Goal: Information Seeking & Learning: Learn about a topic

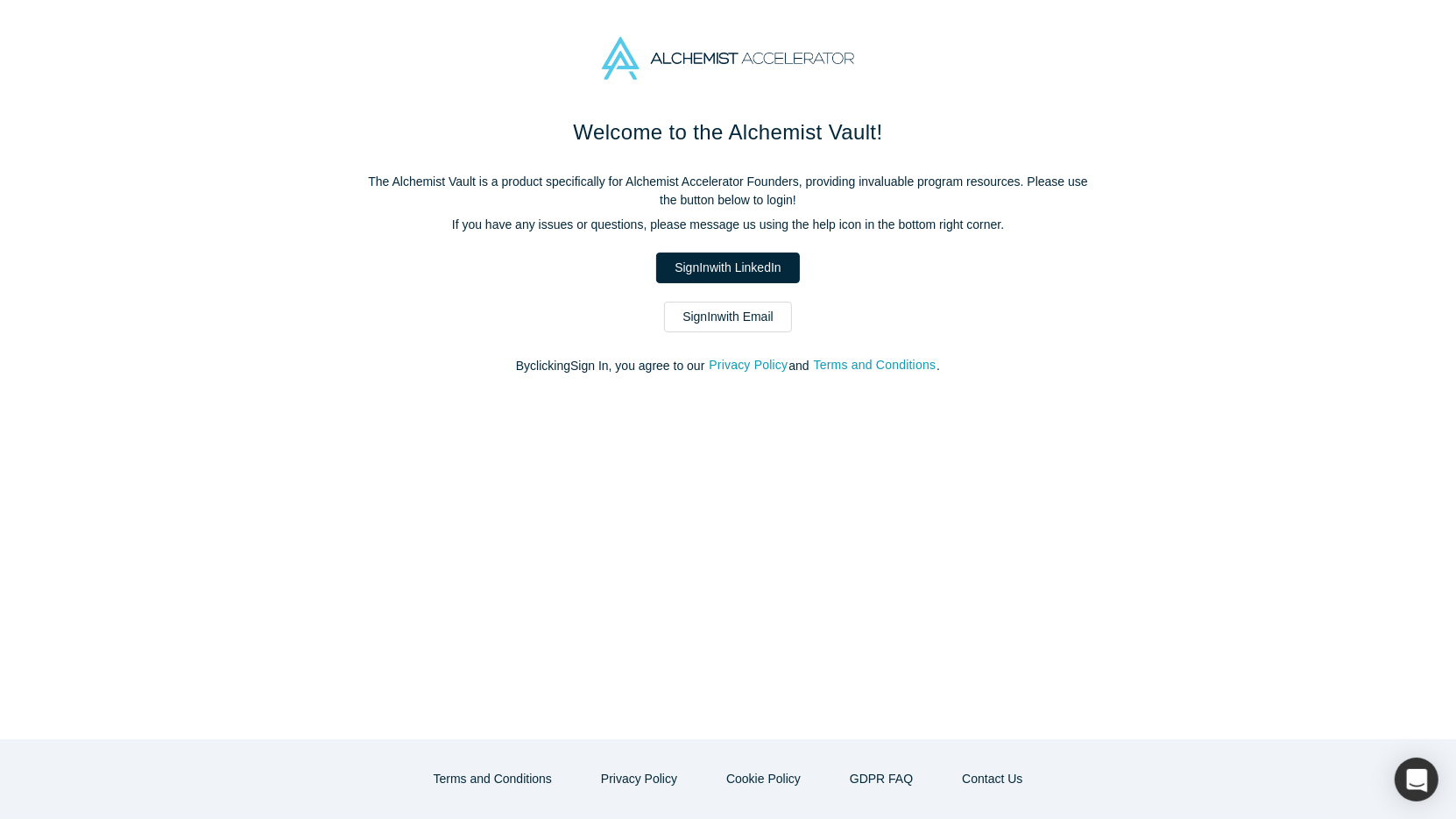
click at [703, 271] on link "Sign In with LinkedIn" at bounding box center [728, 267] width 143 height 31
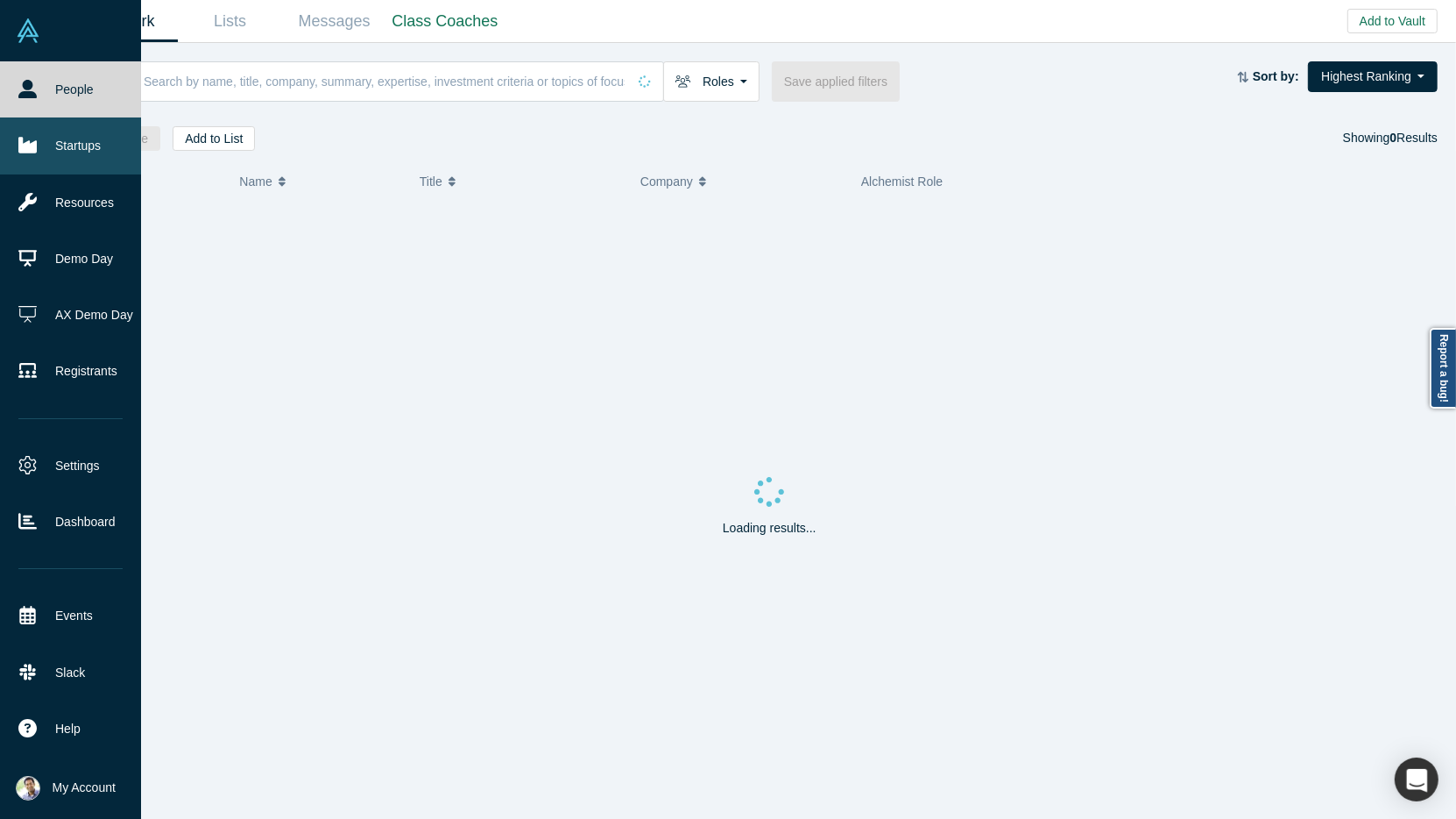
click at [45, 153] on link "Startups" at bounding box center [71, 145] width 141 height 56
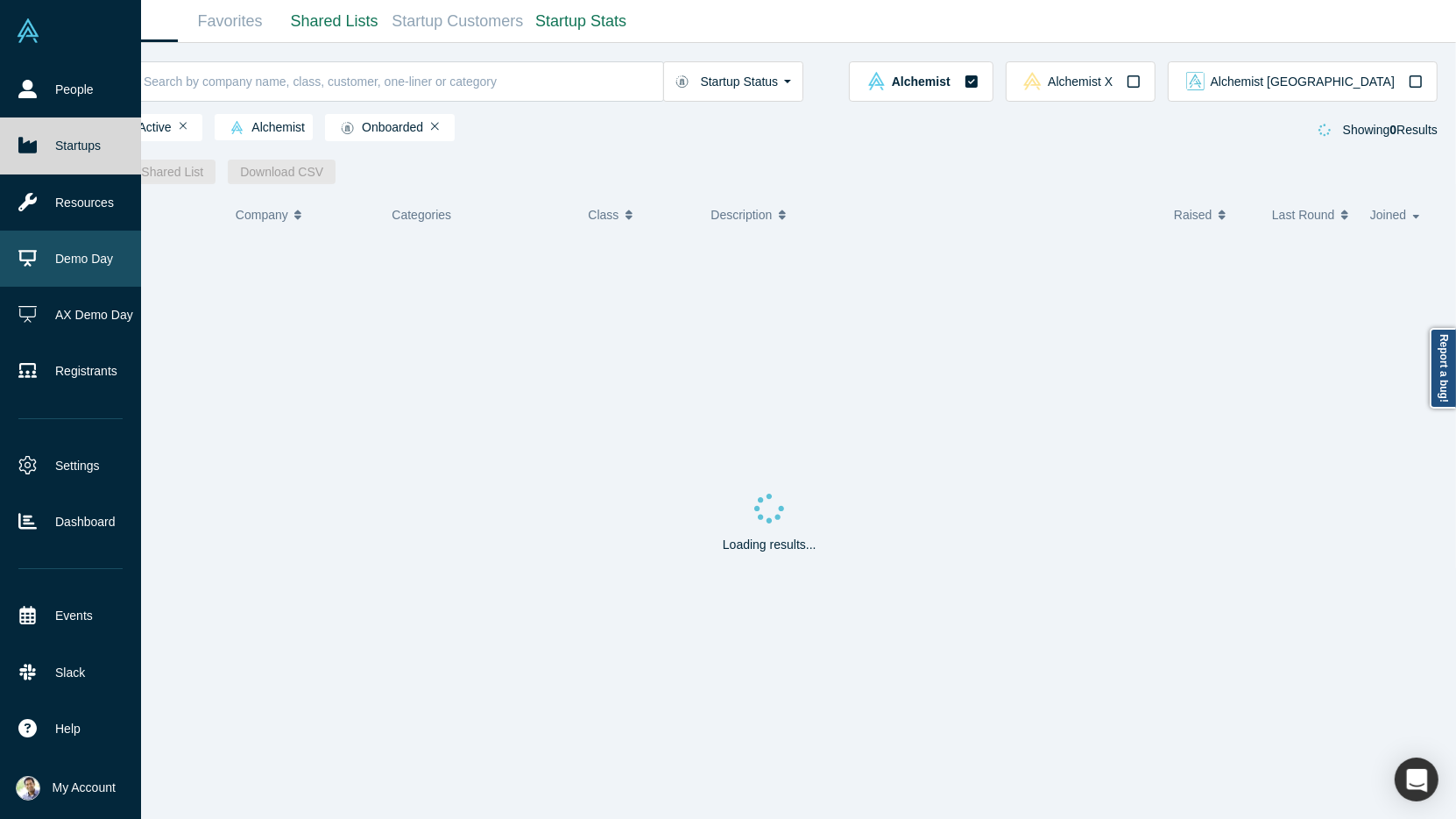
click at [37, 262] on link "Demo Day" at bounding box center [71, 258] width 141 height 56
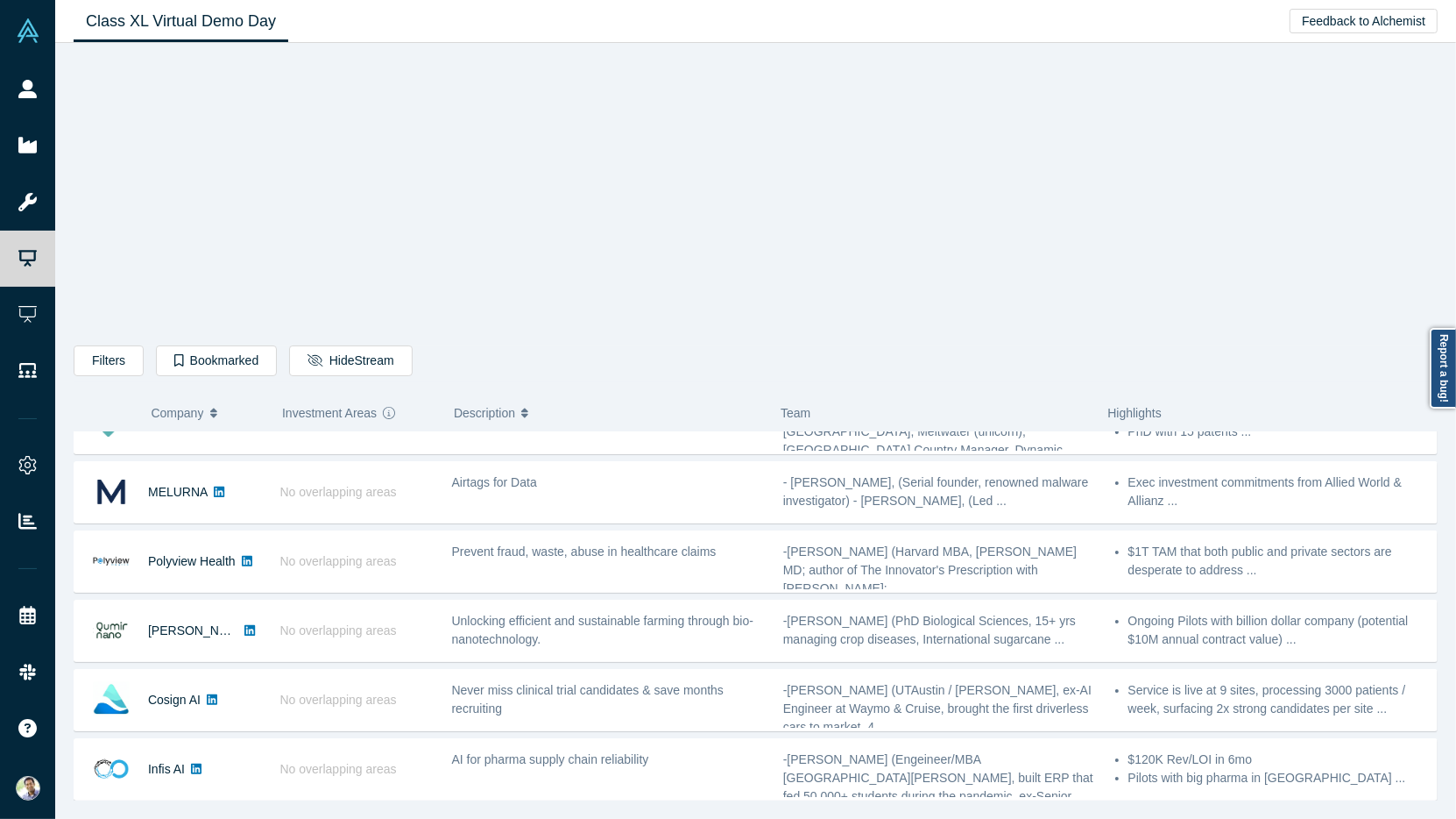
scroll to position [48, 0]
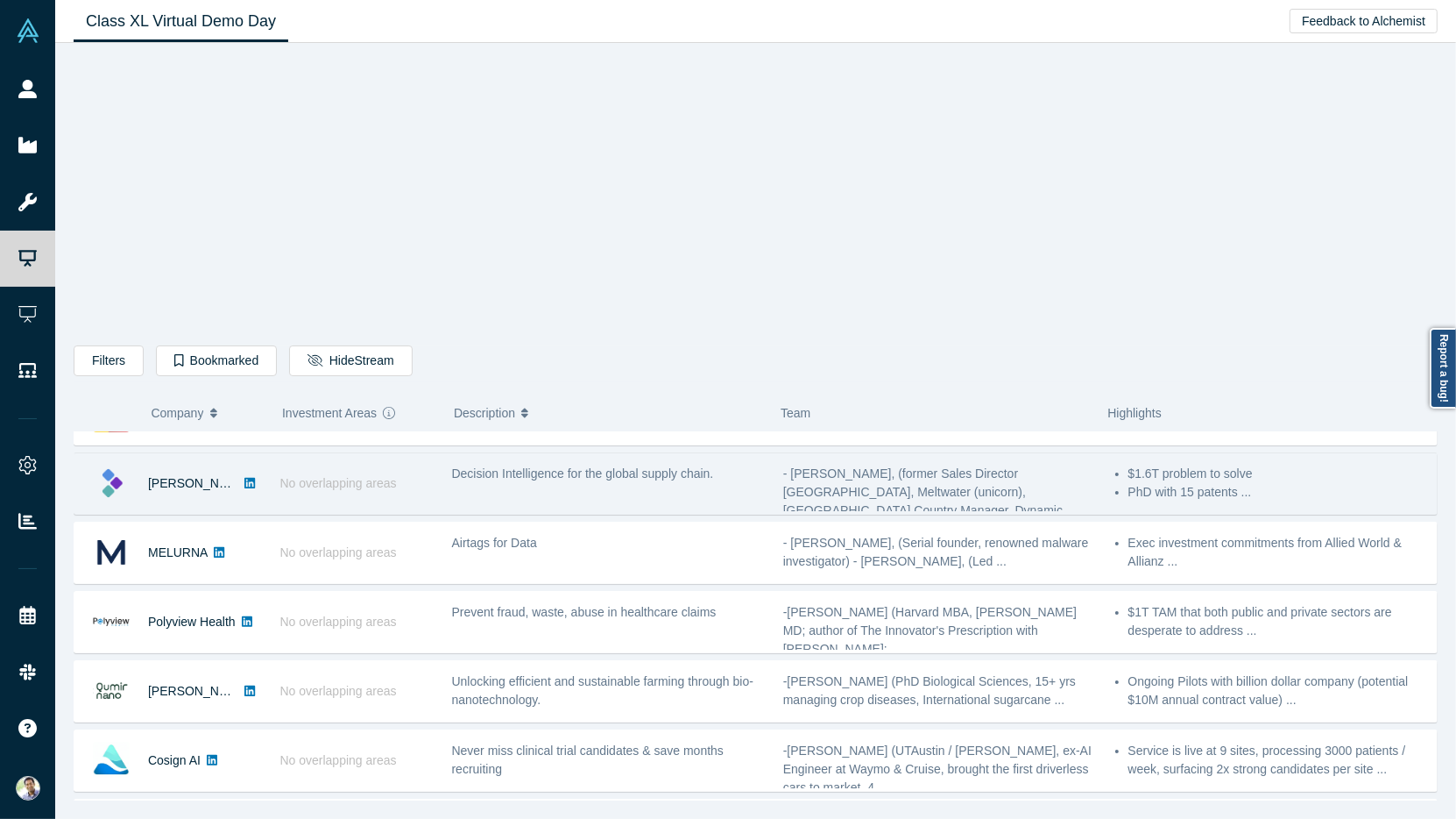
click at [511, 493] on div "Decision Intelligence for the global supply chain." at bounding box center [608, 483] width 331 height 55
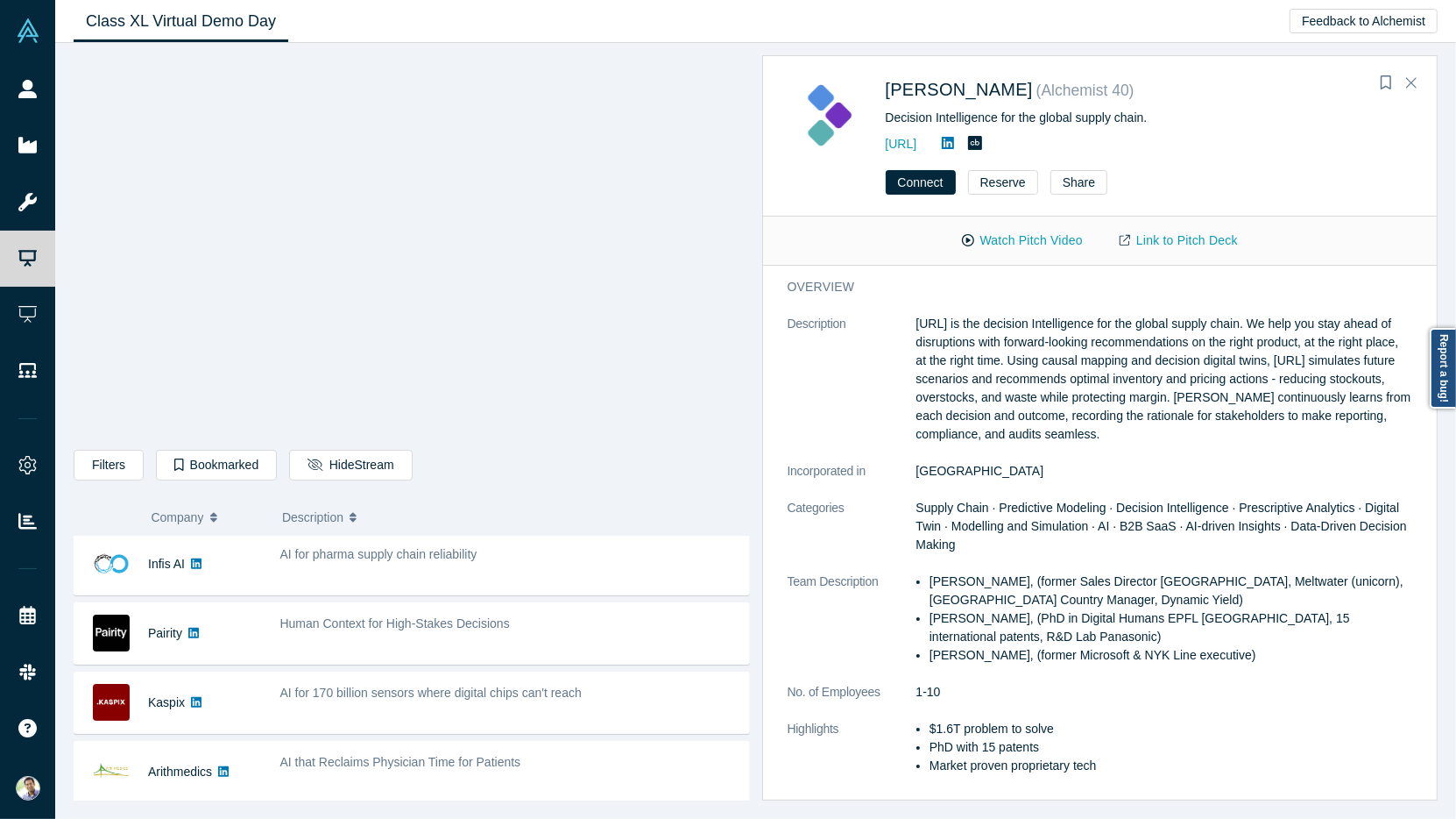
scroll to position [432, 0]
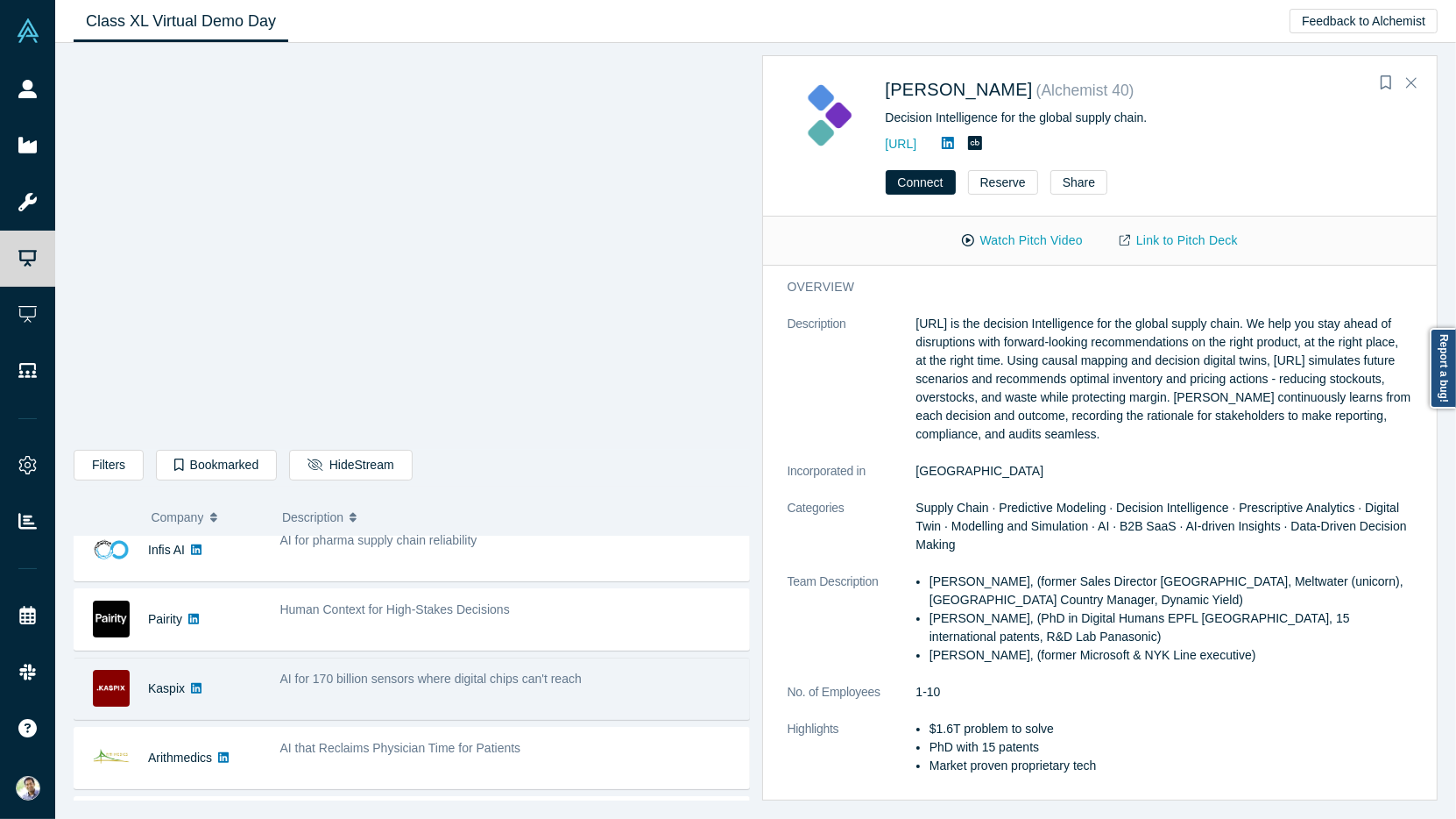
click at [516, 671] on span "AI for 170 billion sensors where digital chips can't reach" at bounding box center [431, 678] width 302 height 14
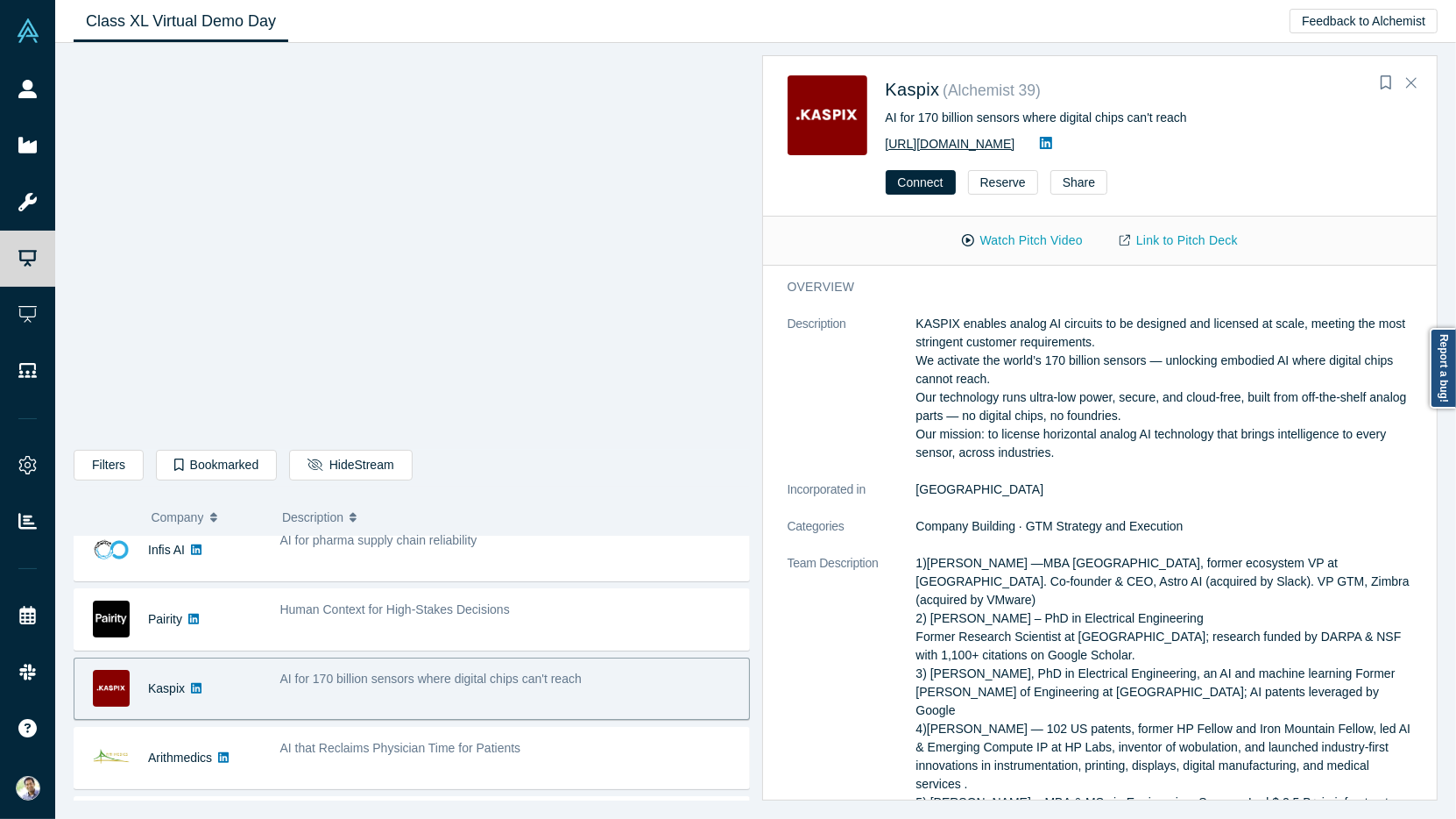
click at [939, 143] on link "[URL][DOMAIN_NAME]" at bounding box center [950, 143] width 130 height 14
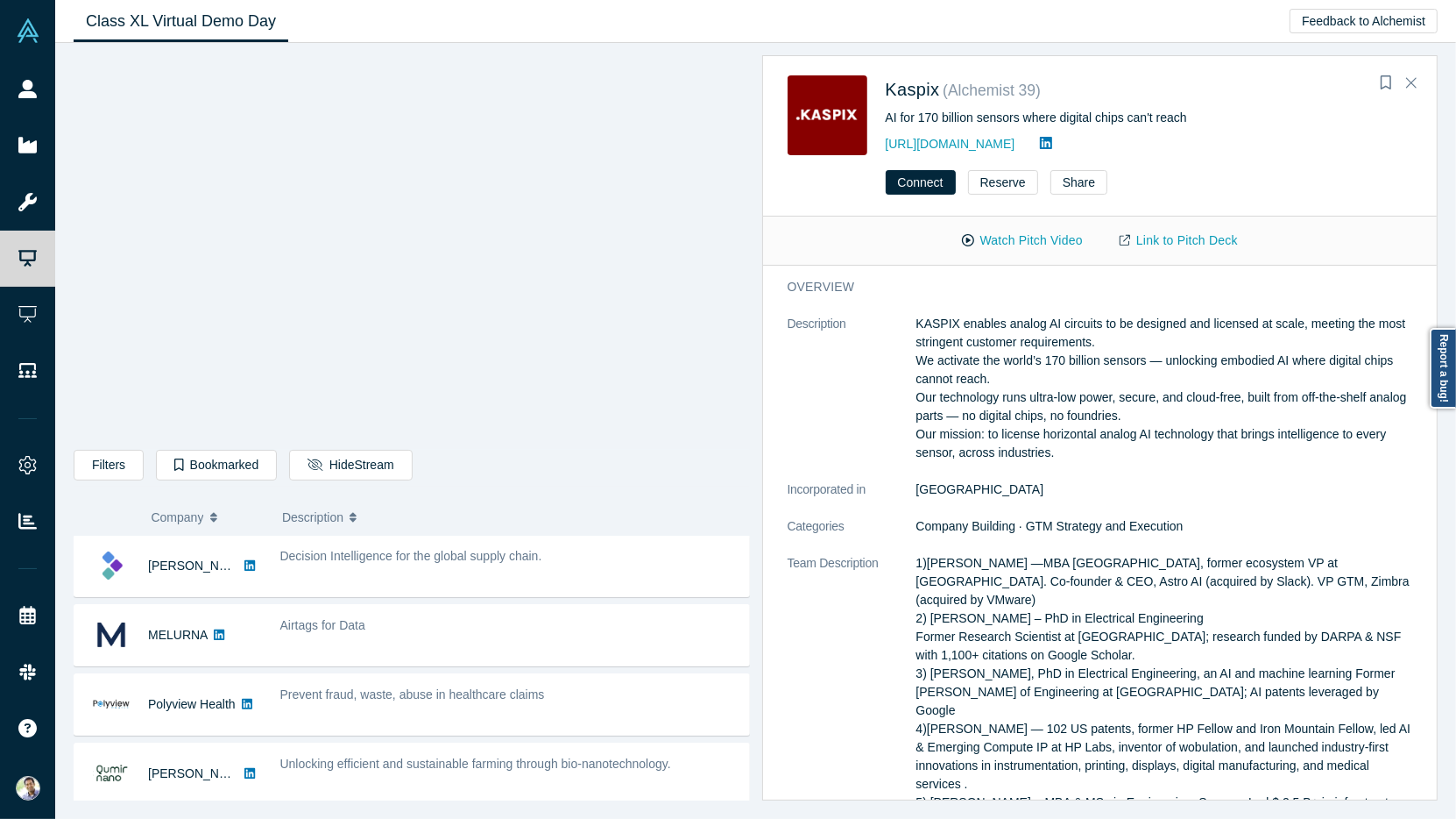
scroll to position [41, 0]
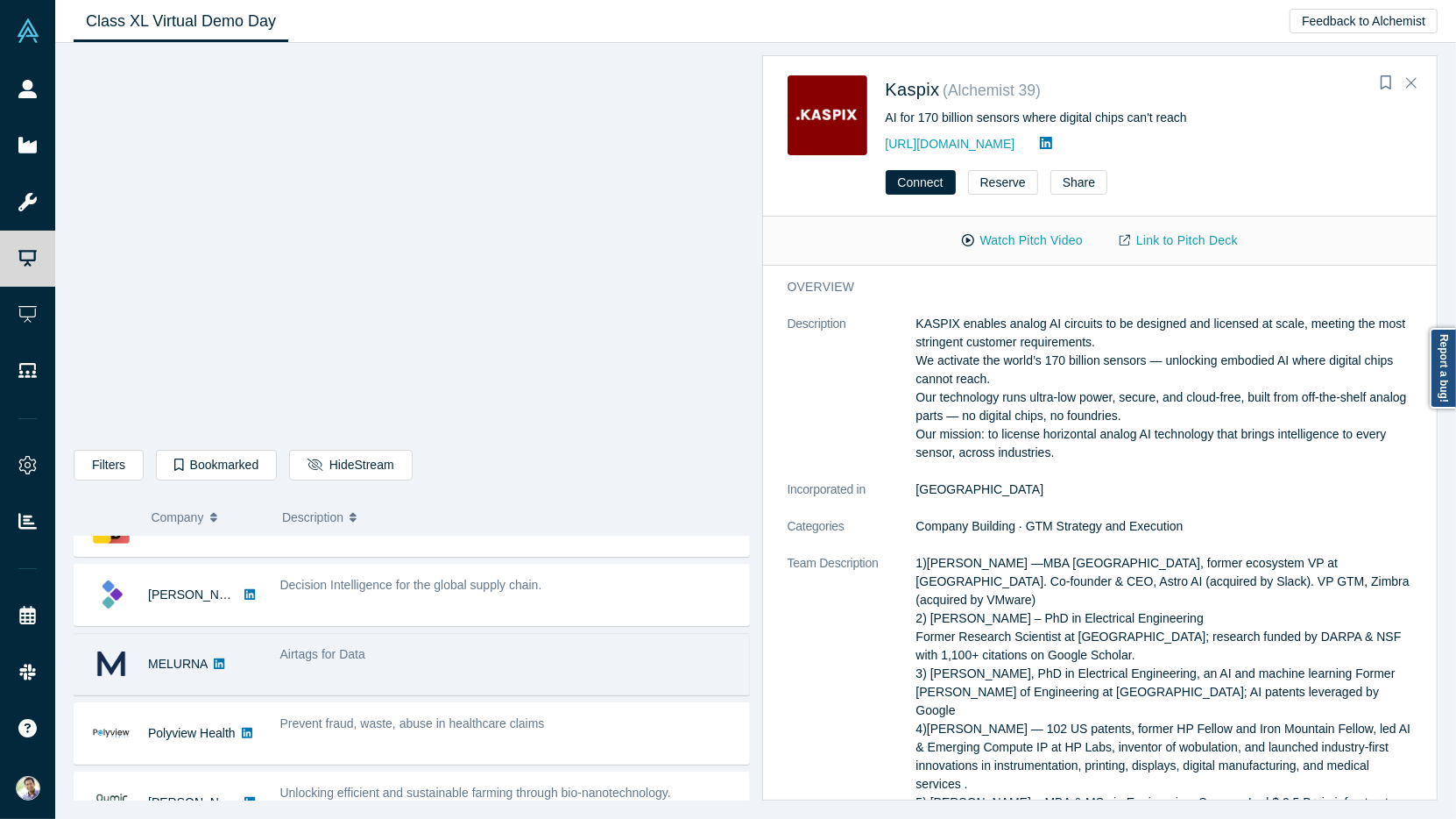
click at [303, 659] on div "Airtags for Data" at bounding box center [510, 654] width 460 height 18
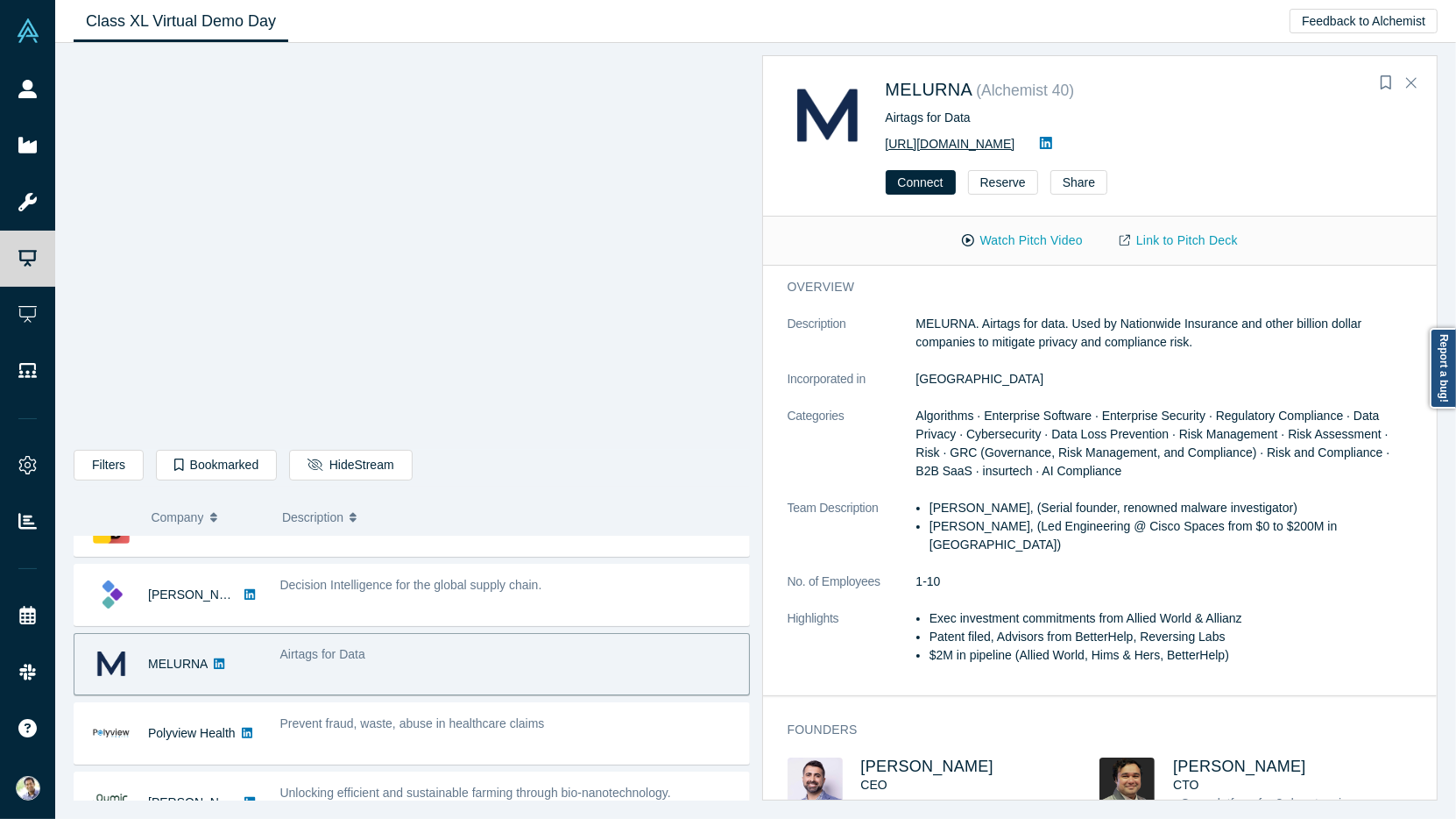
click at [989, 150] on link "[URL][DOMAIN_NAME]" at bounding box center [950, 143] width 130 height 14
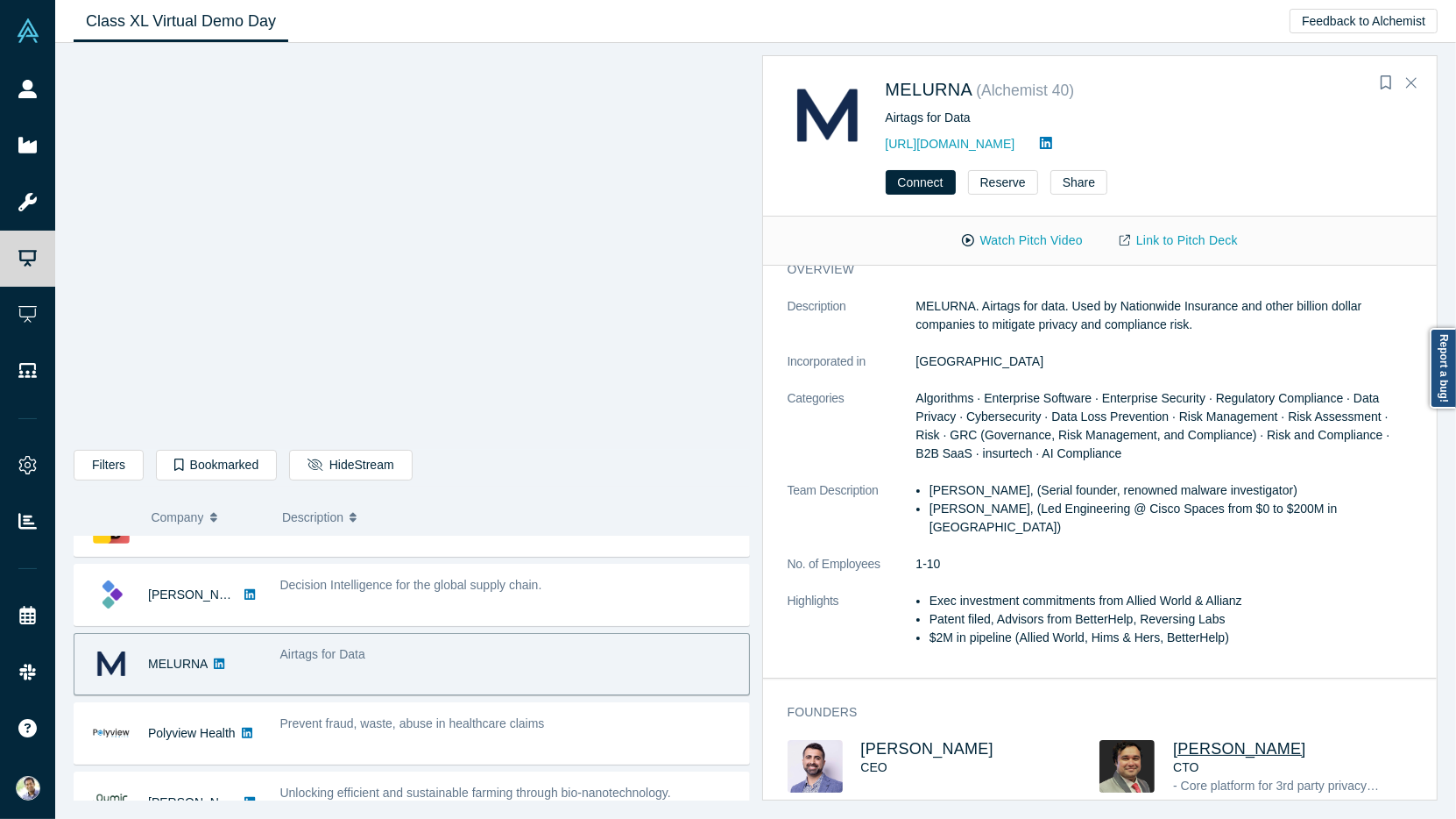
click at [1215, 740] on span "[PERSON_NAME]" at bounding box center [1239, 748] width 134 height 17
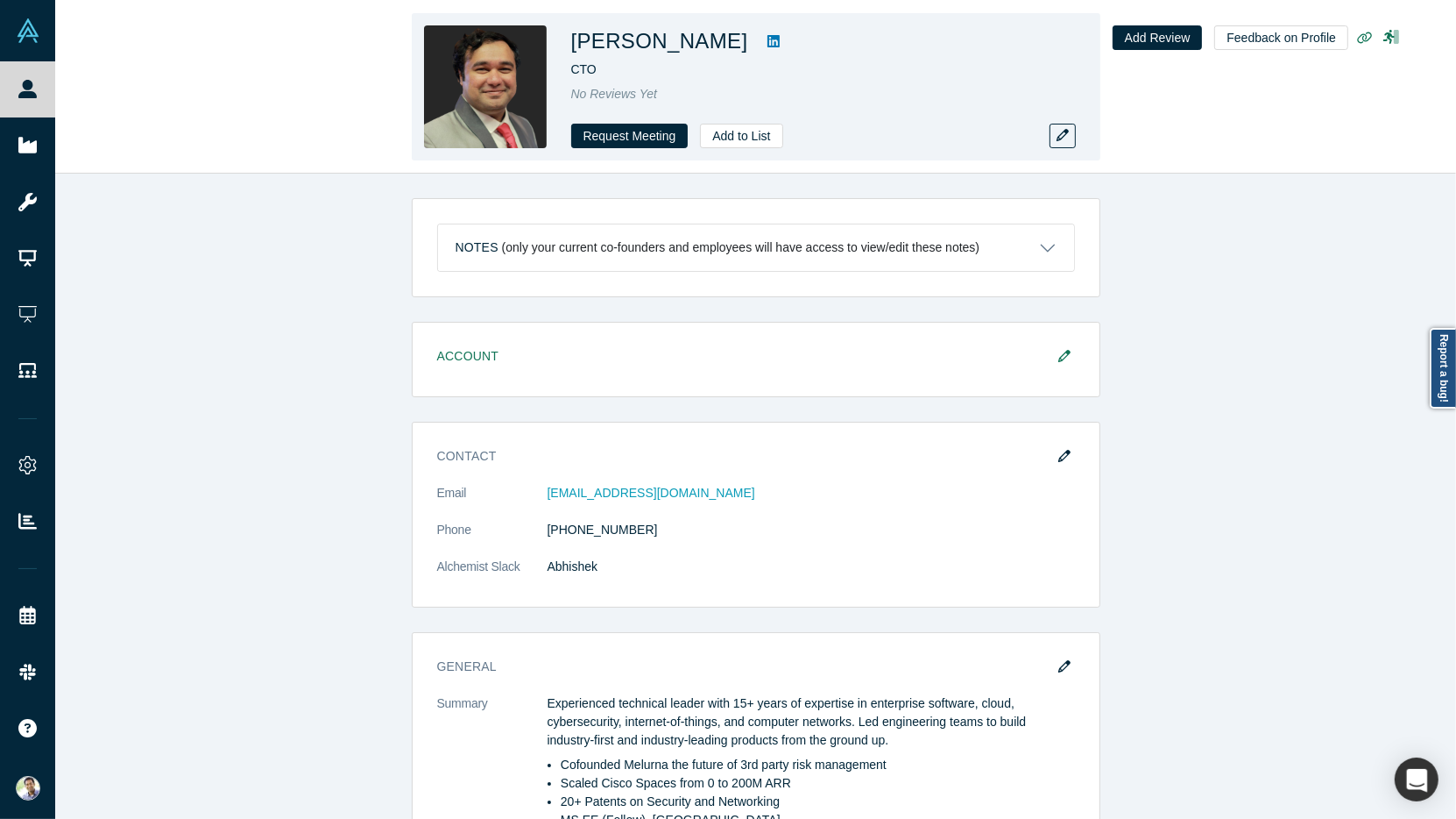
click at [780, 45] on icon at bounding box center [773, 41] width 12 height 12
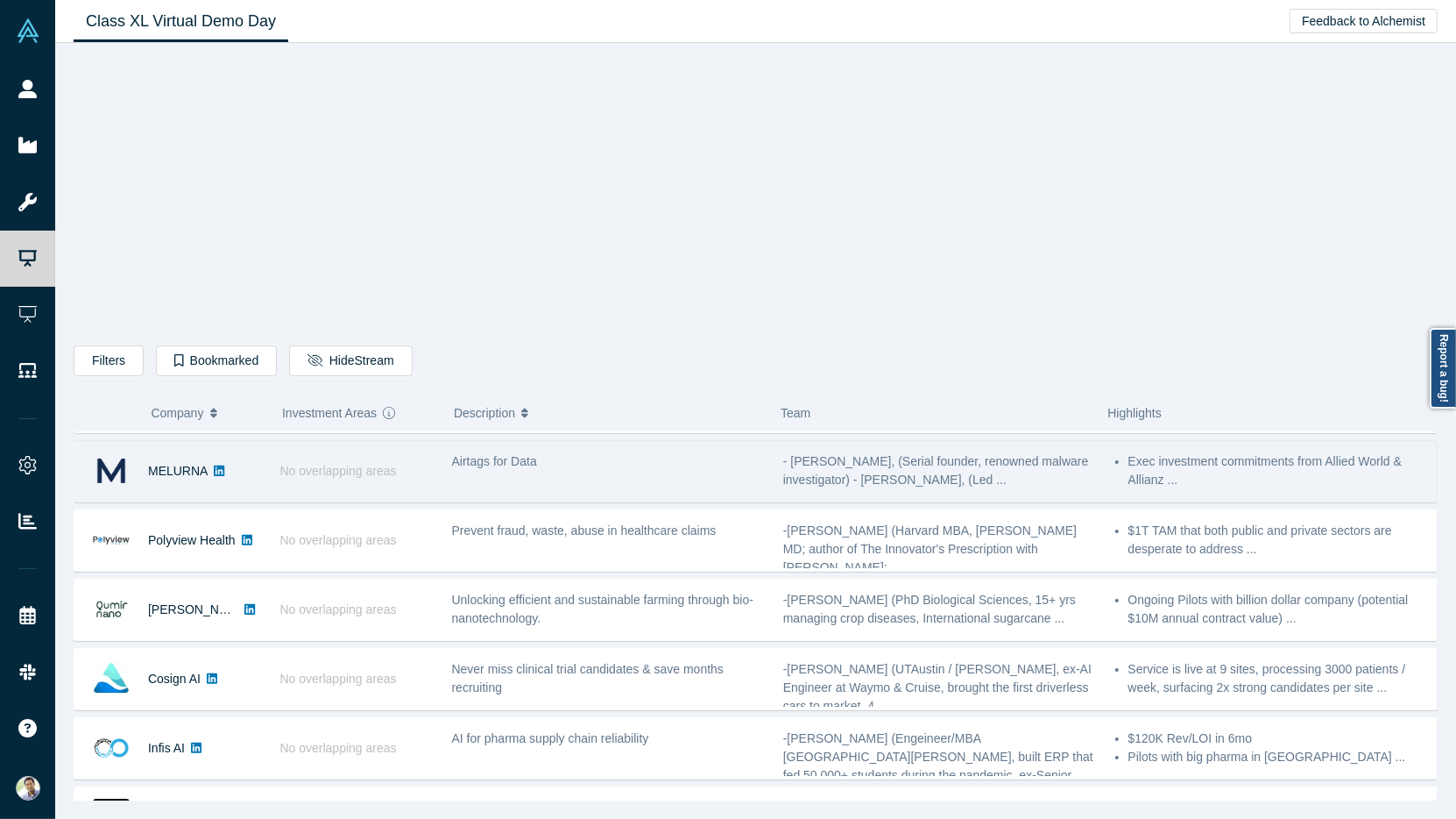
scroll to position [133, 0]
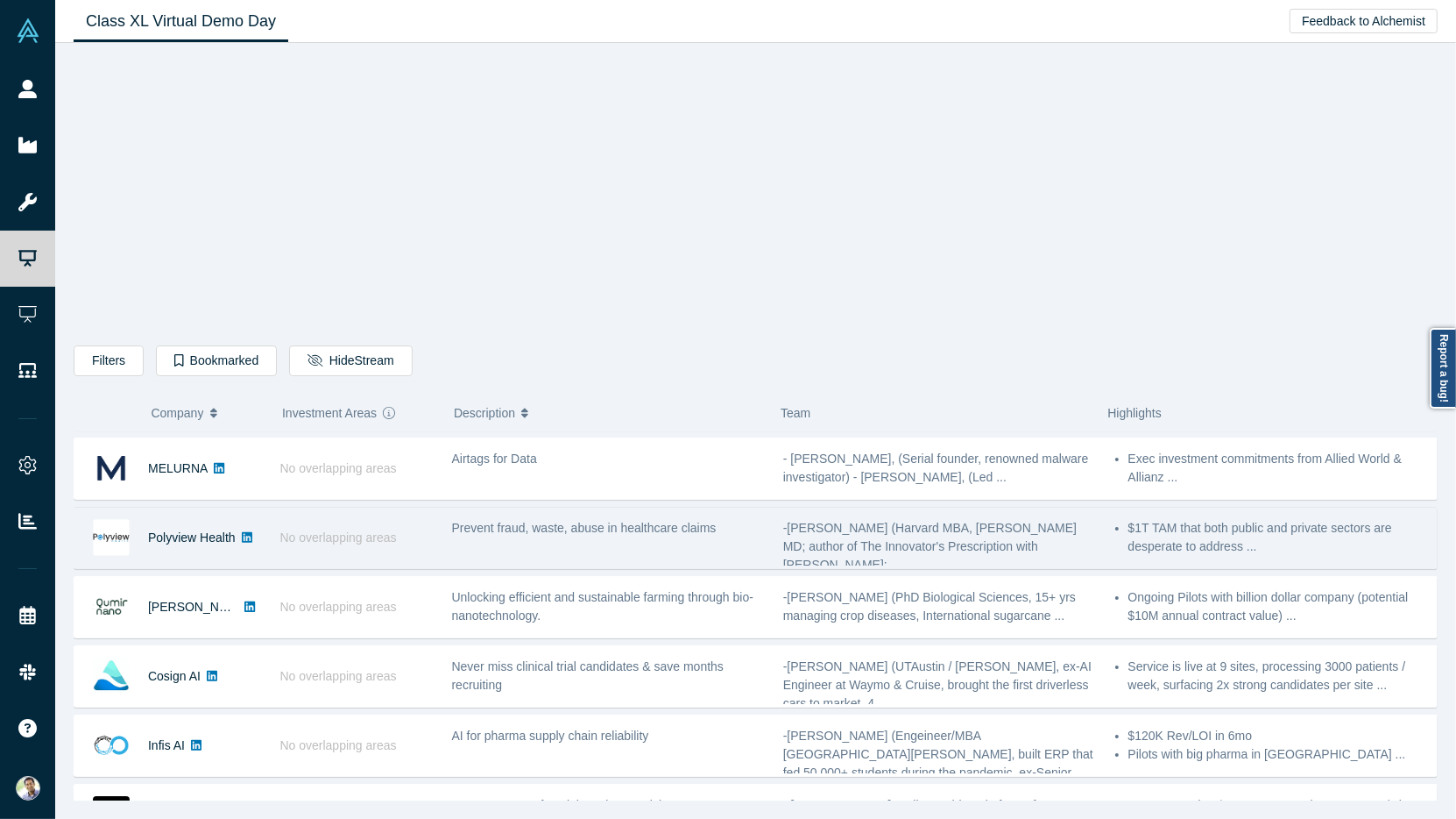
click at [457, 538] on div "Prevent fraud, waste, abuse in healthcare claims" at bounding box center [608, 537] width 331 height 55
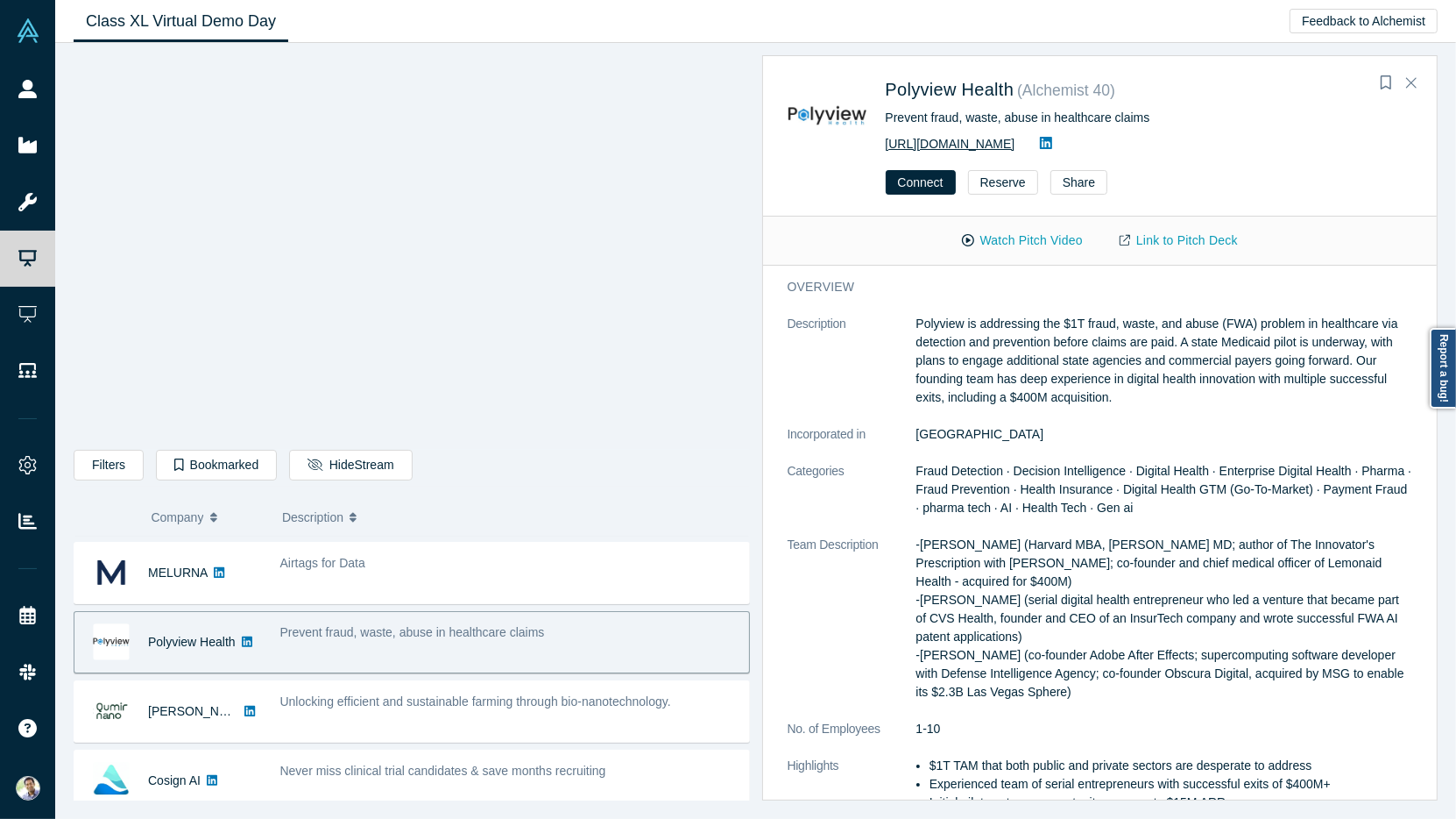
click at [987, 146] on link "[URL][DOMAIN_NAME]" at bounding box center [950, 143] width 130 height 14
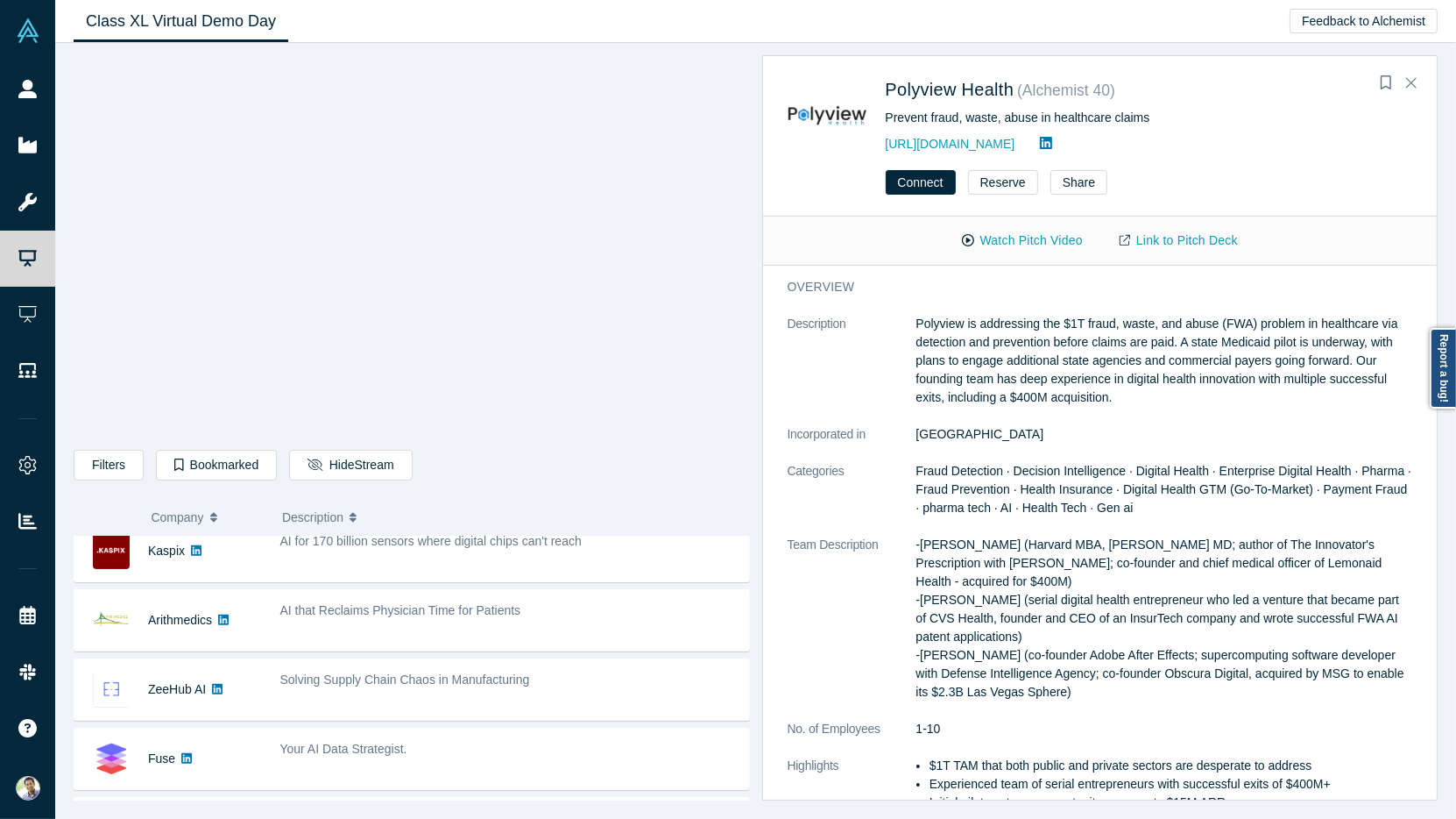
scroll to position [601, 0]
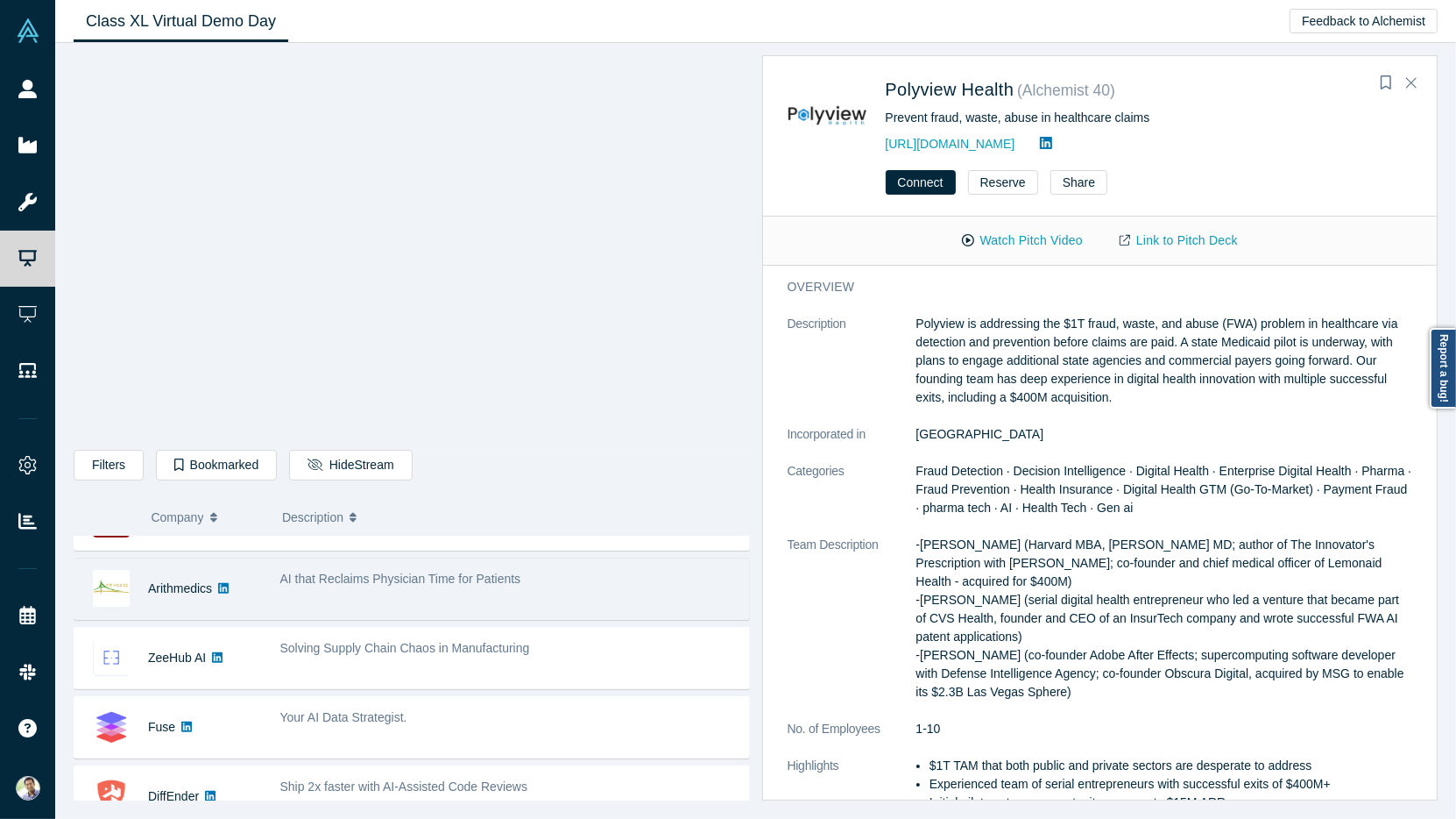
click at [376, 584] on div "AI that Reclaims Physician Time for Patients" at bounding box center [510, 589] width 478 height 55
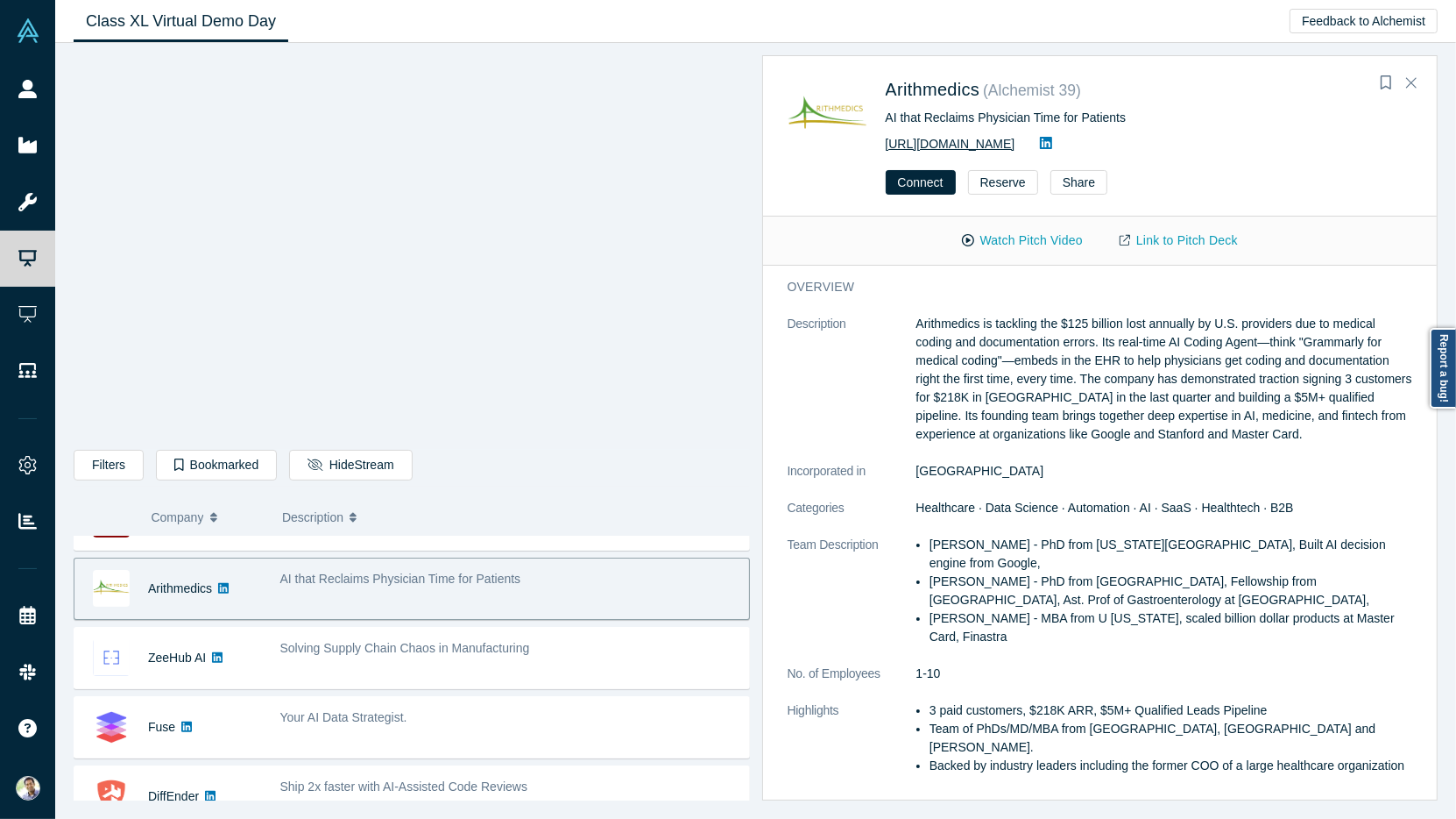
click at [951, 141] on link "[URL][DOMAIN_NAME]" at bounding box center [950, 143] width 130 height 14
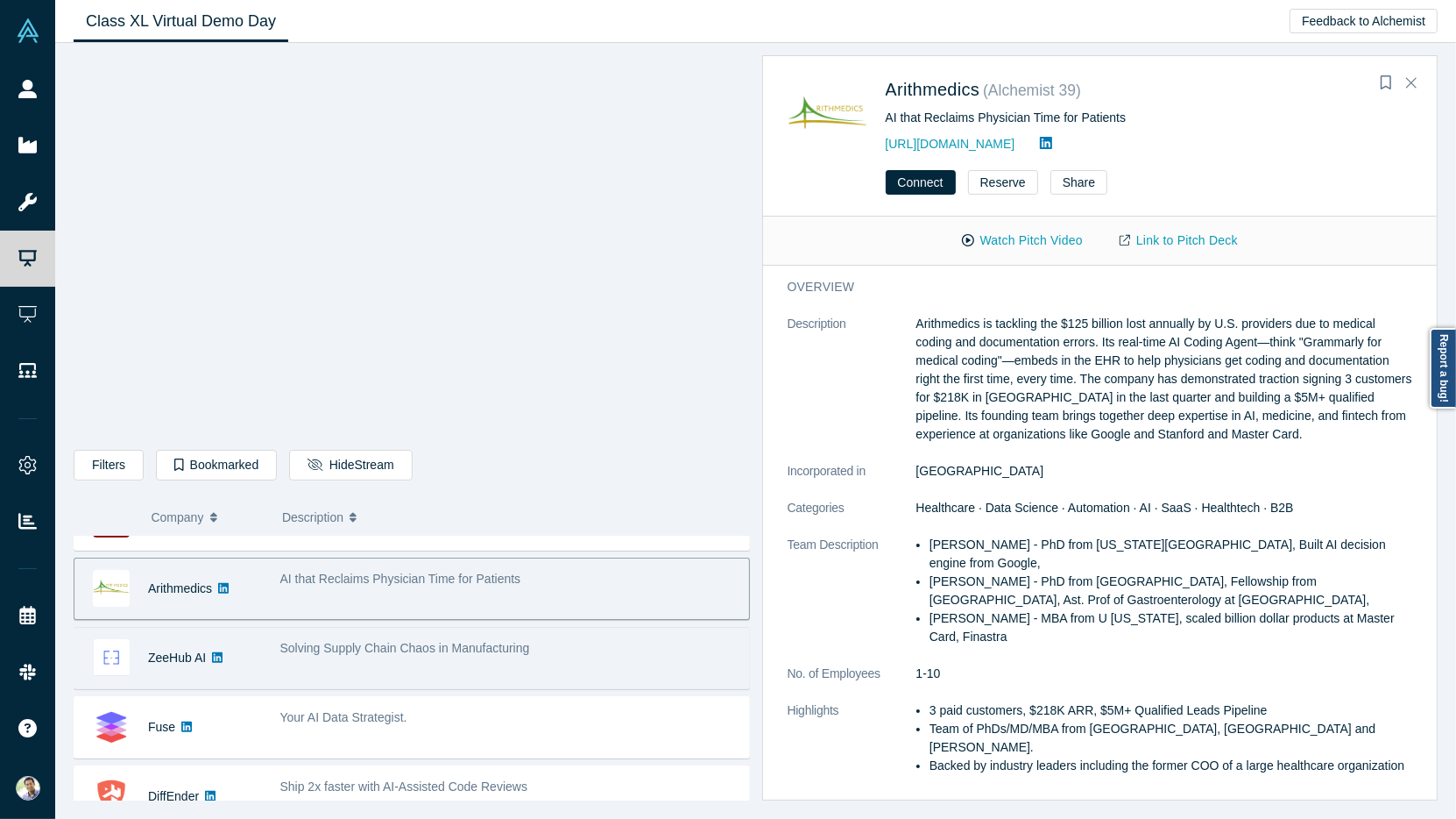
click at [328, 661] on div "Solving Supply Chain Chaos in Manufacturing" at bounding box center [510, 658] width 478 height 55
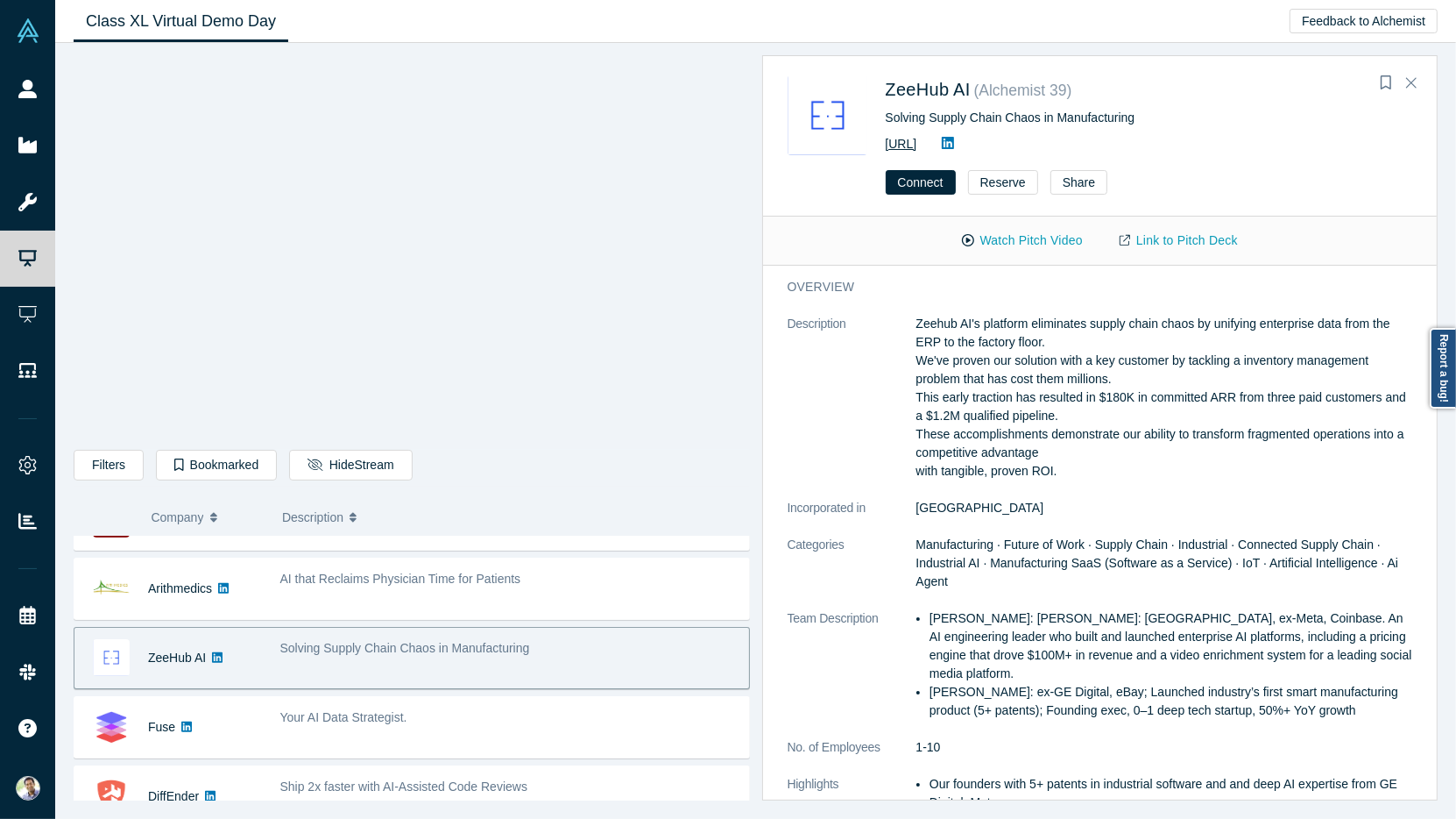
click at [917, 147] on link "[URL]" at bounding box center [901, 143] width 31 height 14
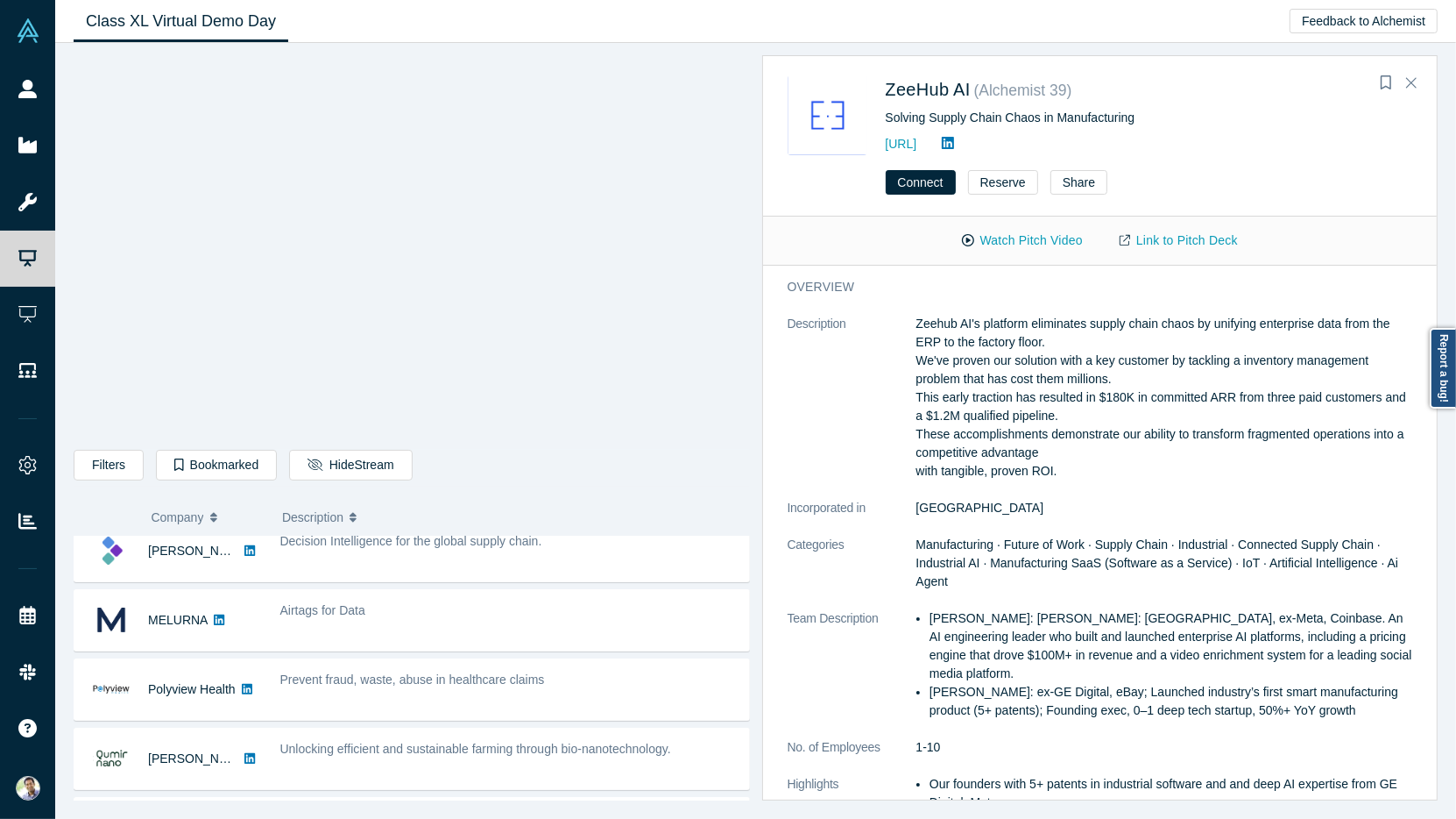
scroll to position [0, 0]
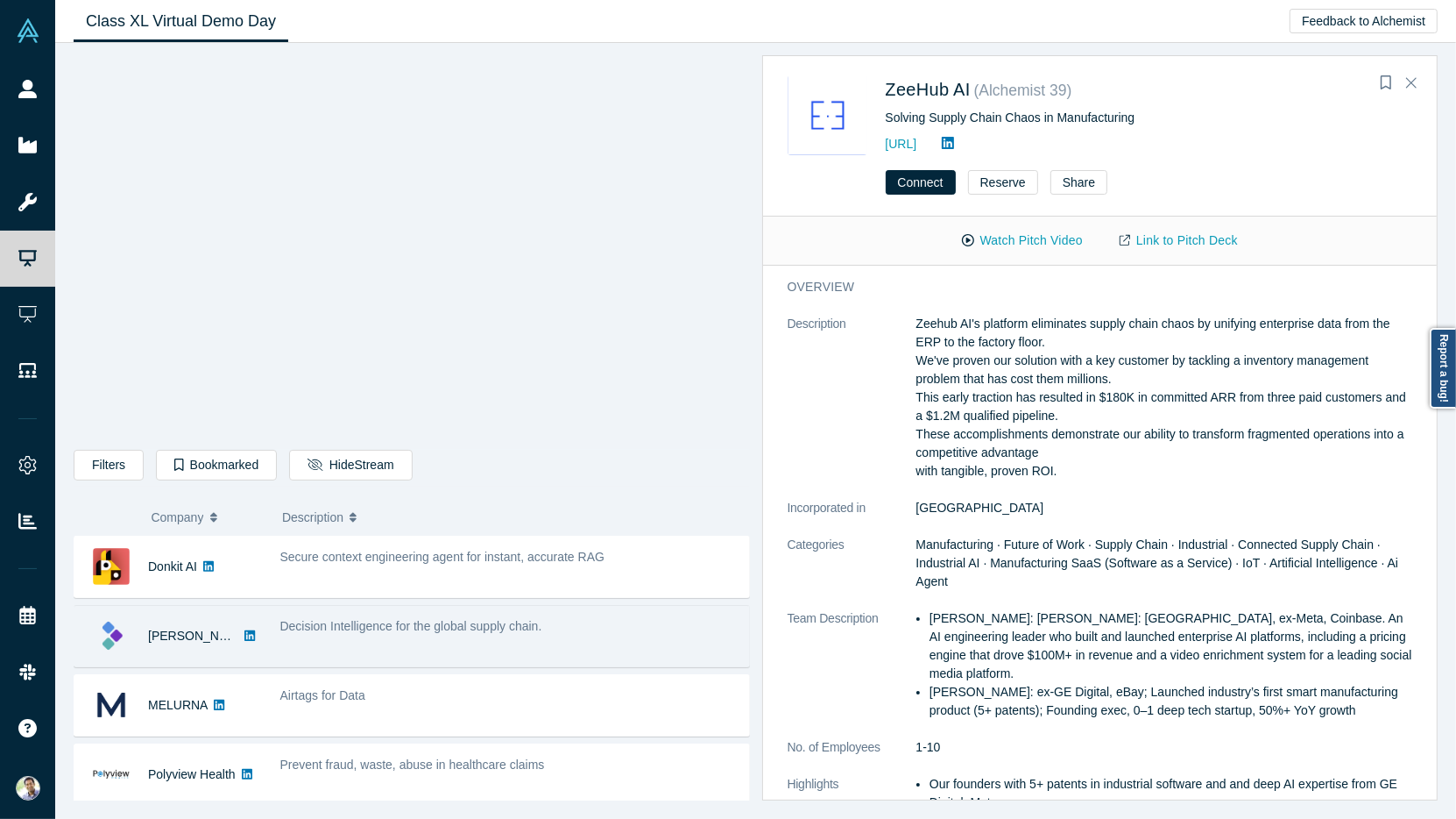
click at [376, 629] on span "Decision Intelligence for the global supply chain." at bounding box center [411, 625] width 262 height 14
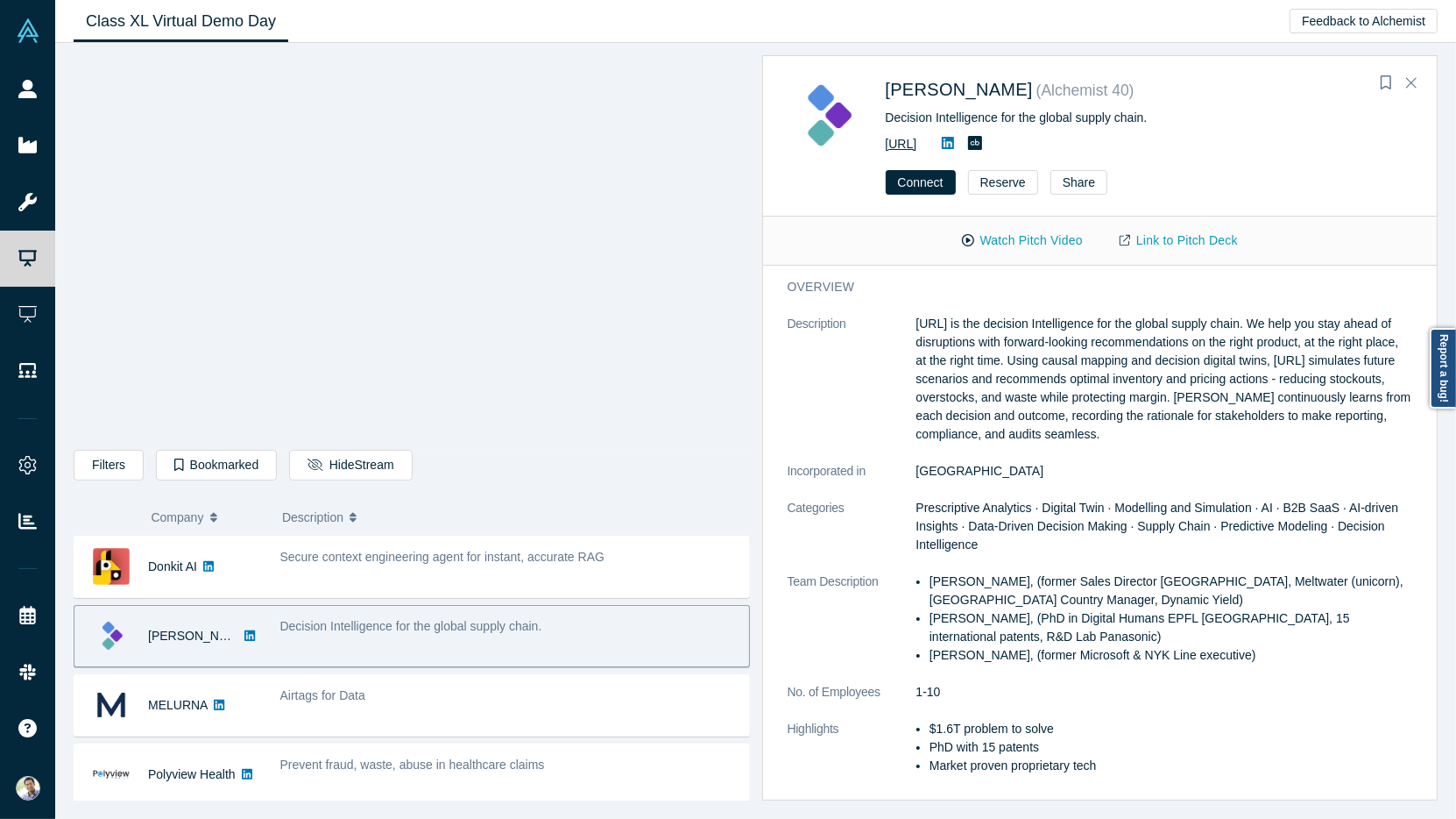
click at [917, 142] on link "[URL]" at bounding box center [901, 143] width 31 height 14
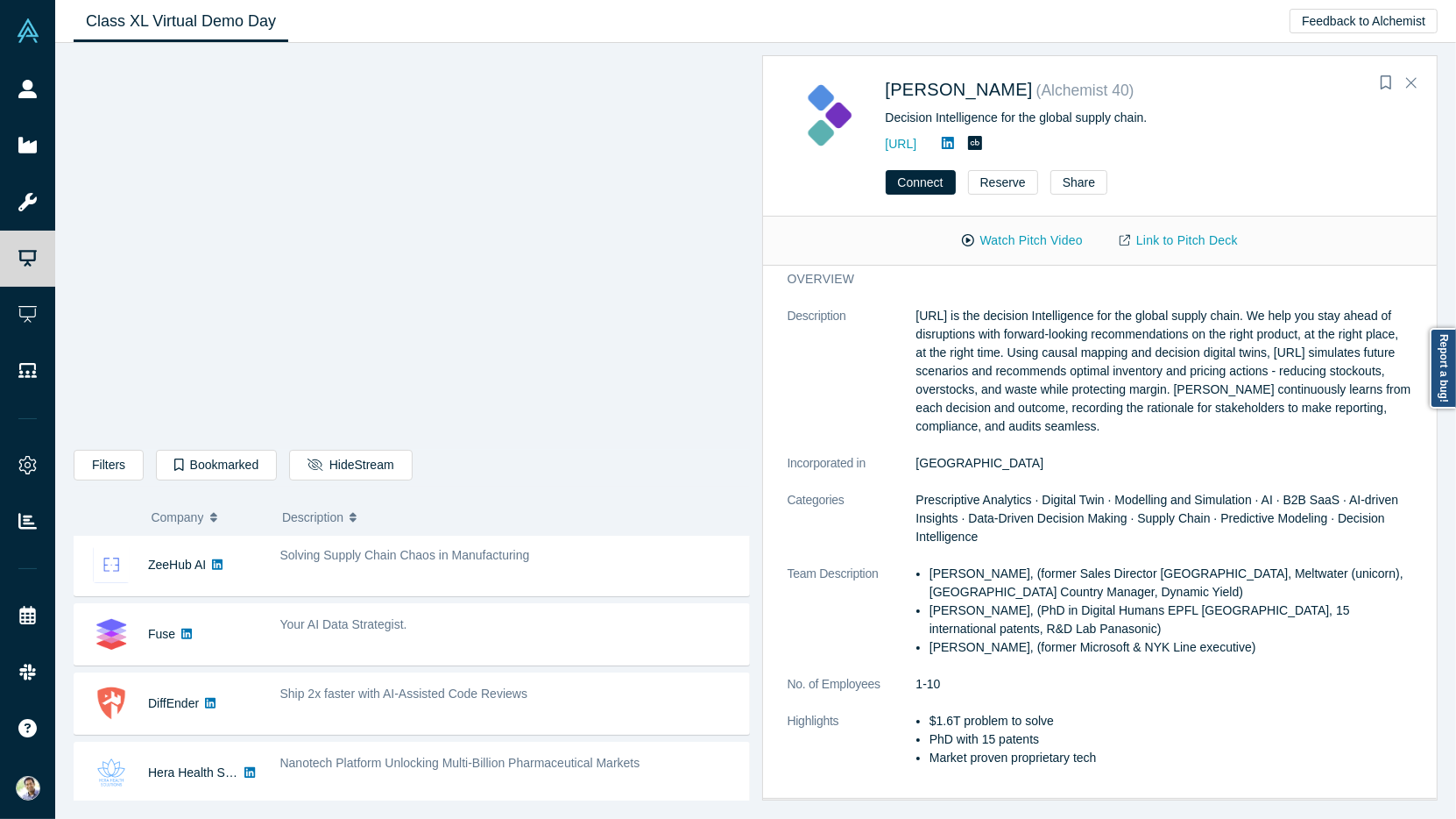
scroll to position [685, 0]
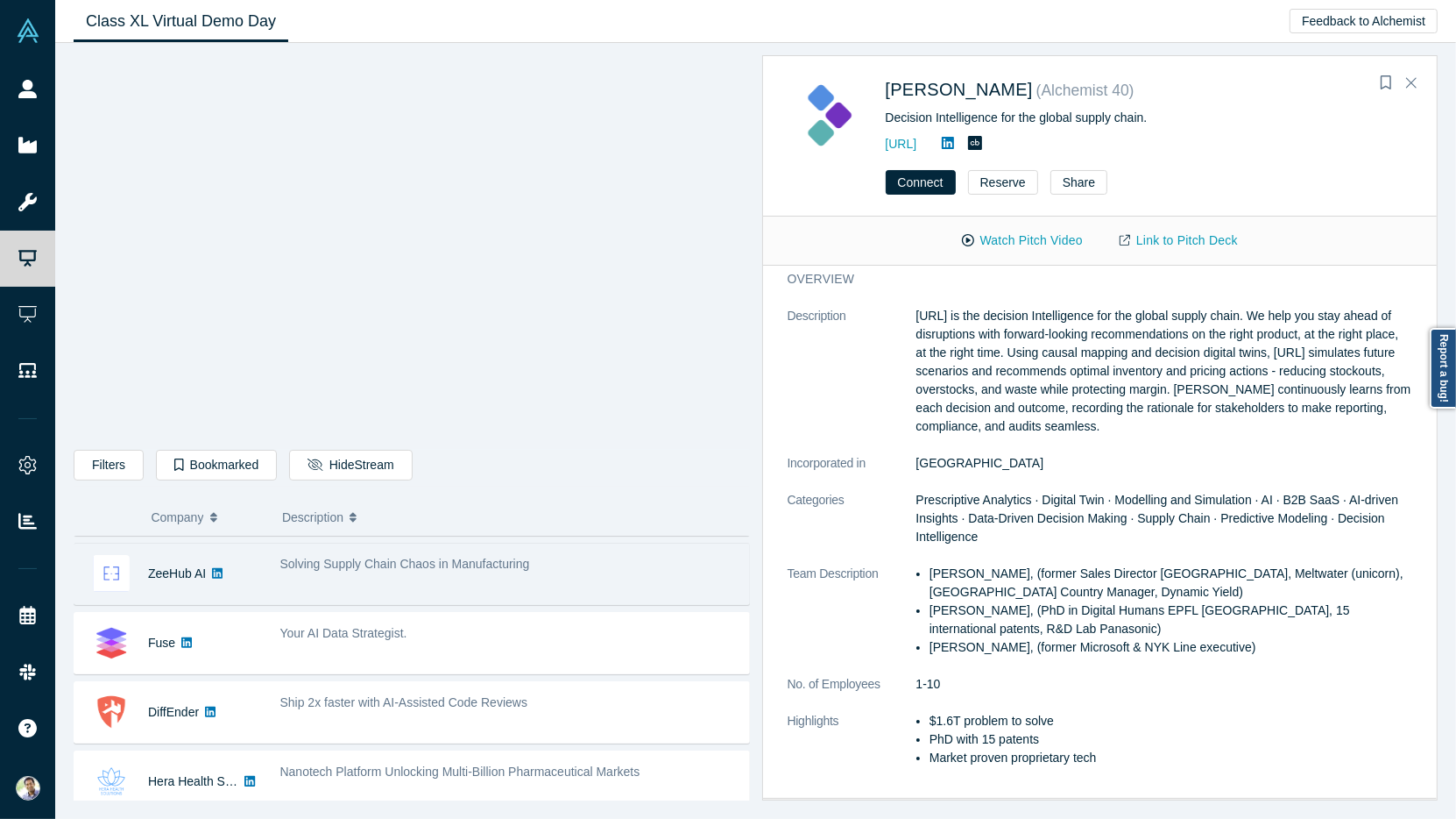
click at [403, 581] on div "Solving Supply Chain Chaos in Manufacturing" at bounding box center [510, 574] width 478 height 55
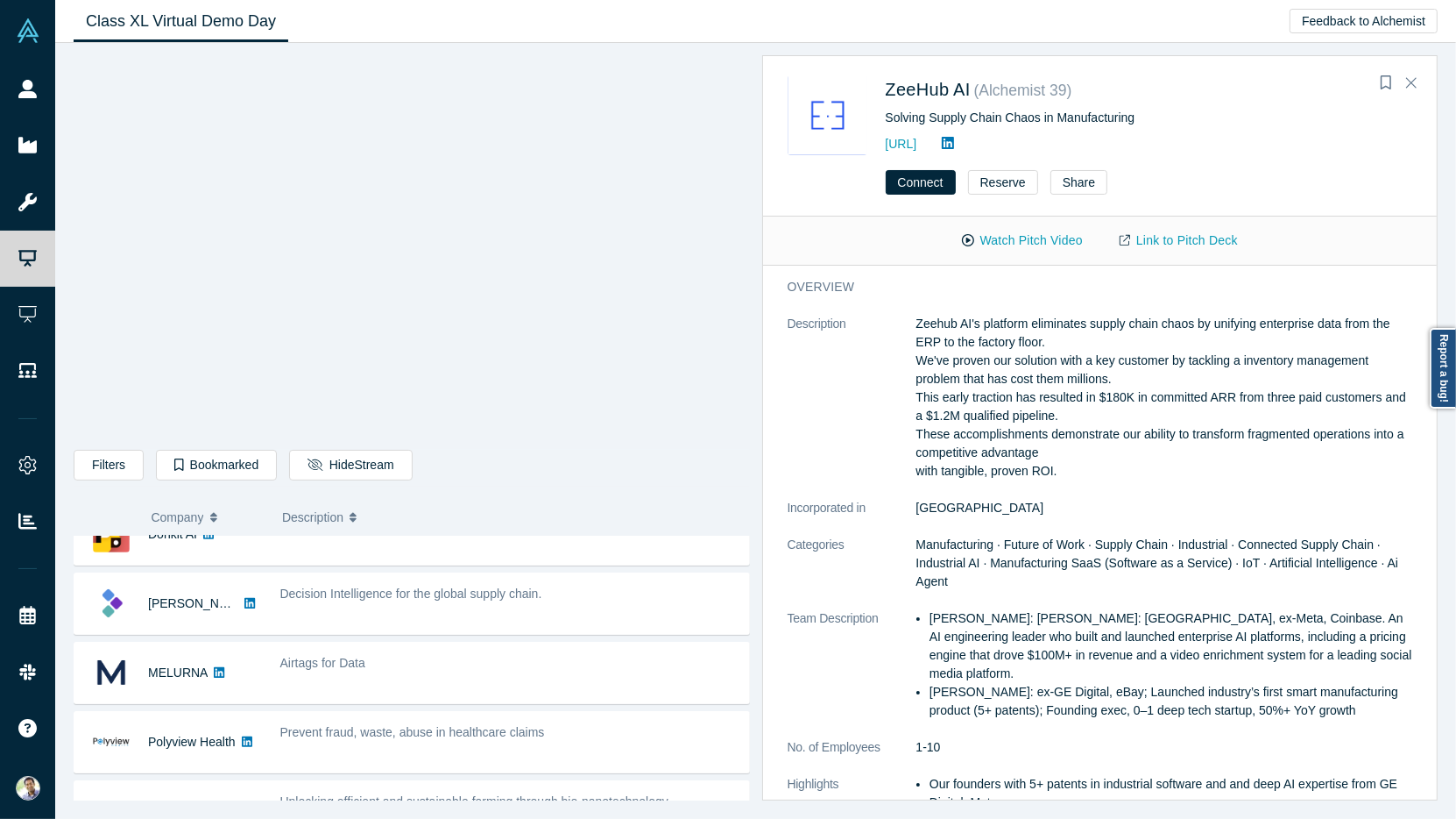
scroll to position [0, 0]
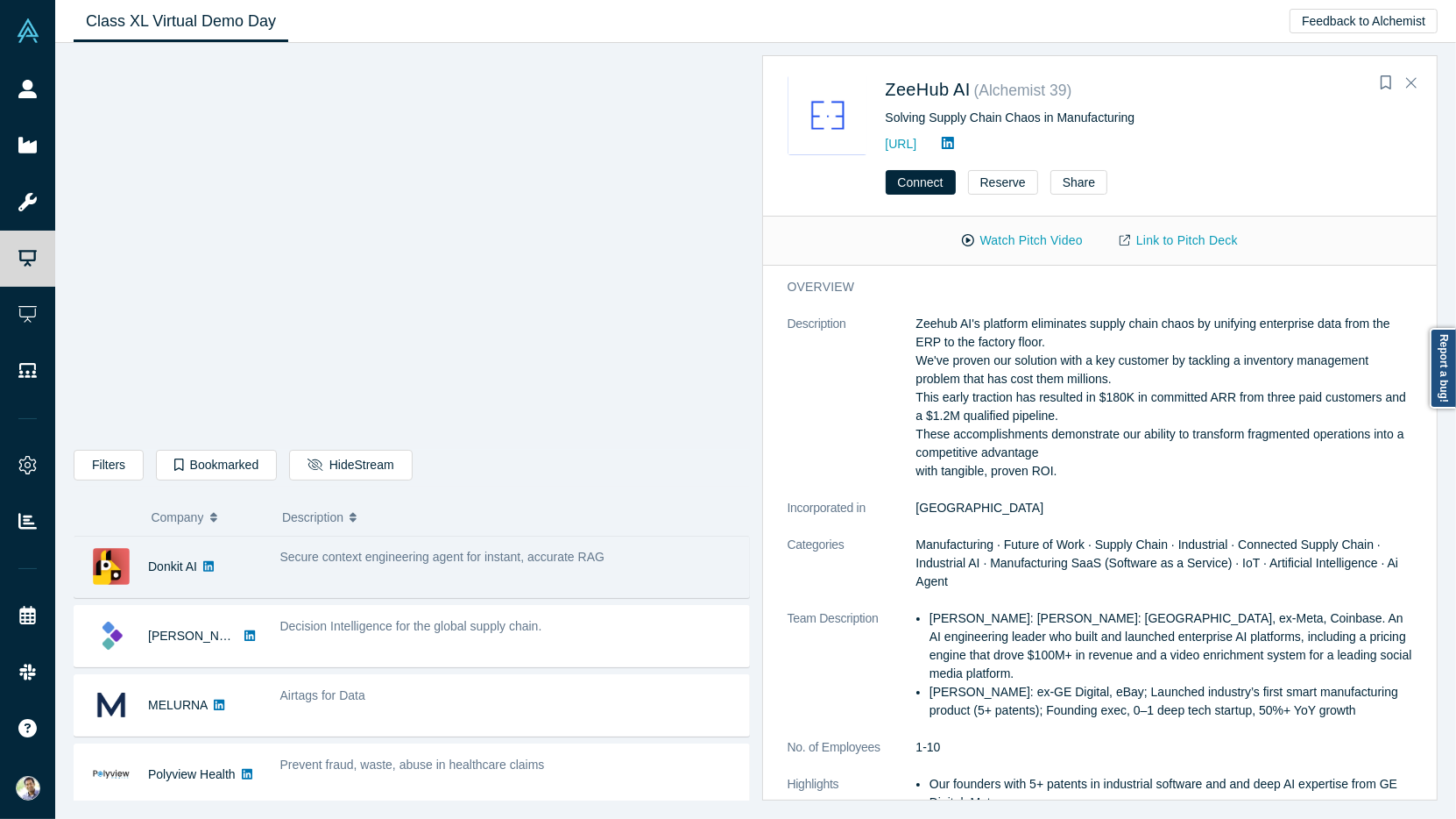
click at [388, 567] on div "Secure context engineering agent for instant, accurate RAG" at bounding box center [510, 567] width 478 height 55
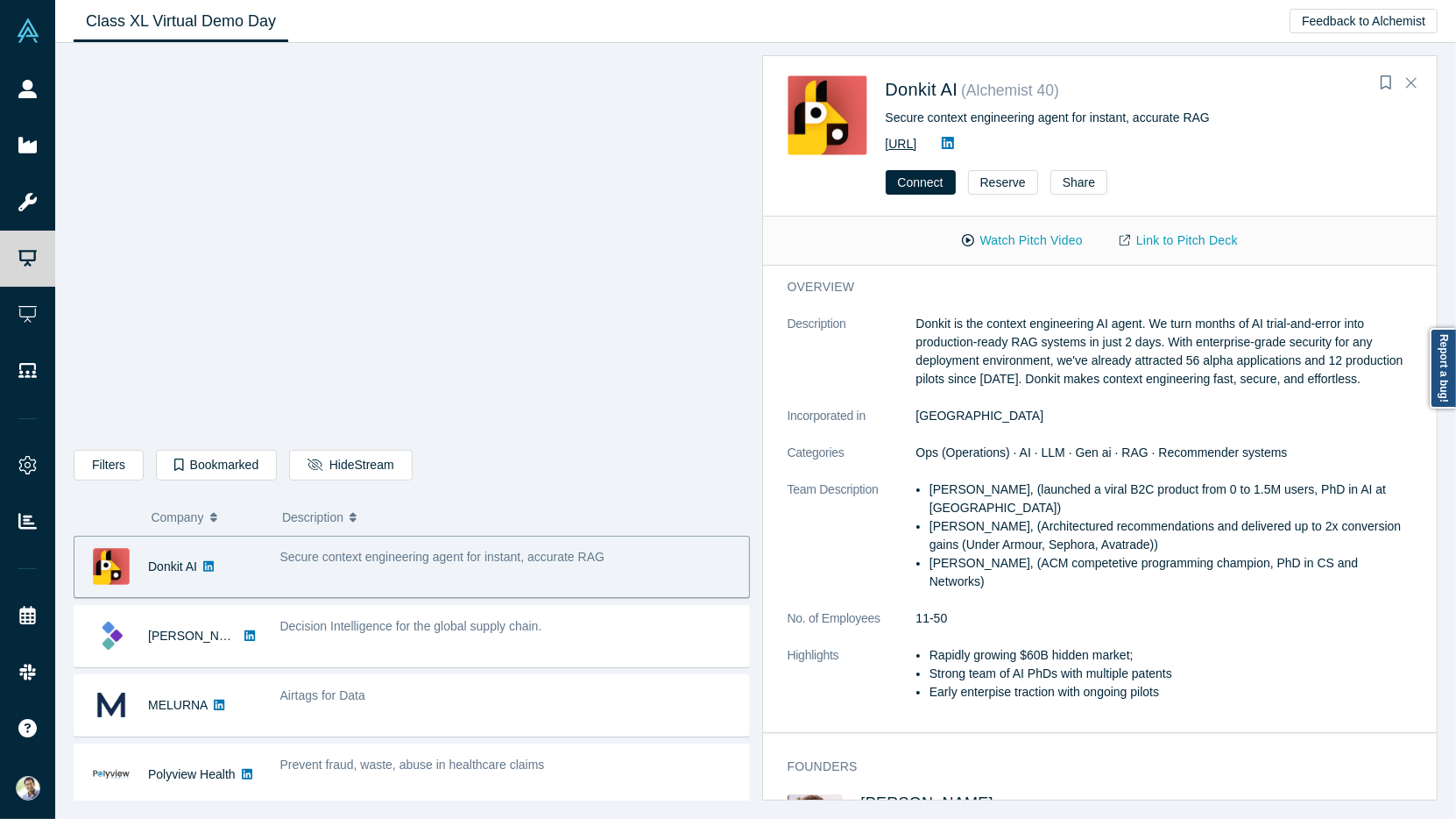
click at [917, 146] on link "[URL]" at bounding box center [901, 143] width 31 height 14
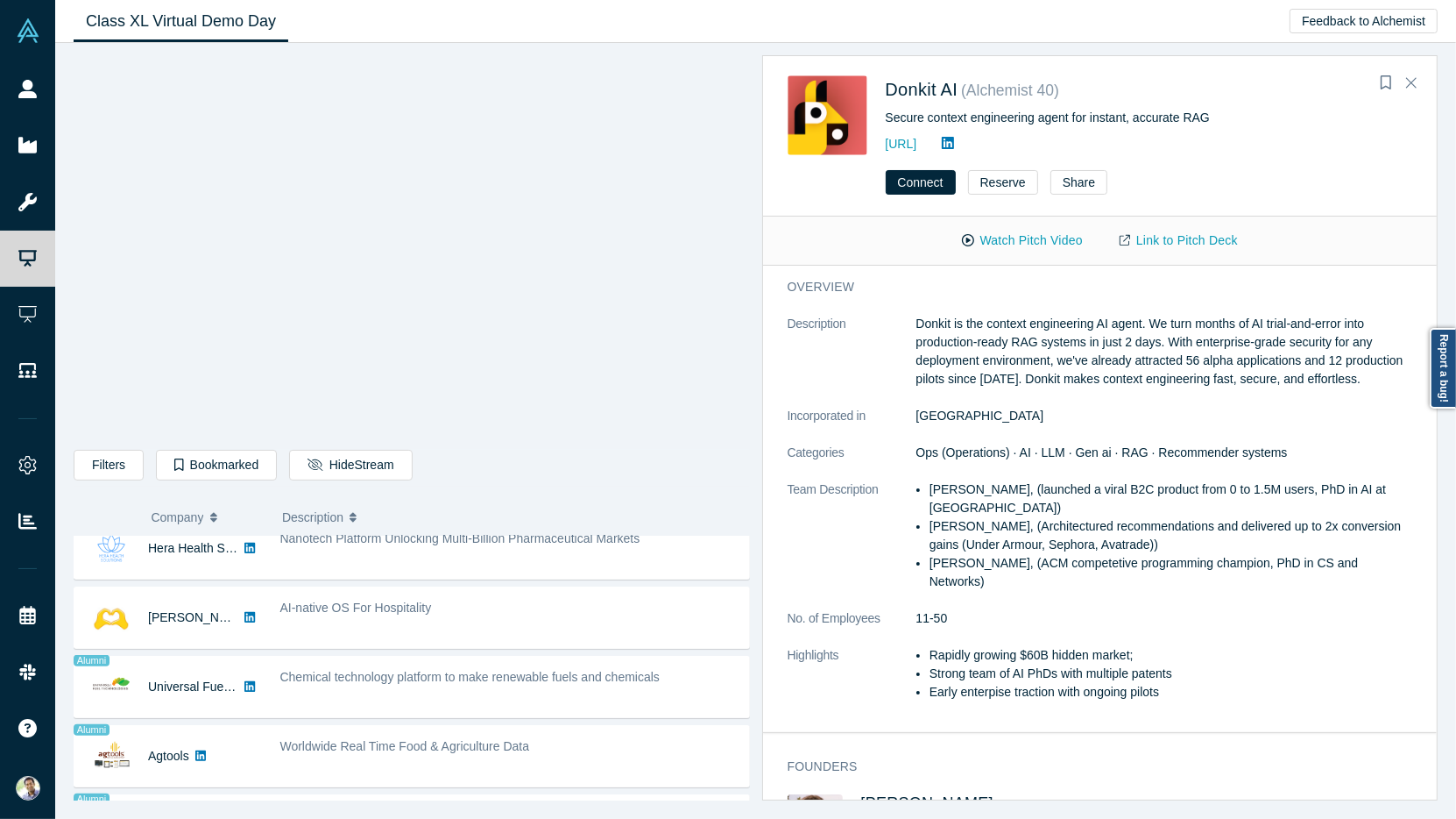
scroll to position [903, 0]
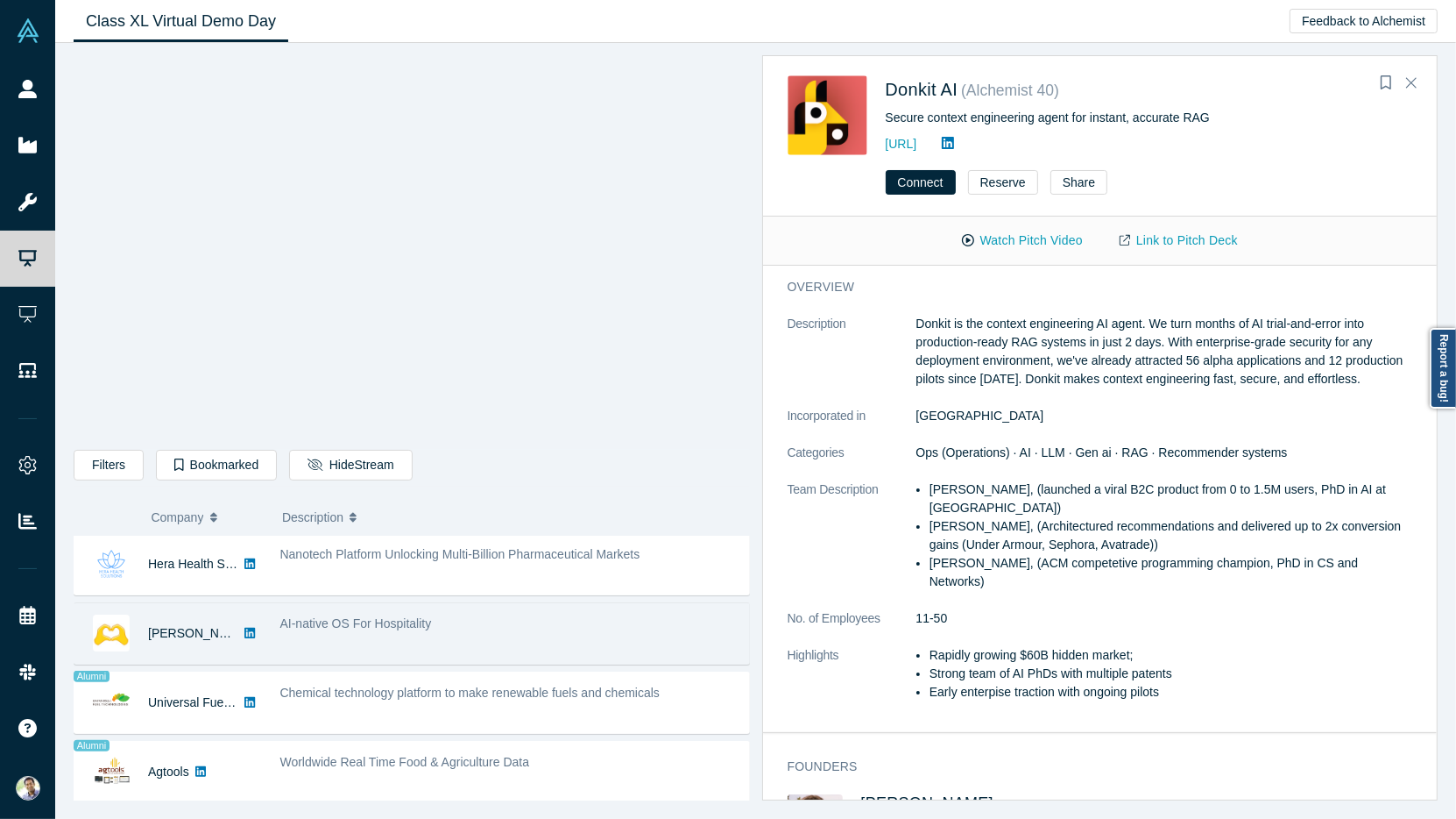
click at [359, 636] on div "AI-native OS For Hospitality" at bounding box center [510, 633] width 478 height 55
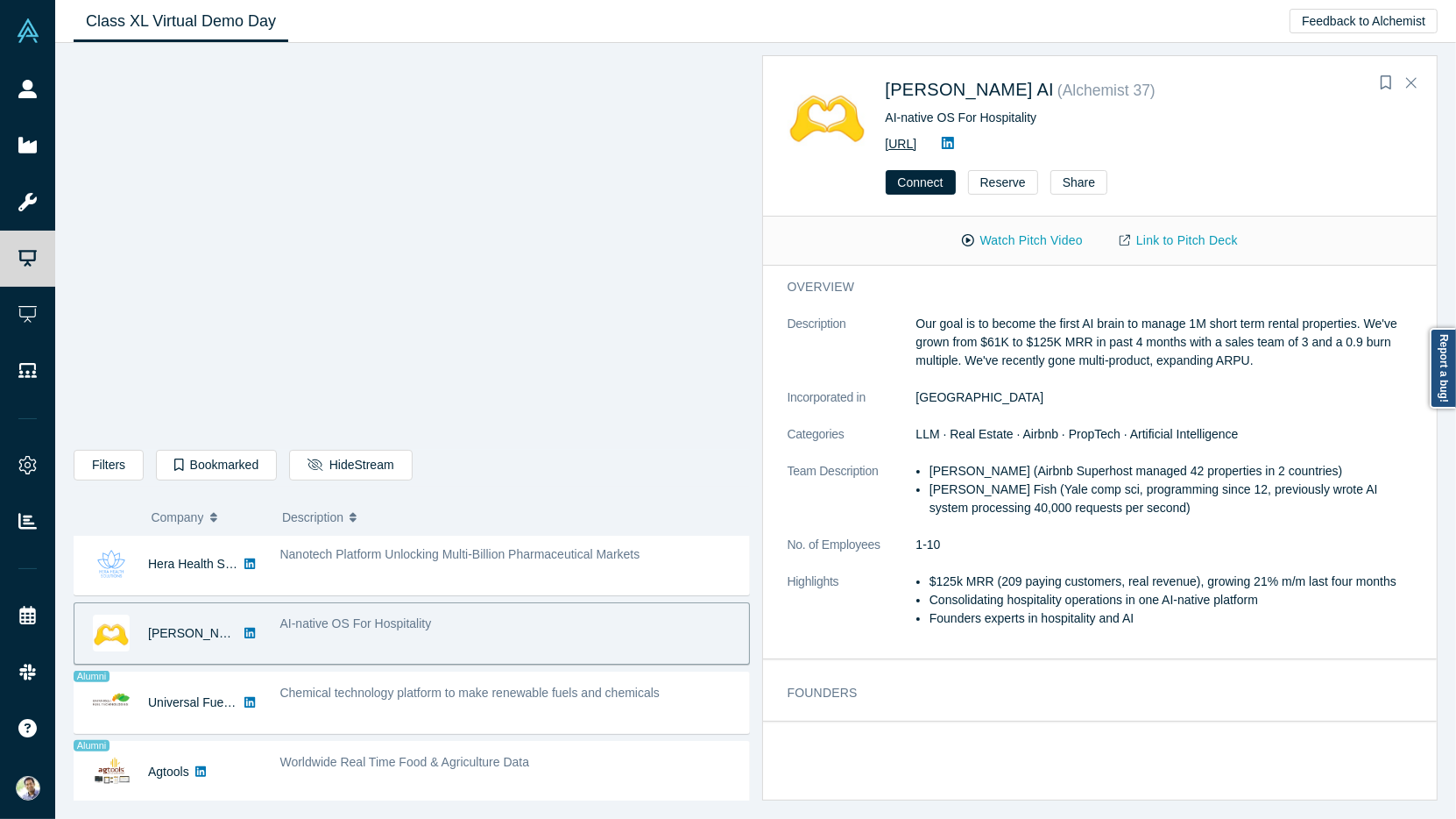
click at [917, 138] on link "[URL]" at bounding box center [901, 143] width 31 height 14
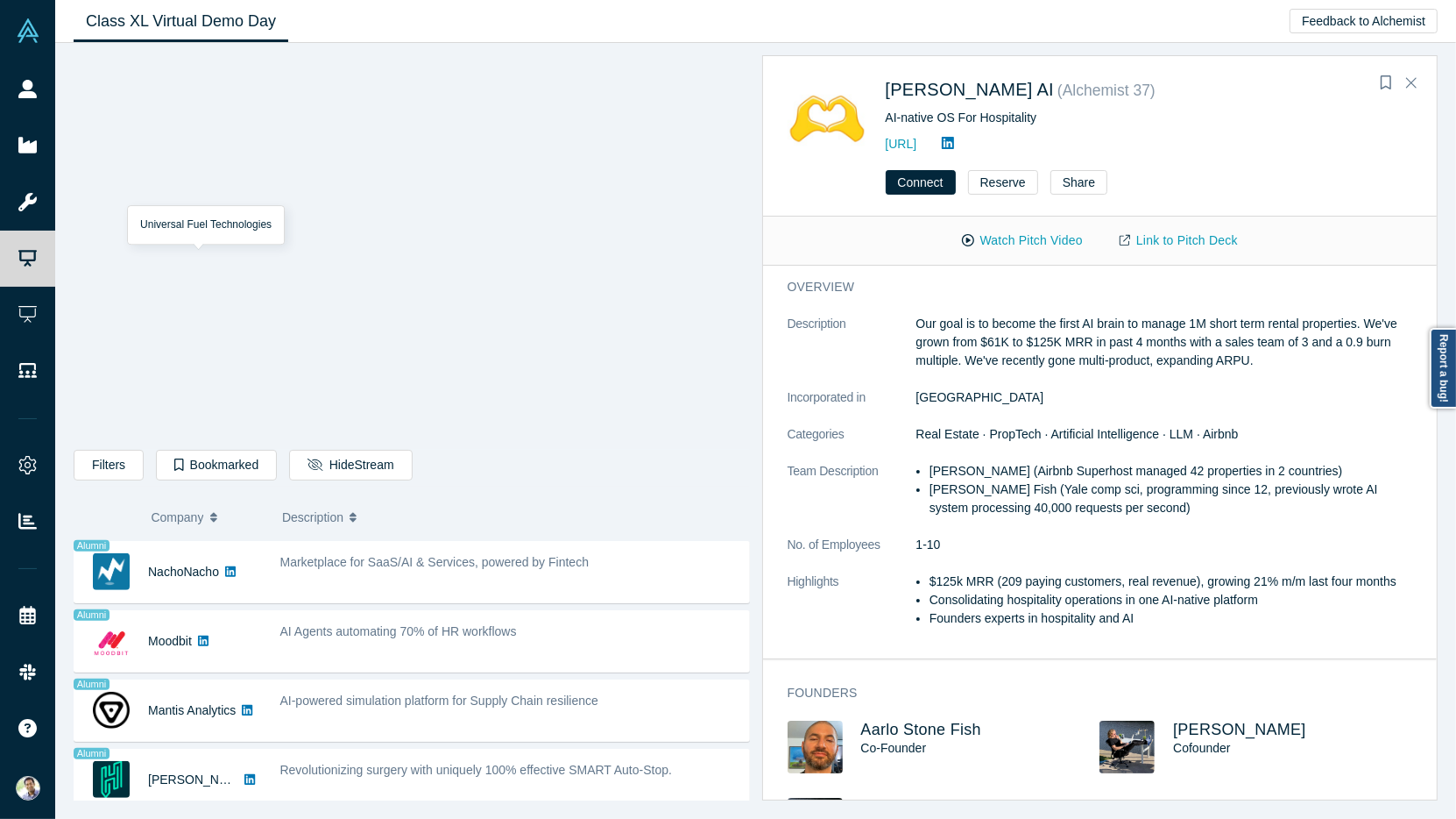
scroll to position [1376, 0]
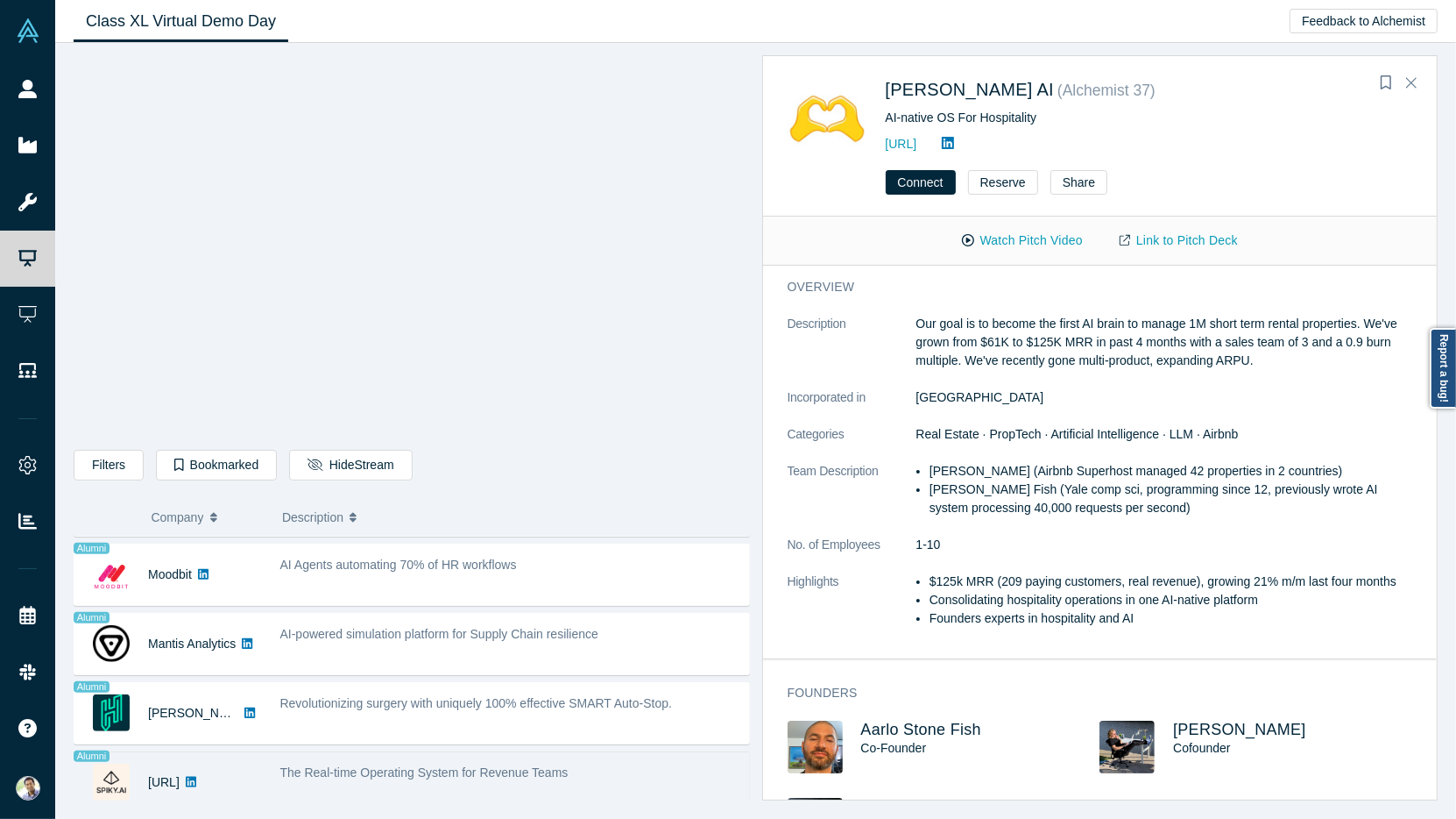
click at [317, 766] on span "The Real-time Operating System for Revenue Teams" at bounding box center [425, 772] width 288 height 14
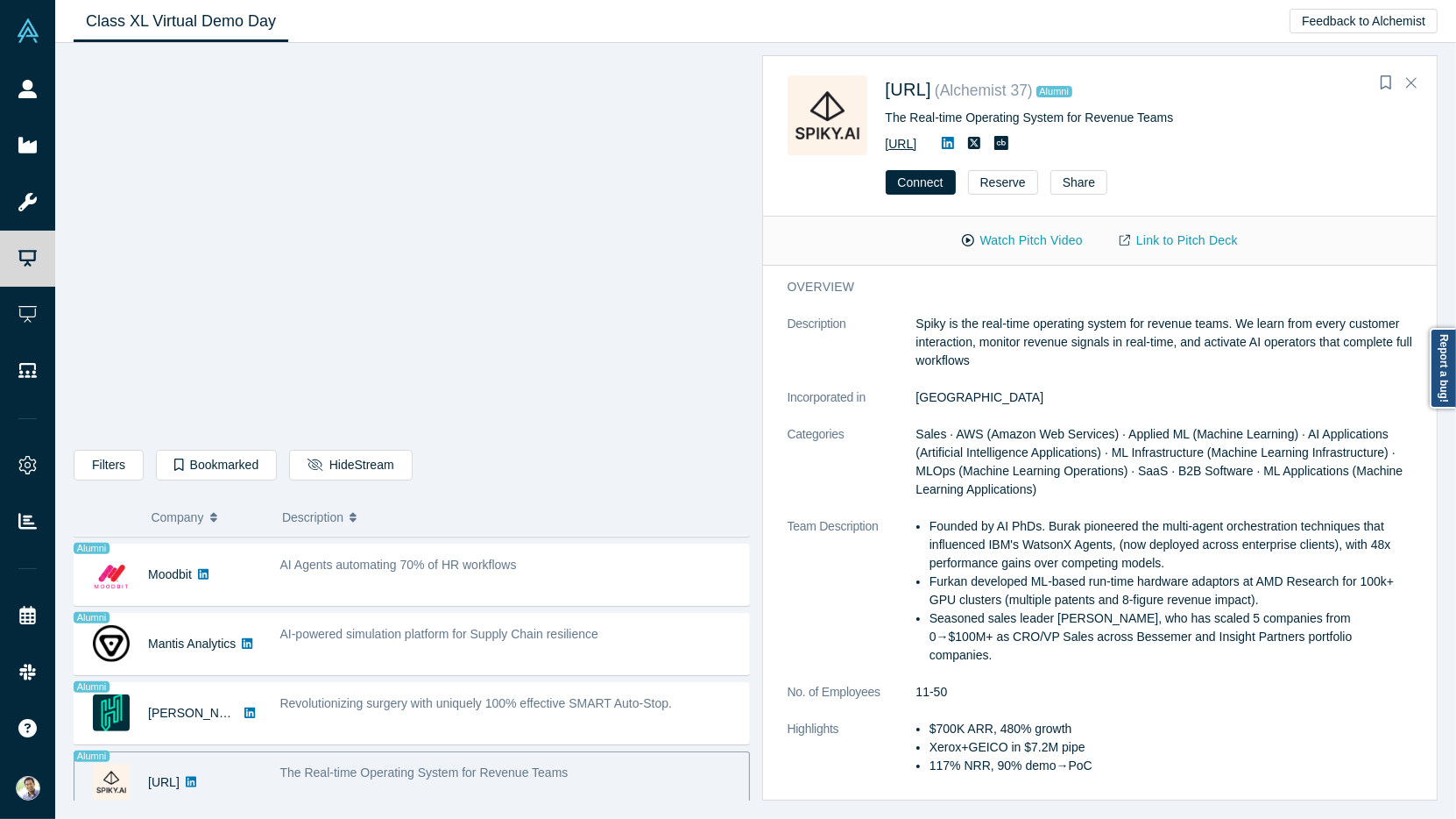
click at [909, 144] on link "[URL]" at bounding box center [901, 143] width 31 height 14
click at [321, 460] on button "Hide Stream" at bounding box center [350, 465] width 123 height 31
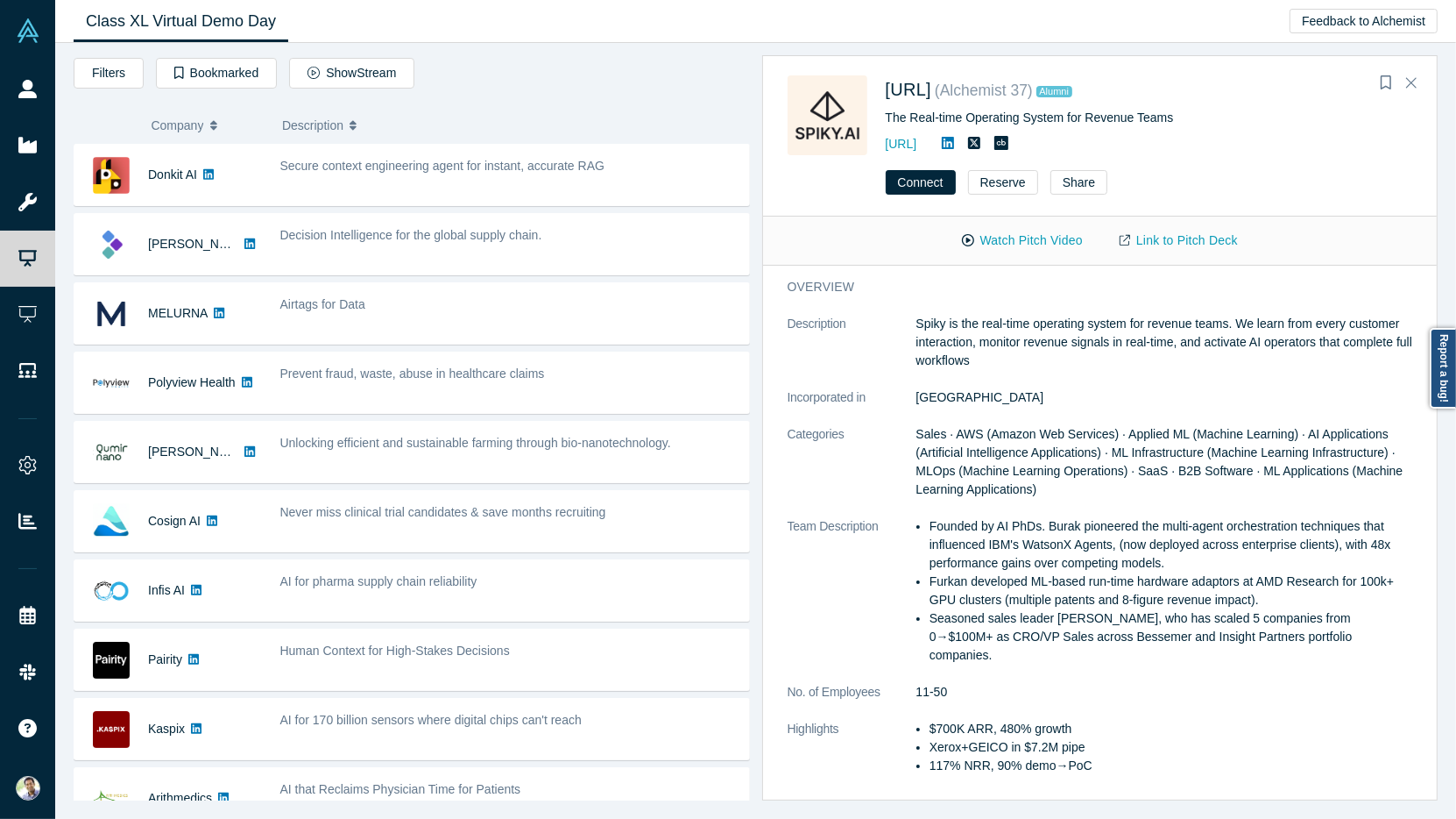
scroll to position [0, 0]
click at [1411, 81] on icon "Close" at bounding box center [1411, 83] width 10 height 10
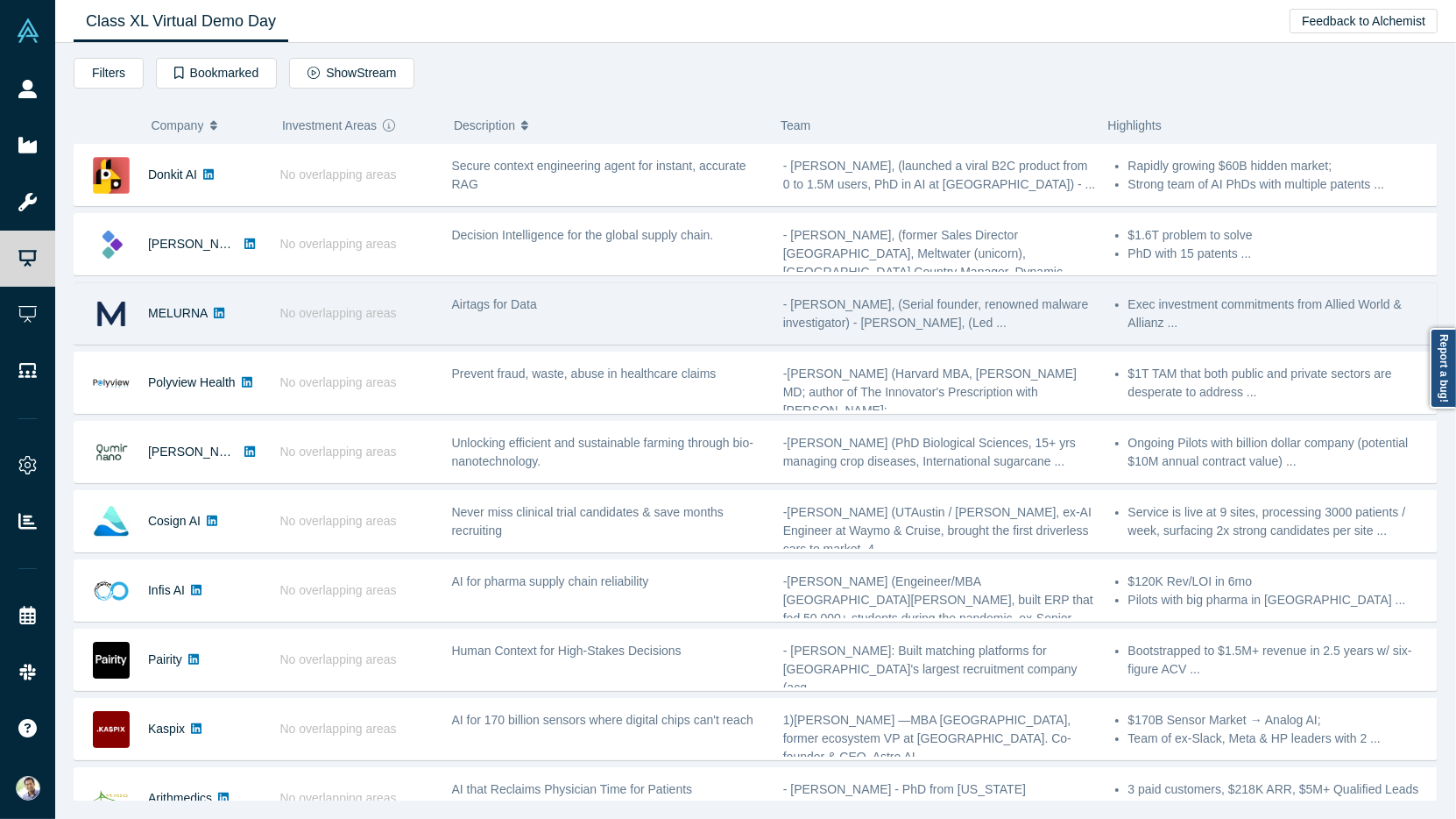
click at [842, 318] on span "- [PERSON_NAME], (Serial founder, renowned malware investigator) - [PERSON_NAME…" at bounding box center [936, 313] width 305 height 32
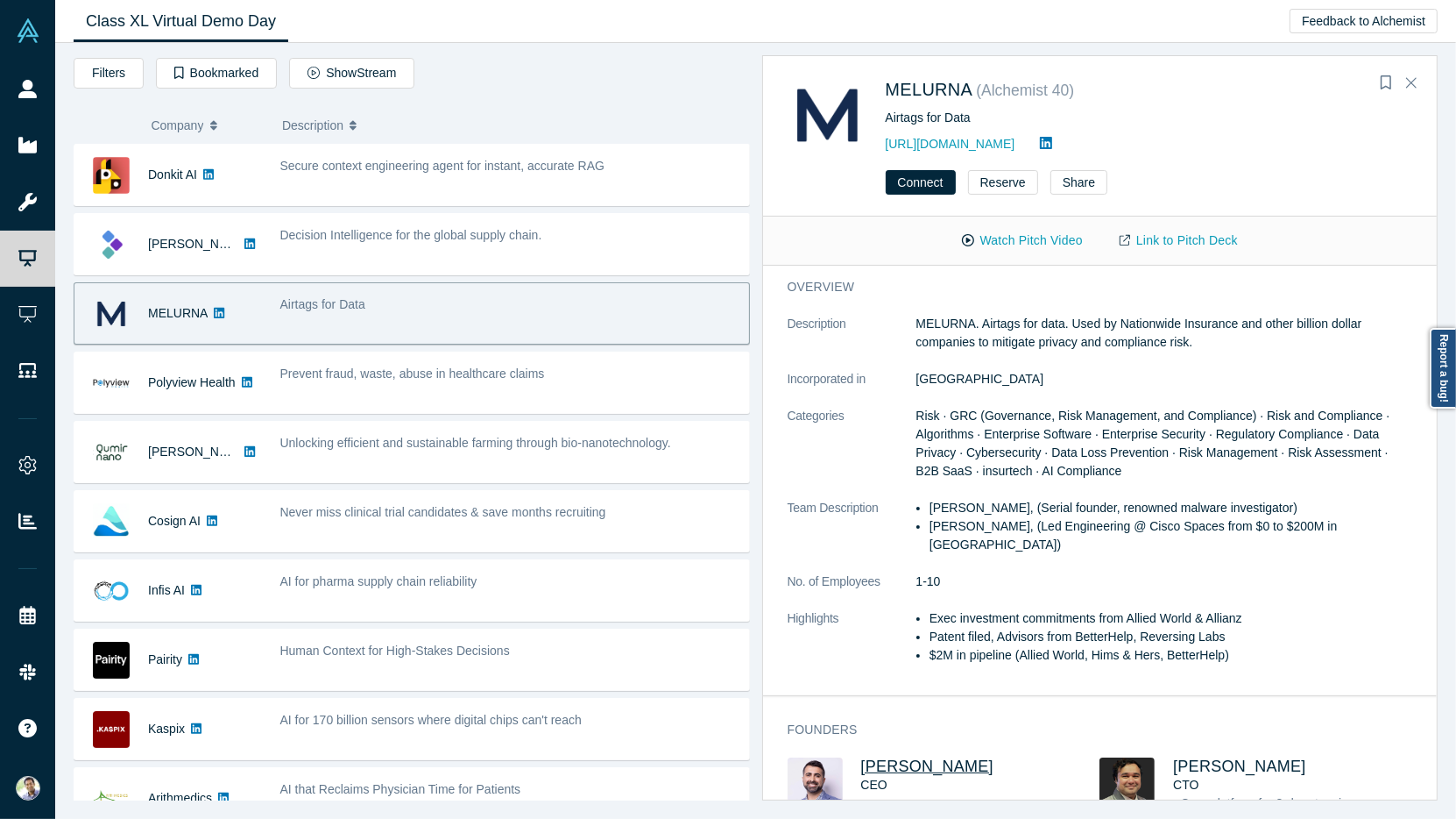
click at [902, 757] on span "[PERSON_NAME]" at bounding box center [928, 766] width 134 height 17
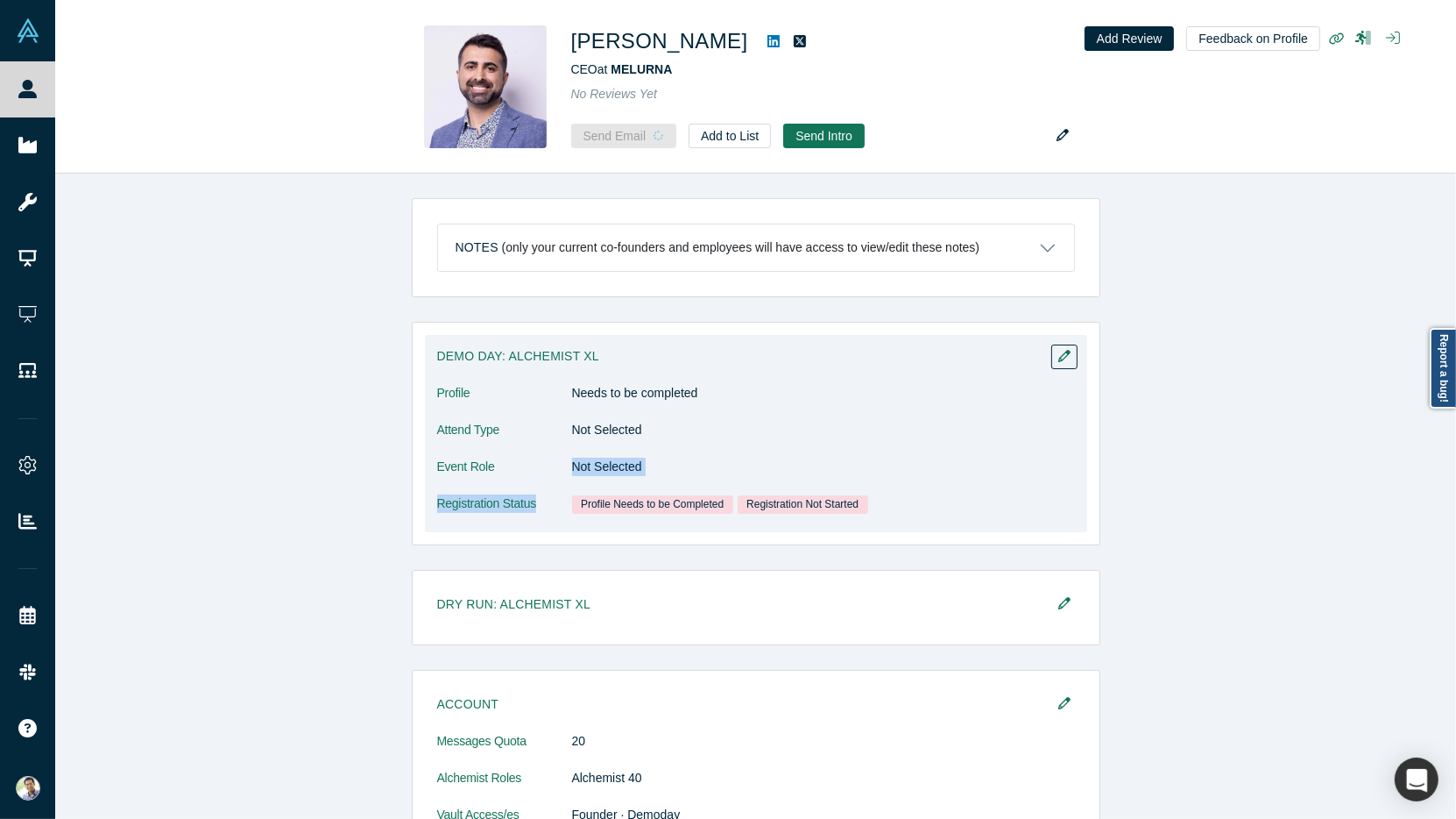
drag, startPoint x: 658, startPoint y: 494, endPoint x: 554, endPoint y: 487, distance: 104.2
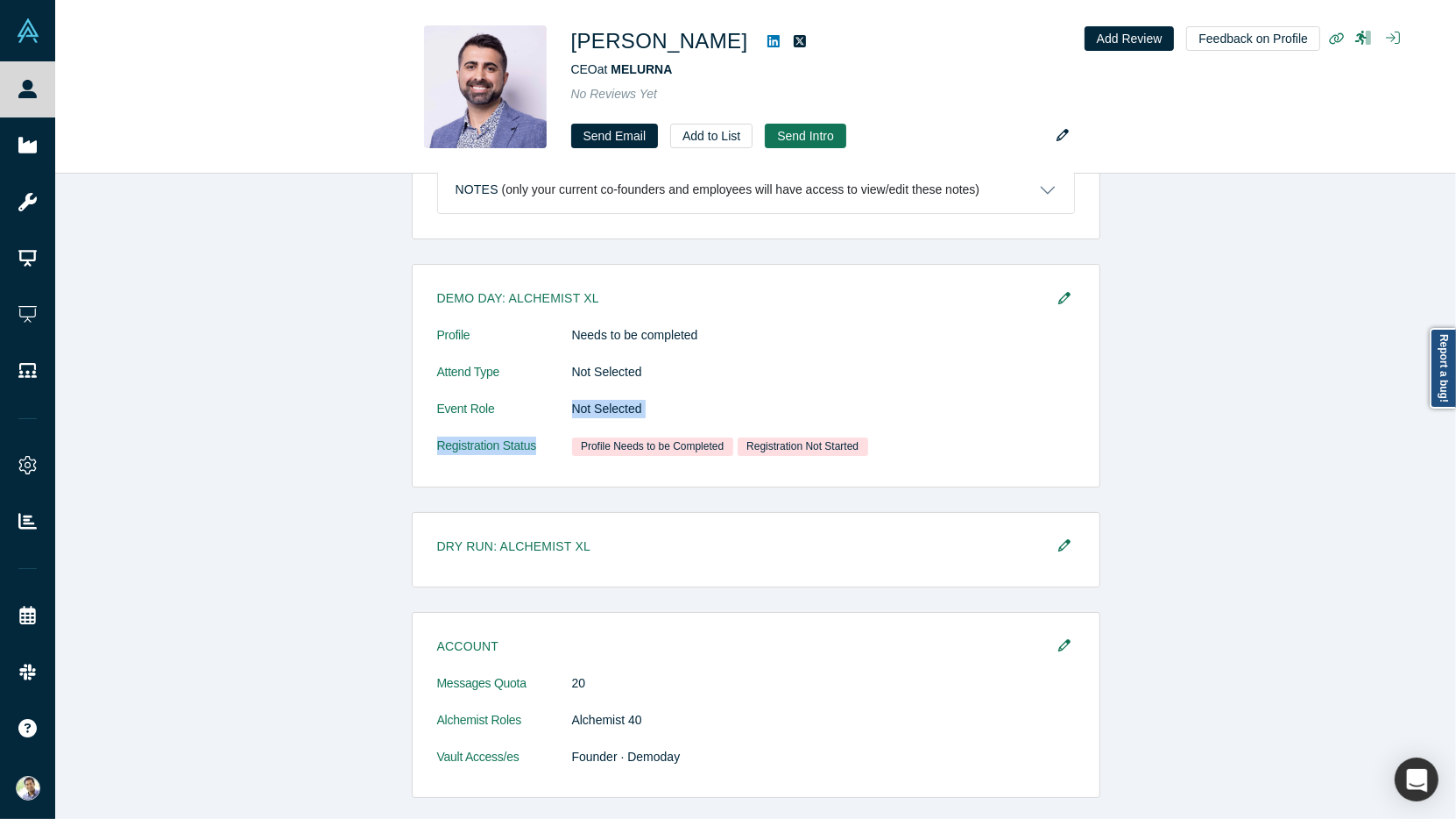
scroll to position [562, 0]
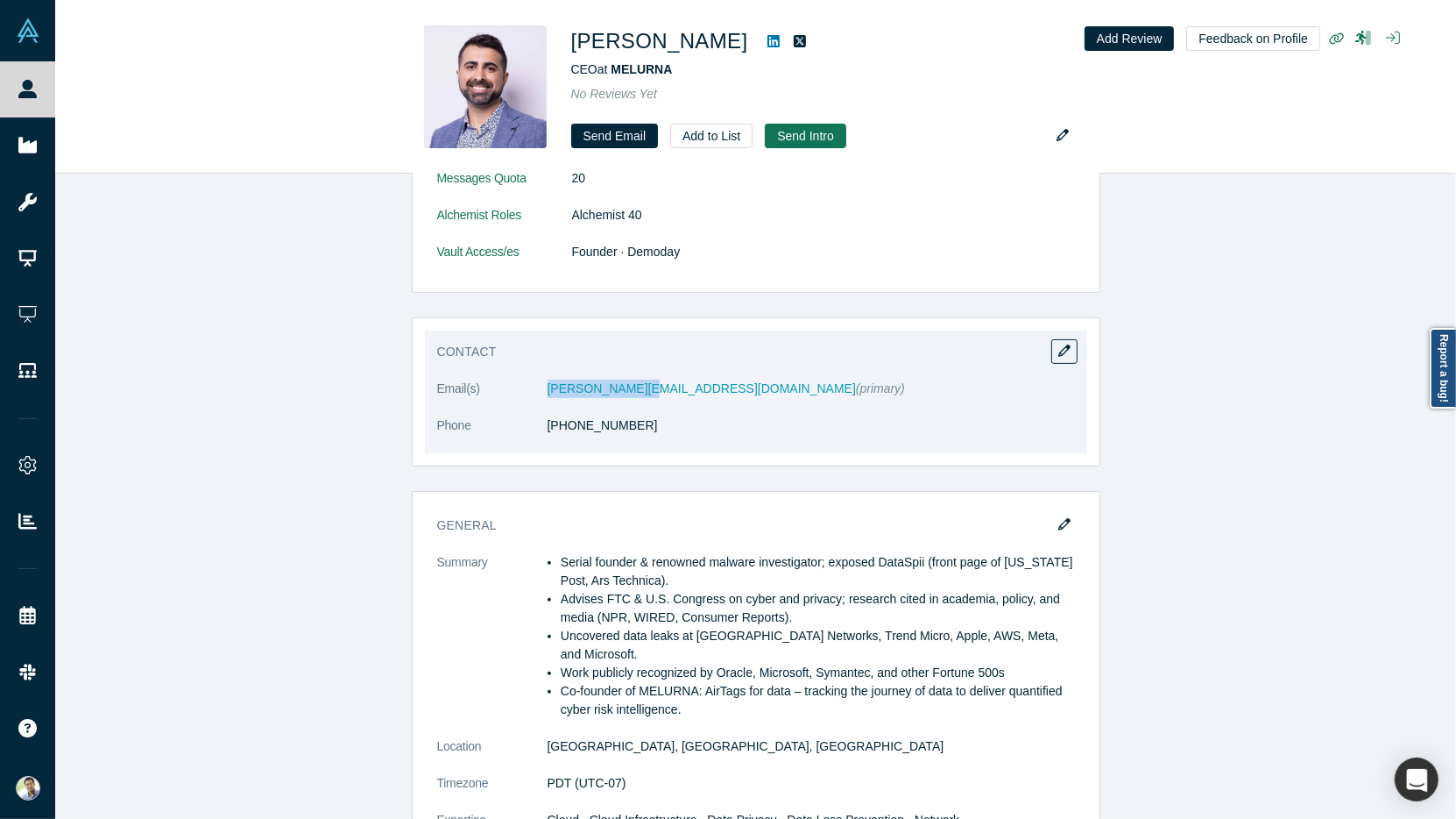
drag, startPoint x: 653, startPoint y: 384, endPoint x: 542, endPoint y: 387, distance: 111.0
click at [542, 387] on dl "Email(s) [PERSON_NAME][EMAIL_ADDRESS][DOMAIN_NAME] (primary) Phone [PHONE_NUMBE…" at bounding box center [756, 416] width 637 height 74
copy dl "[PERSON_NAME][EMAIL_ADDRESS][DOMAIN_NAME]"
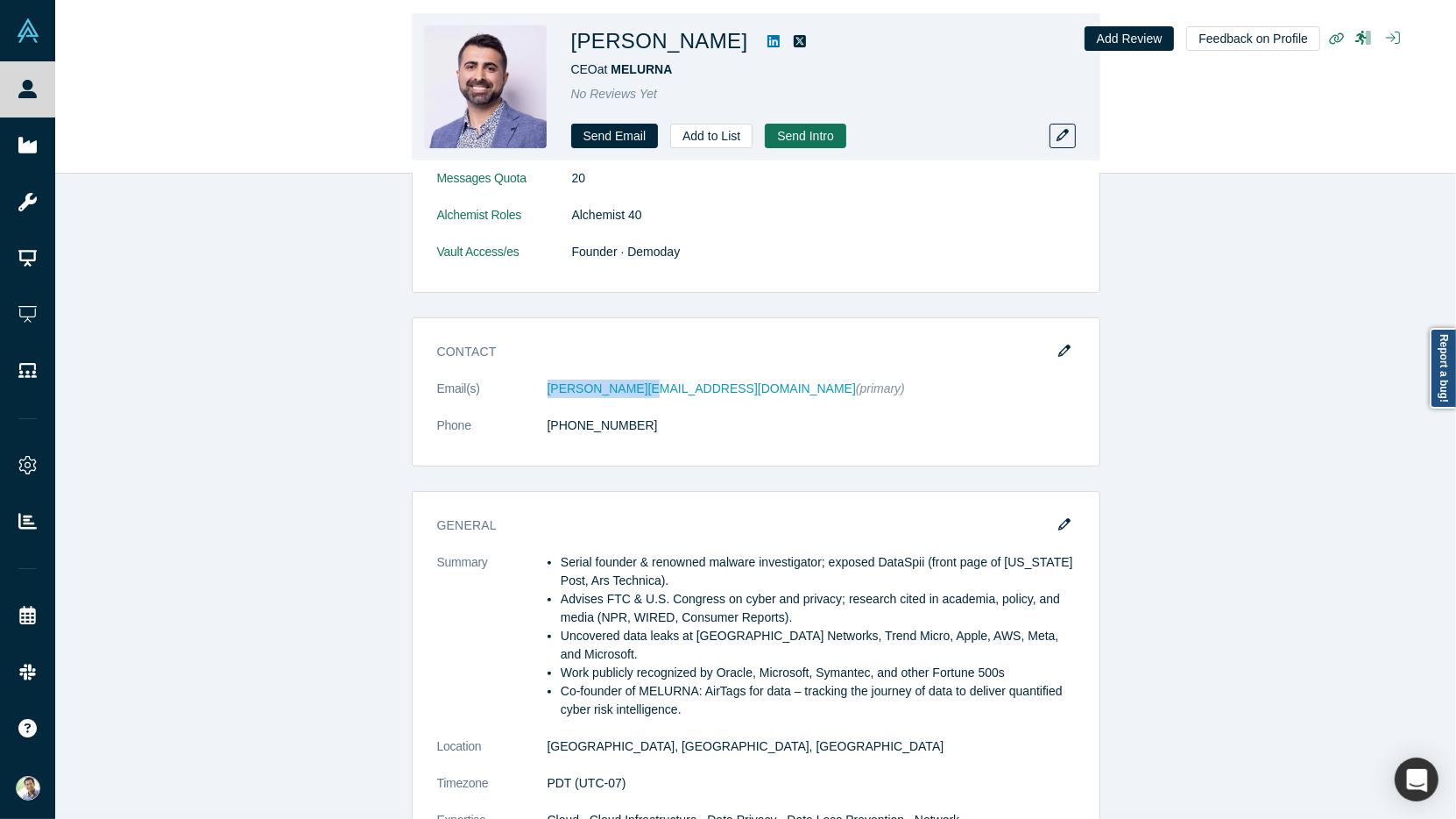
click at [760, 41] on link at bounding box center [774, 41] width 27 height 21
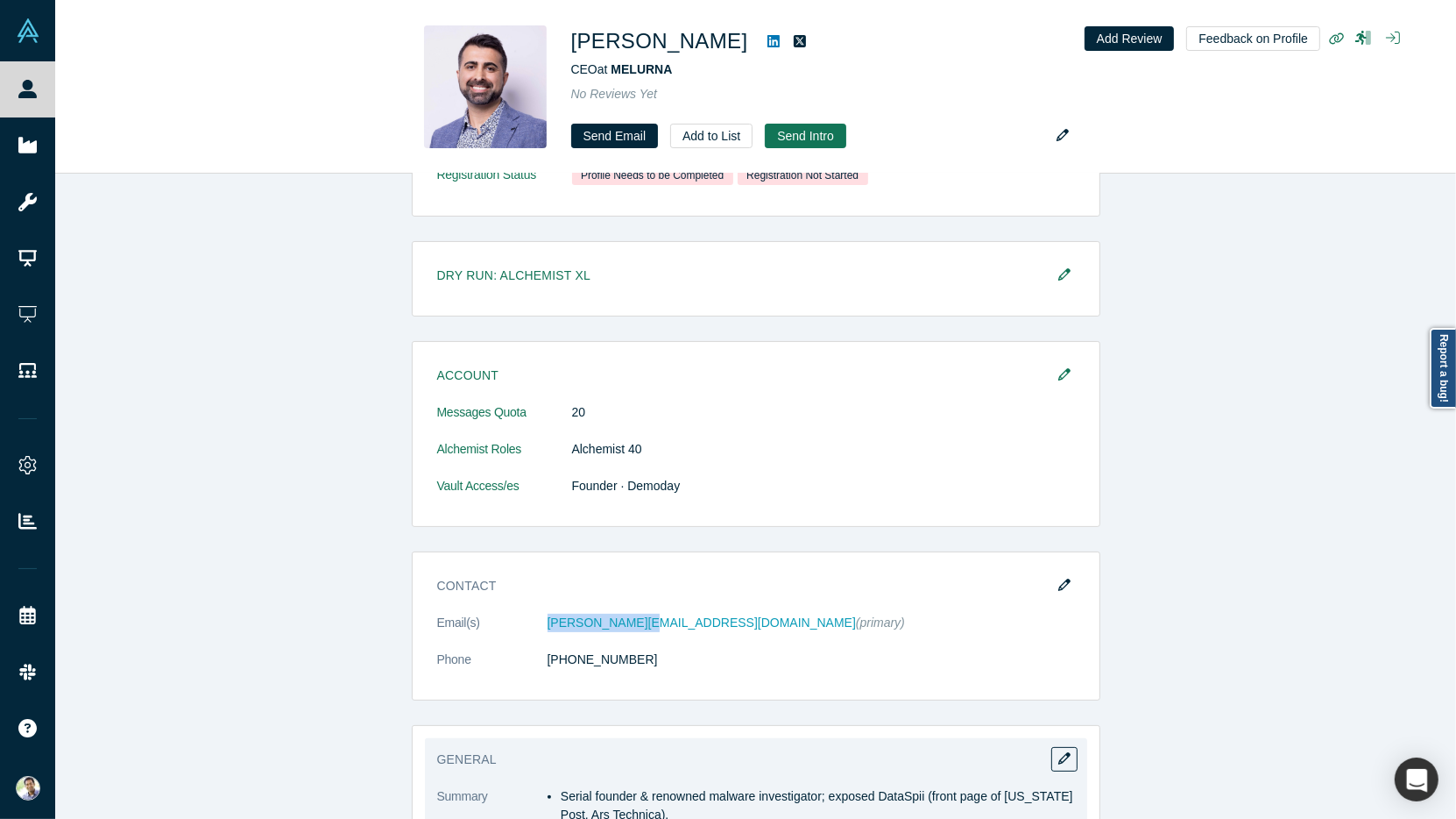
scroll to position [326, 0]
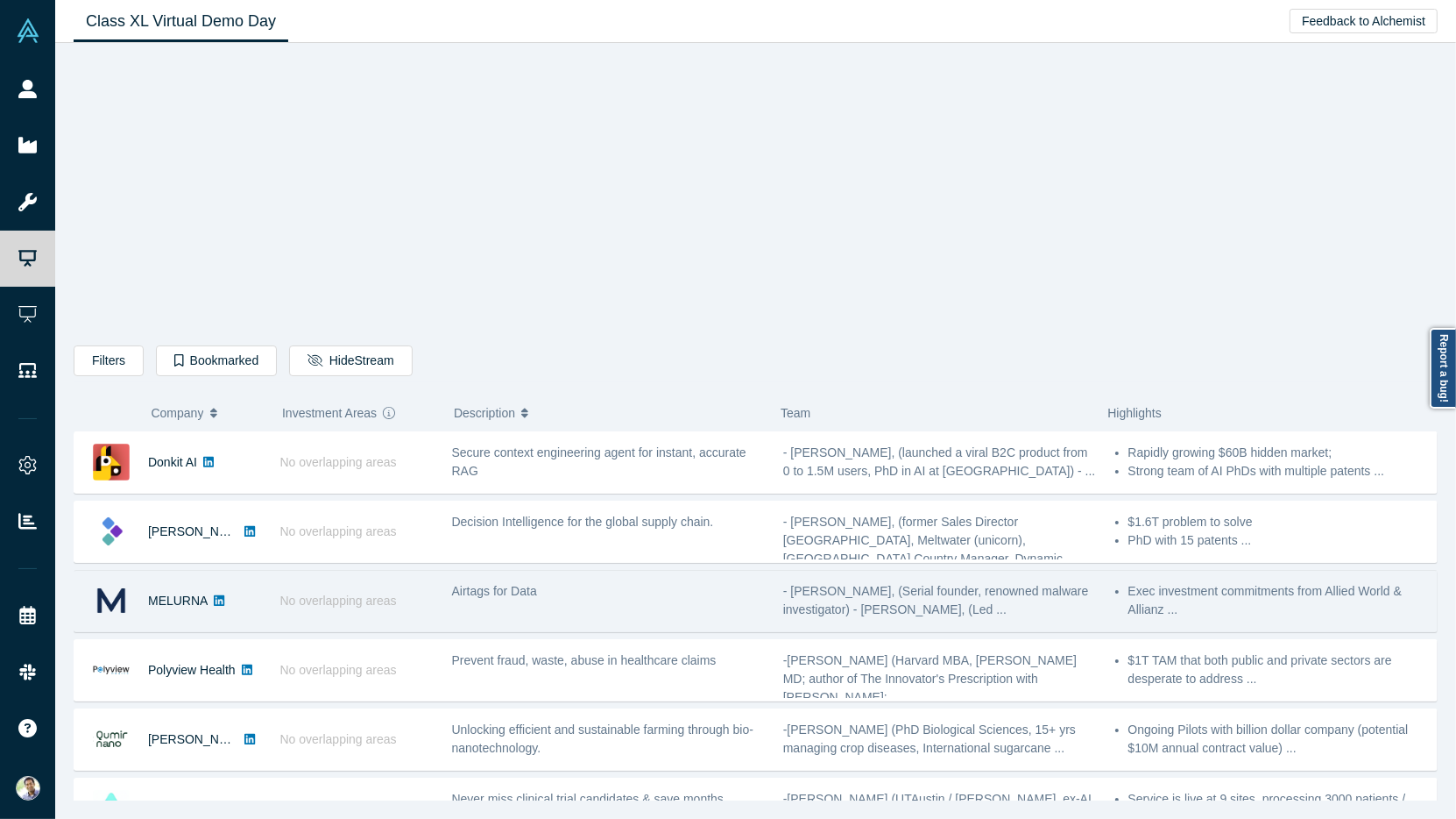
click at [369, 598] on span "No overlapping areas" at bounding box center [339, 600] width 116 height 14
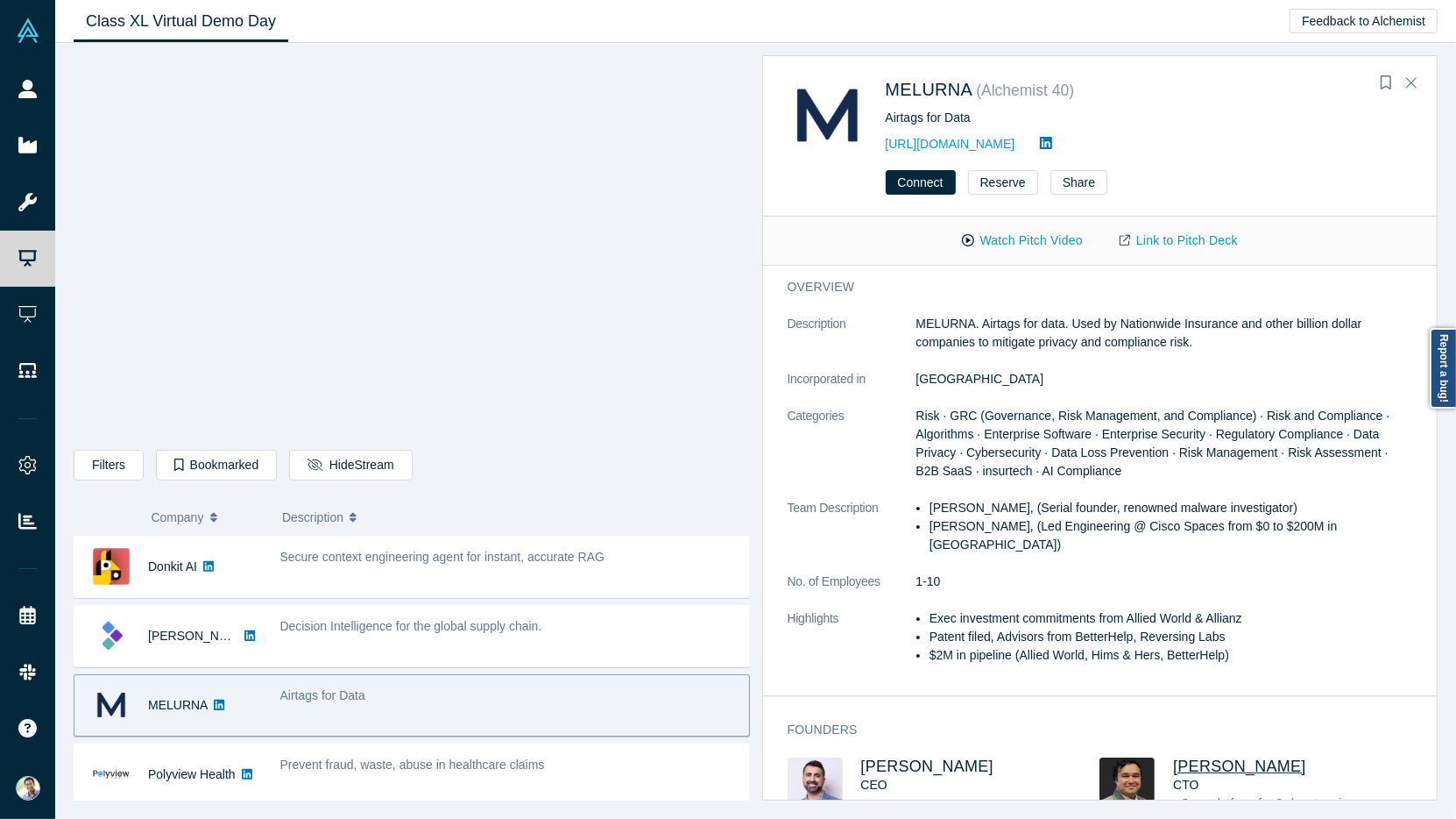
click at [1206, 757] on span "[PERSON_NAME]" at bounding box center [1239, 766] width 134 height 17
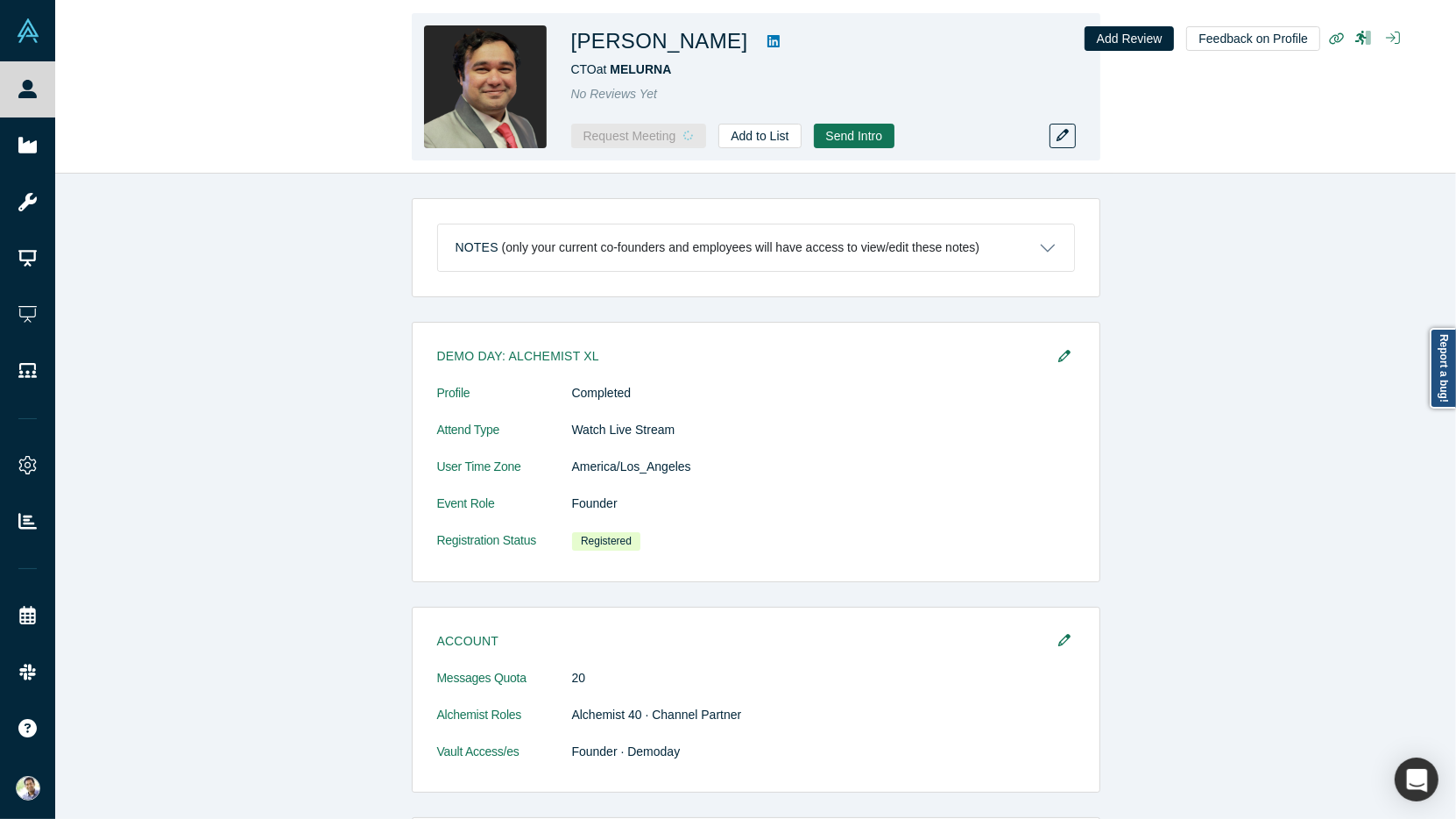
click at [780, 42] on icon at bounding box center [773, 41] width 12 height 14
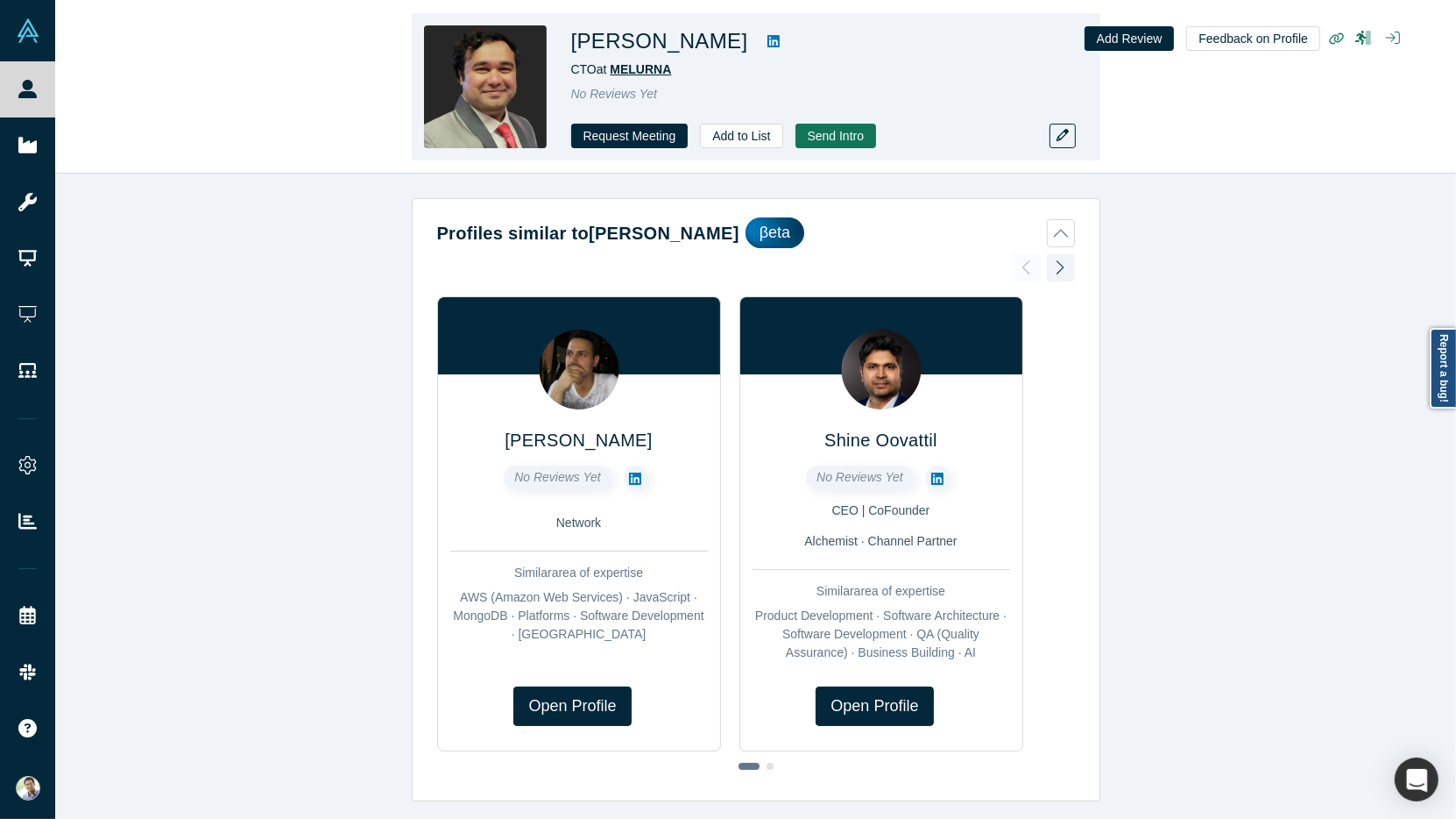
click at [647, 69] on span "MELURNA" at bounding box center [640, 69] width 61 height 14
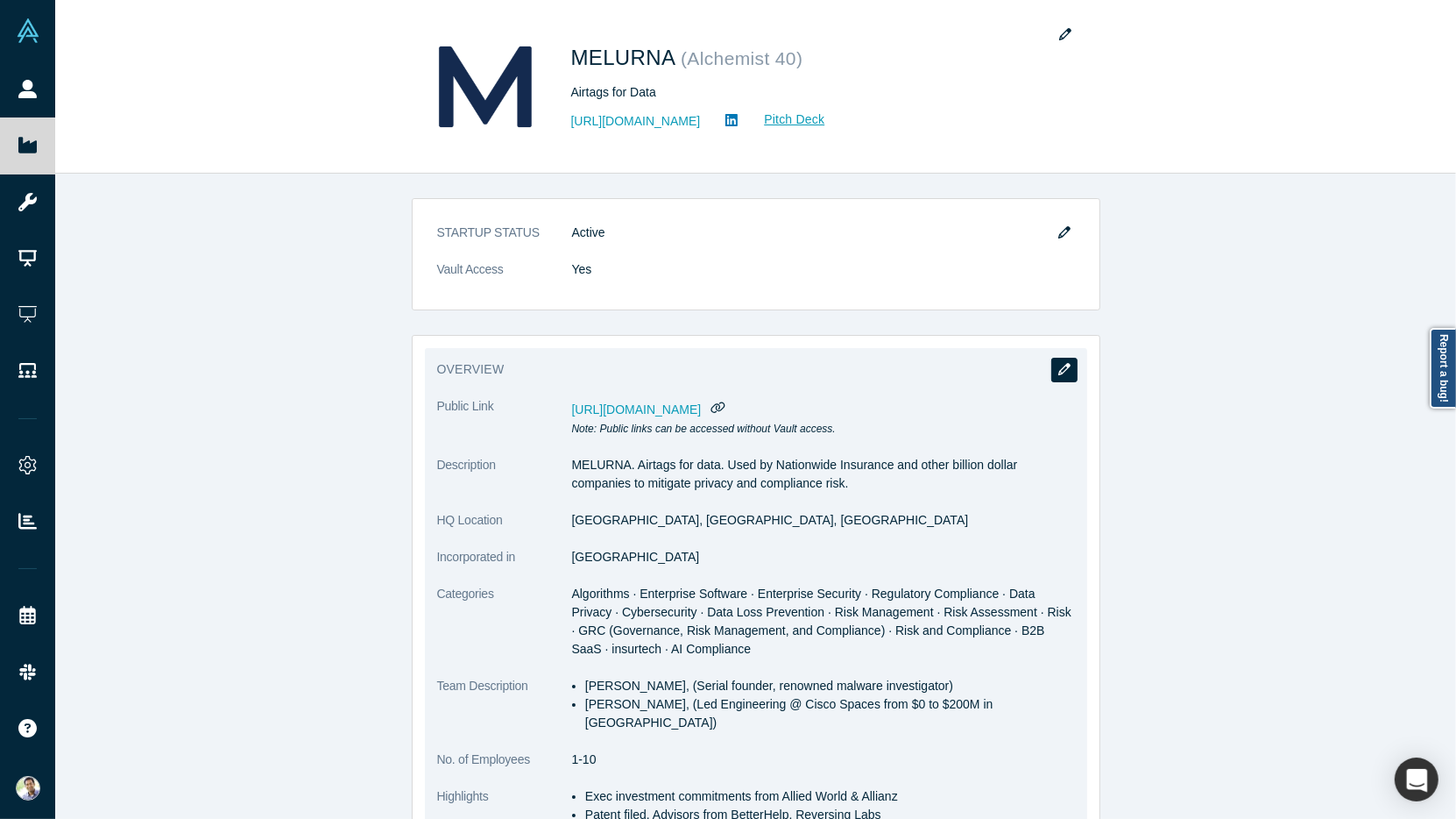
click at [1064, 363] on icon "button" at bounding box center [1064, 368] width 12 height 12
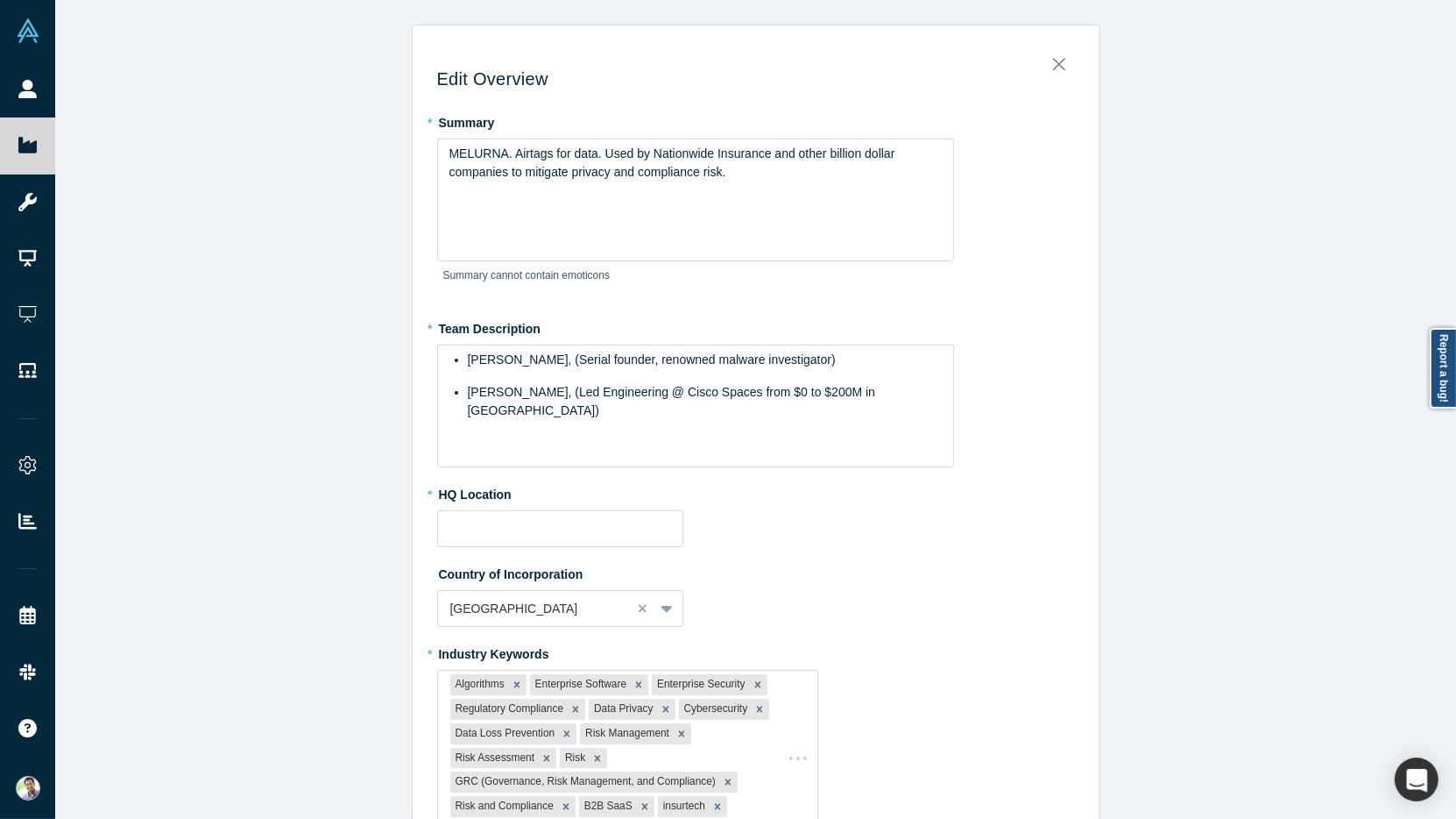
type input "[GEOGRAPHIC_DATA], [GEOGRAPHIC_DATA], [GEOGRAPHIC_DATA]"
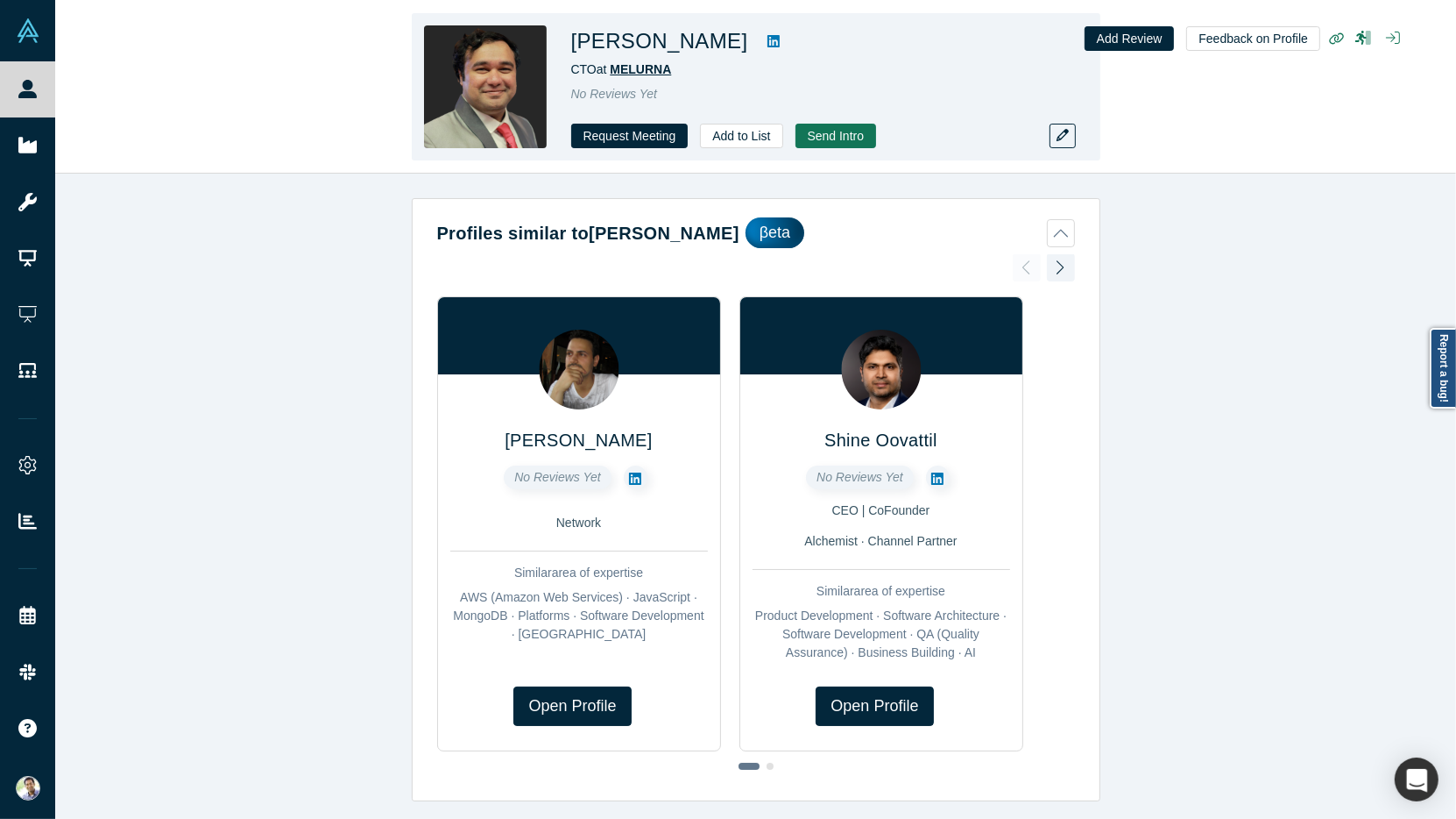
click at [623, 69] on span "MELURNA" at bounding box center [640, 69] width 61 height 14
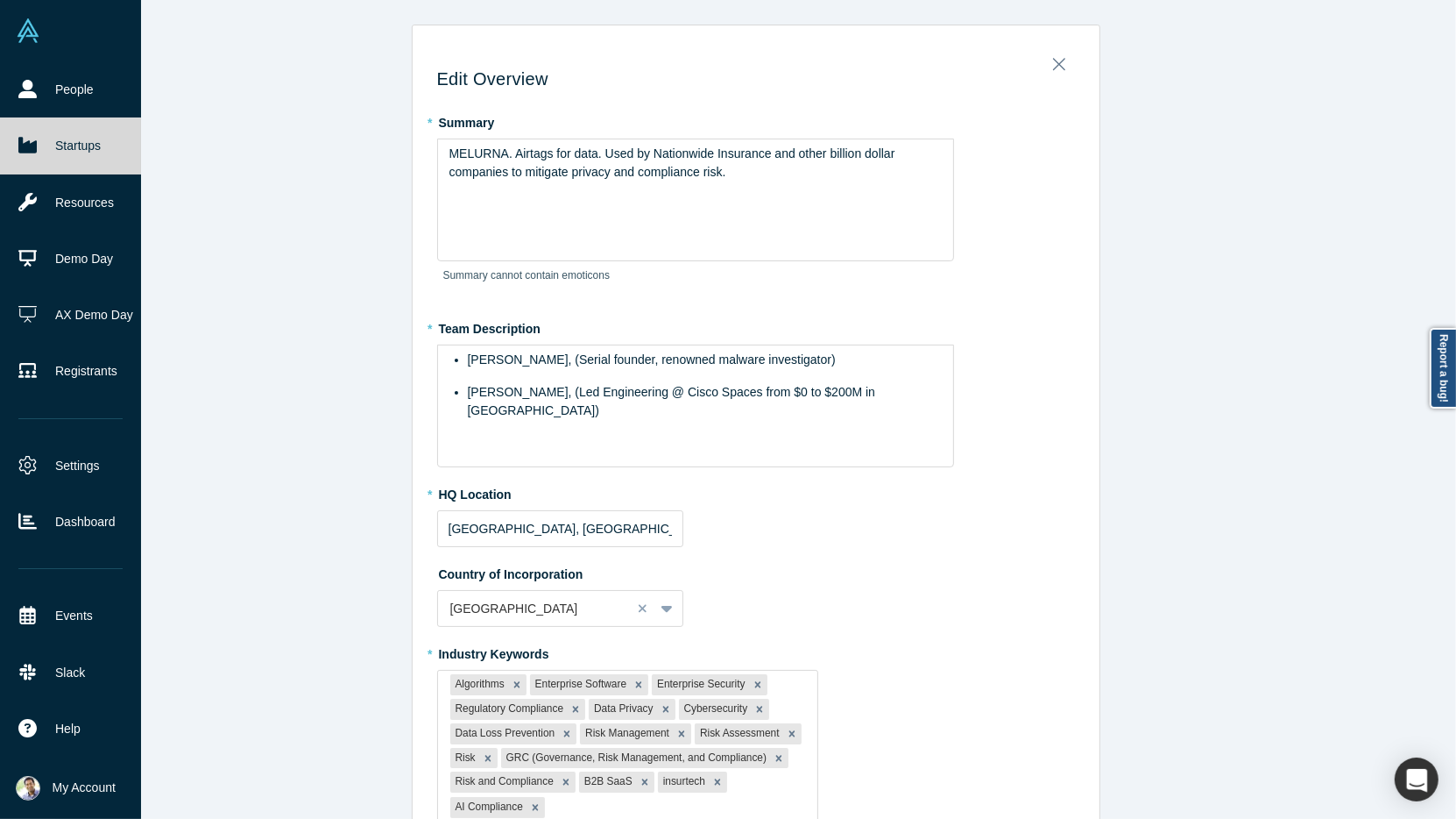
click at [28, 155] on link "Startups" at bounding box center [71, 145] width 141 height 56
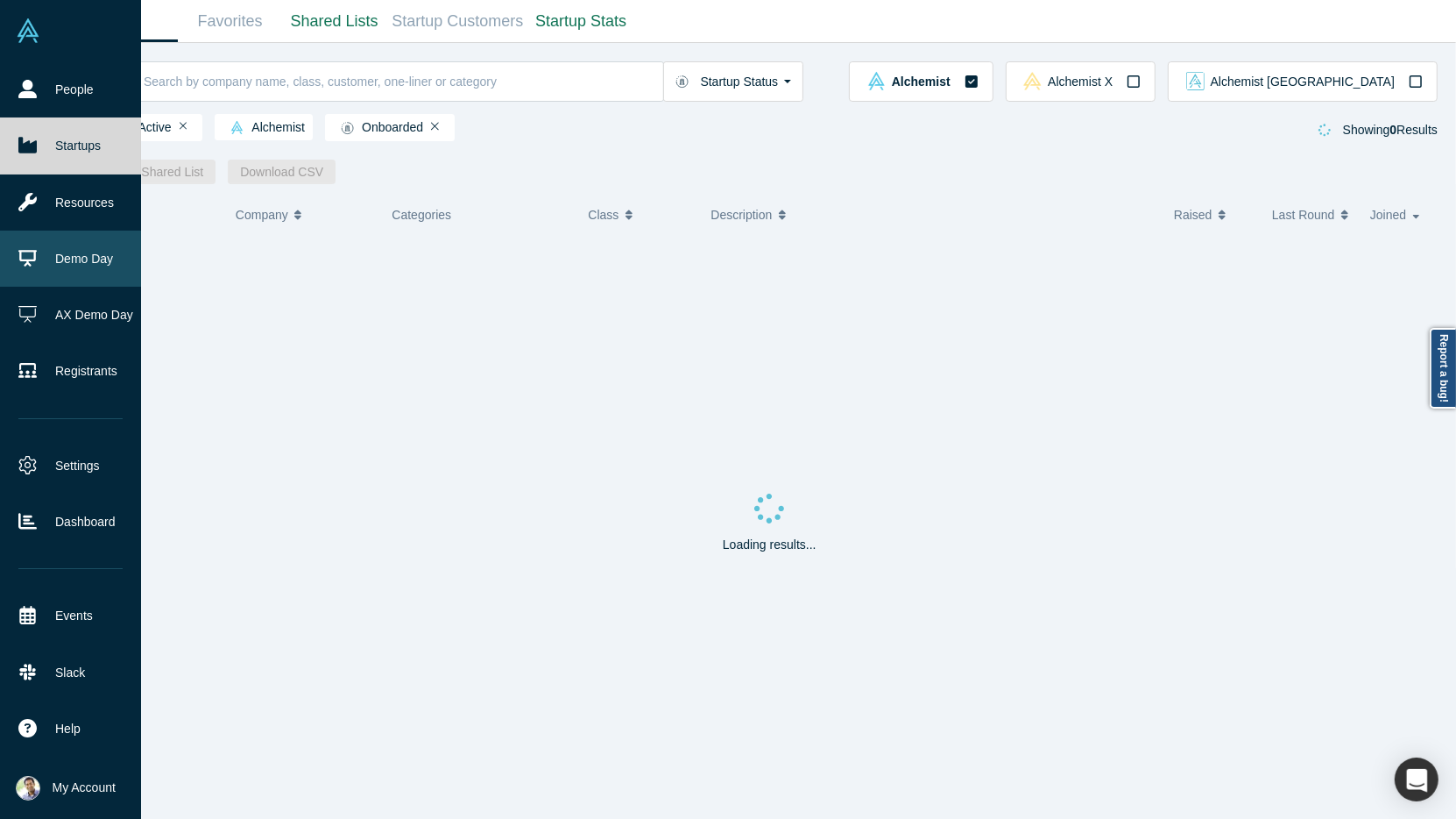
click at [47, 267] on link "Demo Day" at bounding box center [71, 258] width 141 height 56
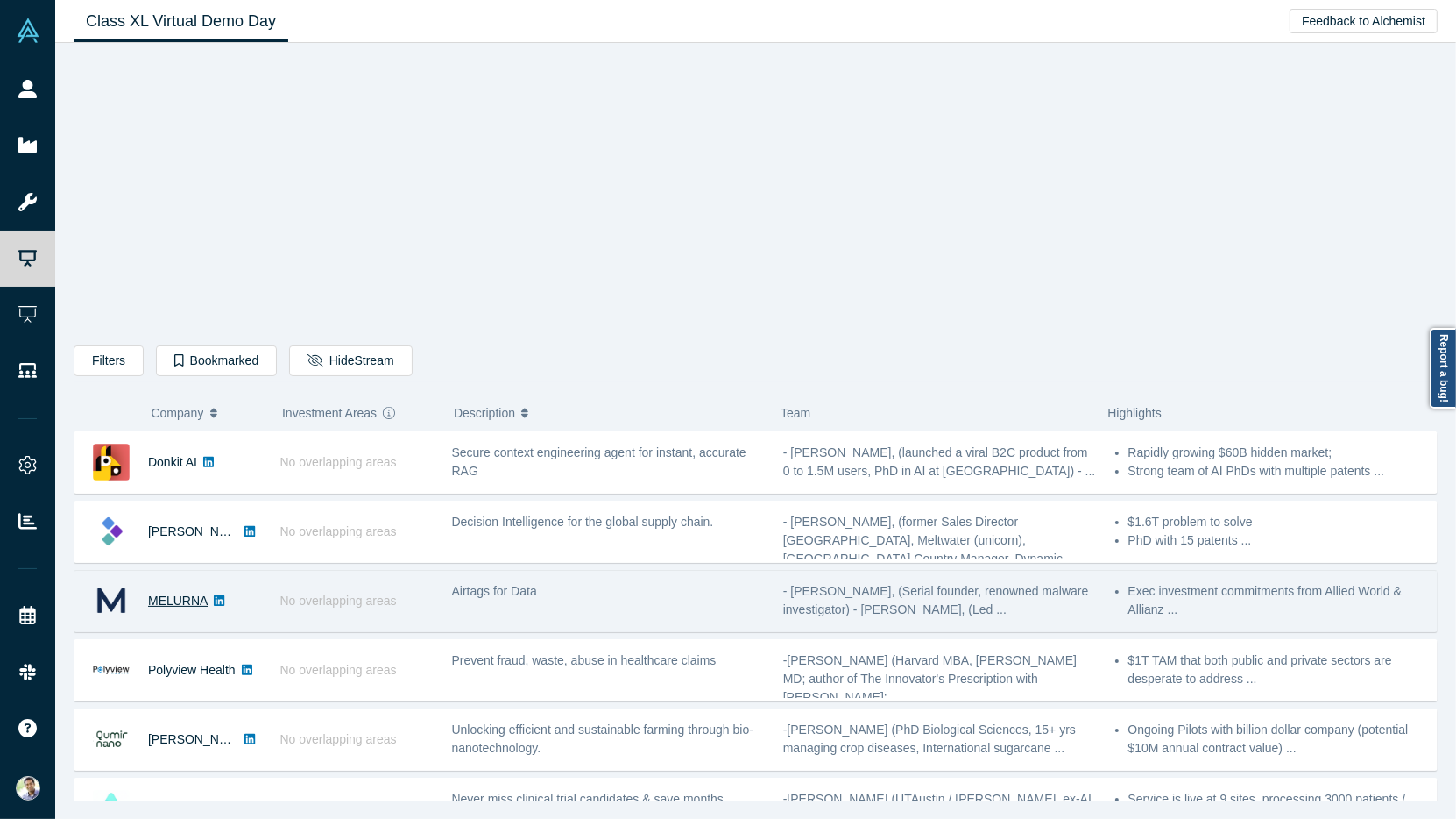
click at [193, 596] on link "MELURNA" at bounding box center [177, 600] width 59 height 14
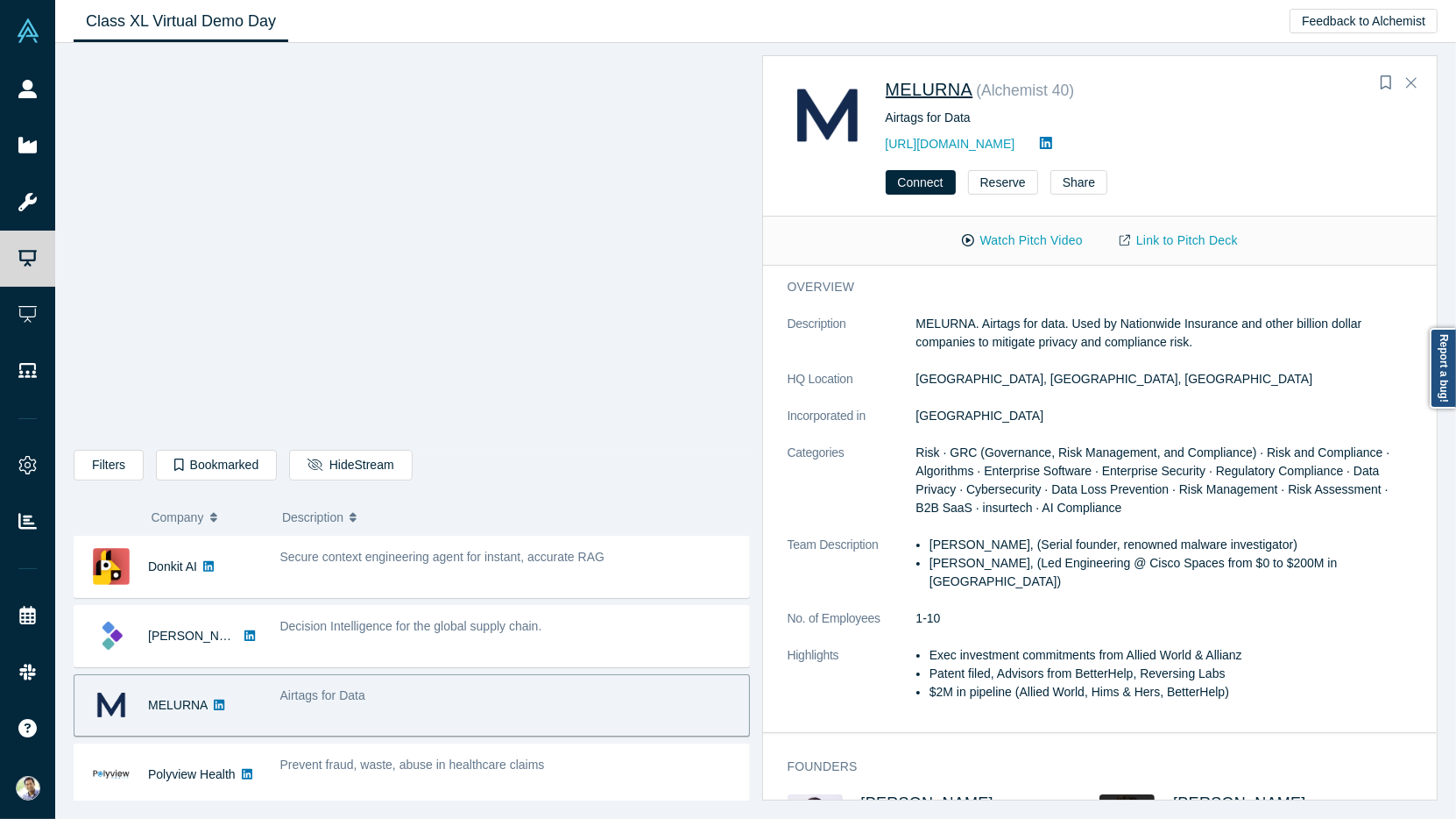
click at [942, 90] on span "MELURNA" at bounding box center [929, 90] width 88 height 19
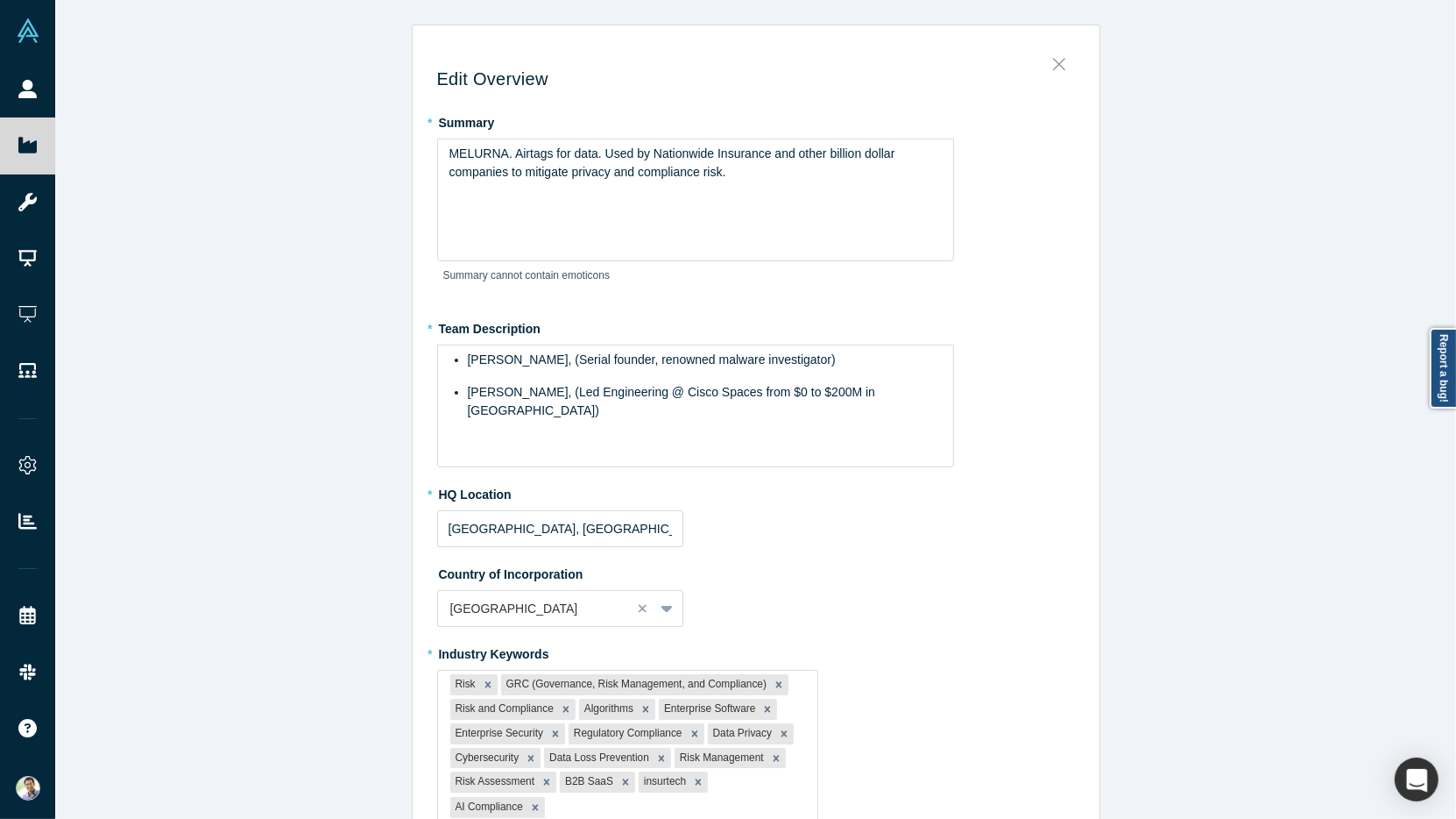
click at [1075, 61] on button "Close" at bounding box center [1059, 60] width 37 height 25
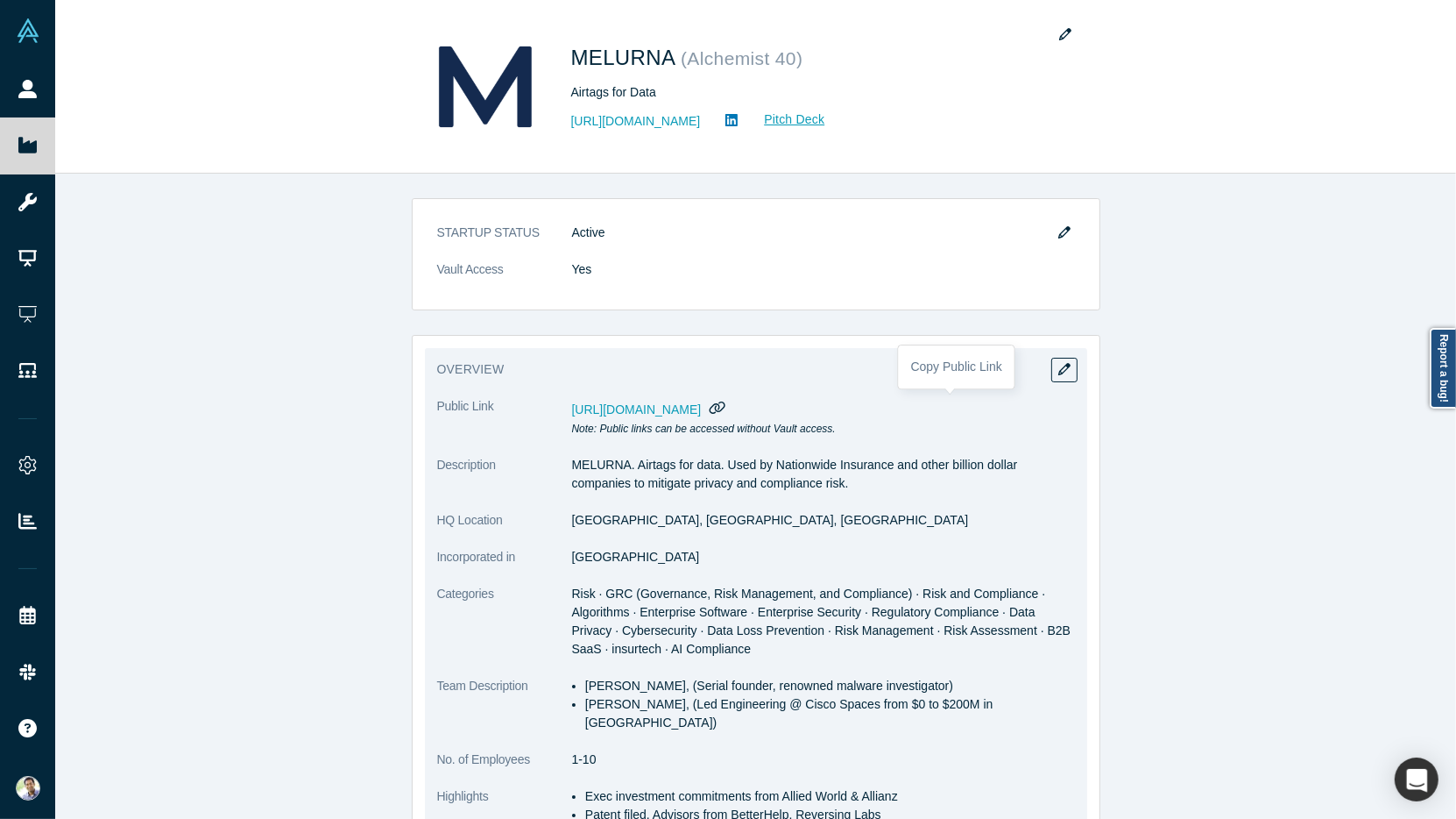
click at [726, 408] on icon "button" at bounding box center [718, 408] width 16 height 13
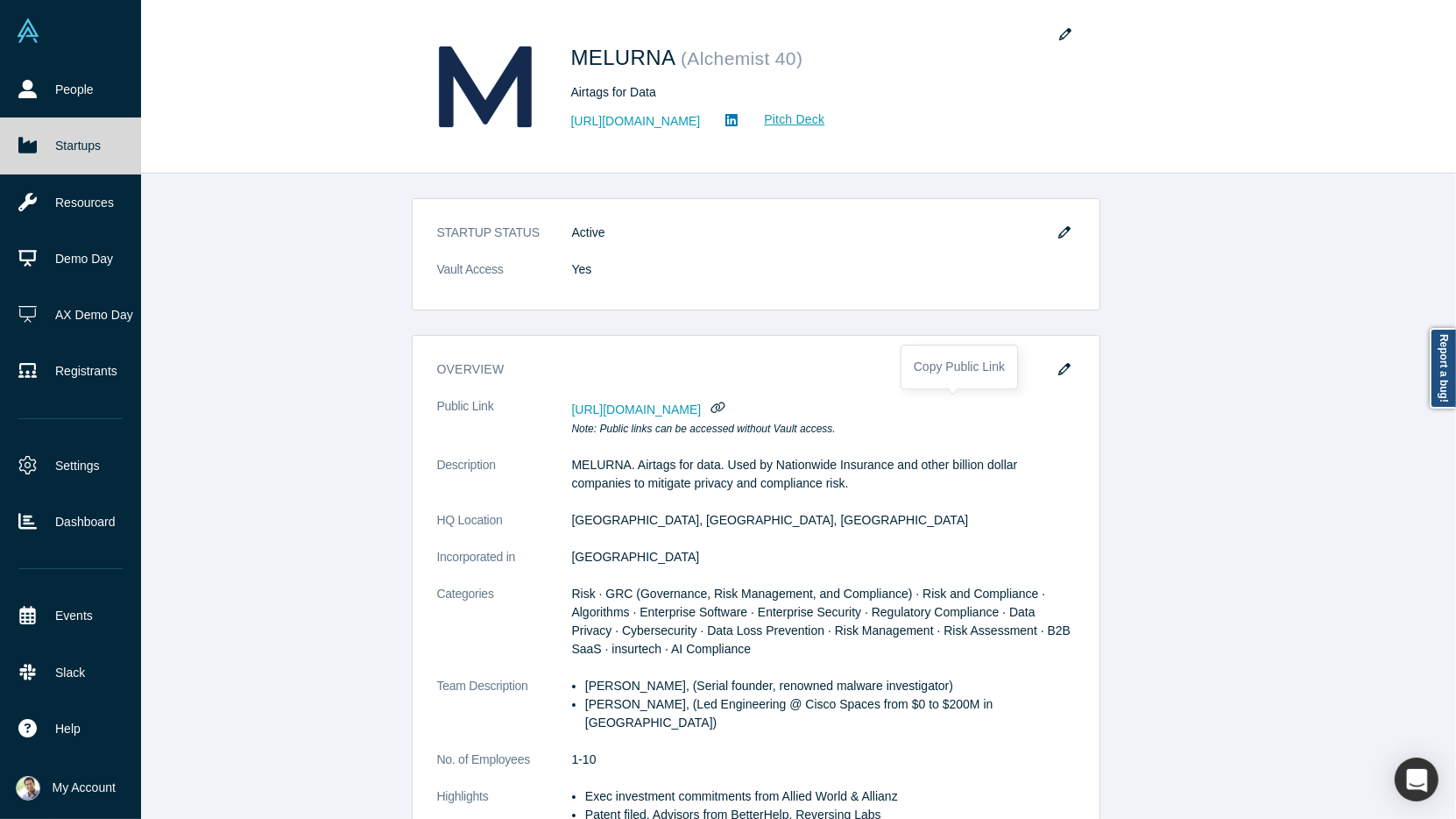
click at [55, 137] on link "Startups" at bounding box center [71, 145] width 141 height 56
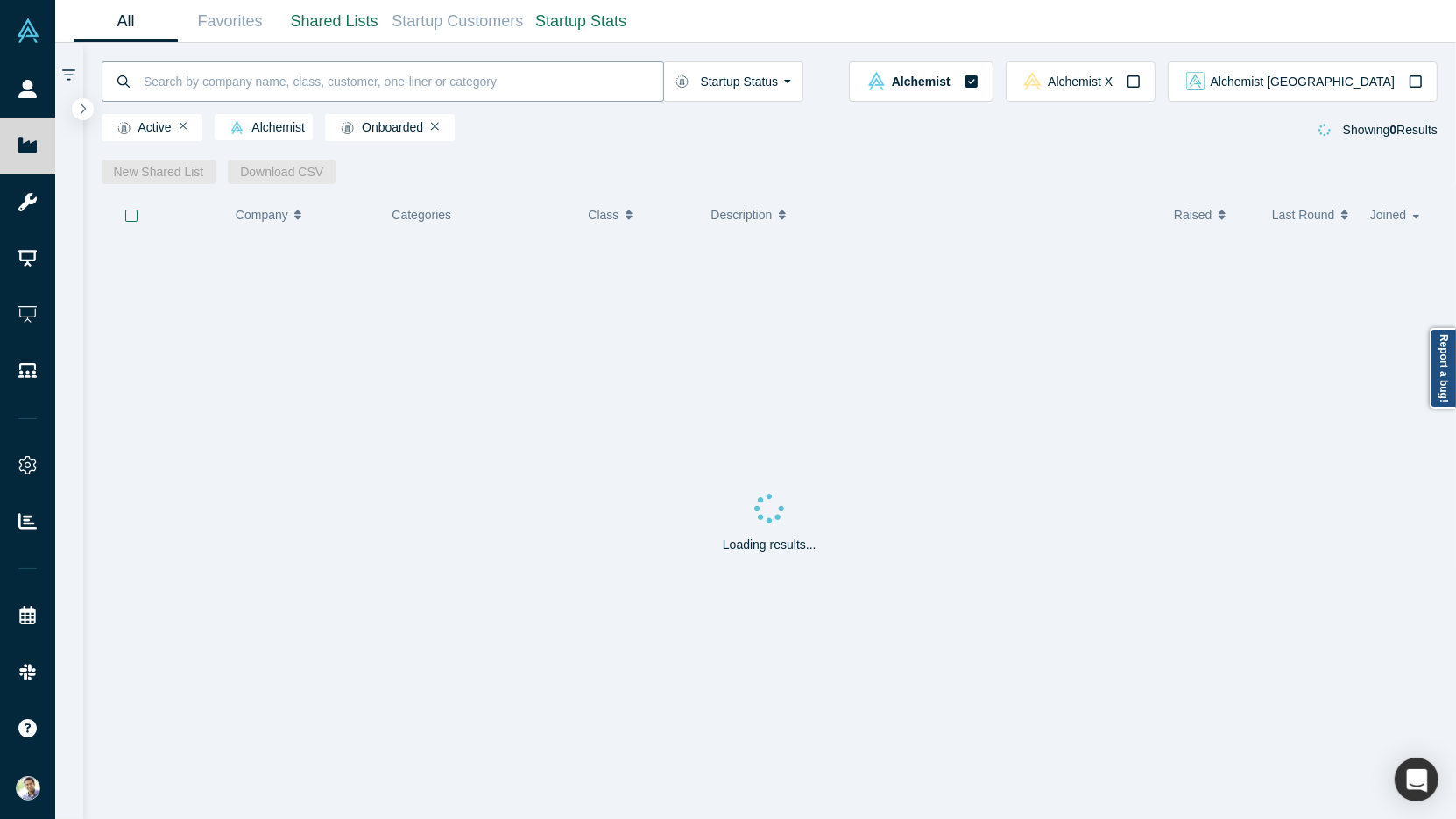
click at [230, 80] on input at bounding box center [403, 80] width 521 height 41
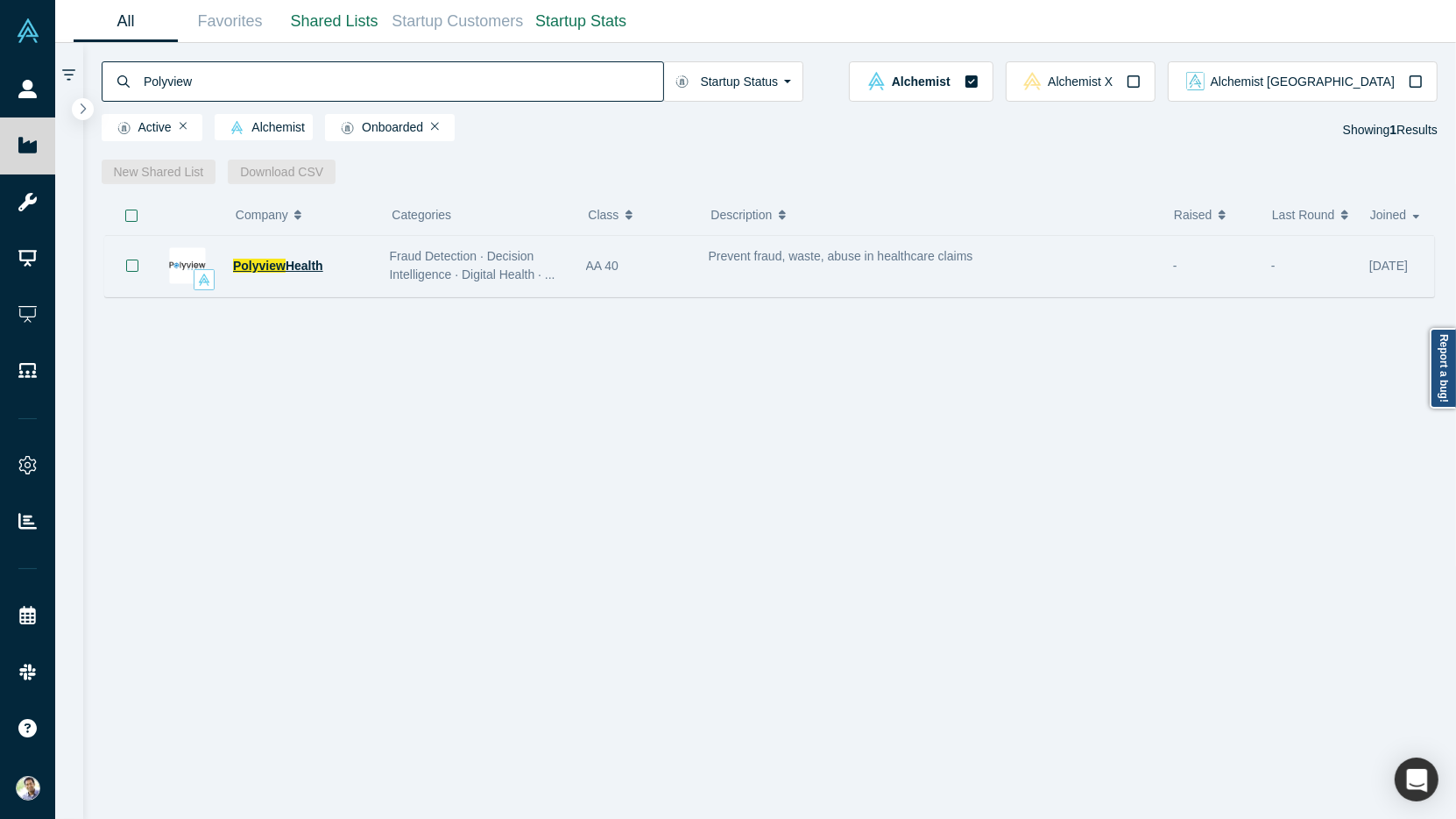
type input "Polyview"
click at [262, 265] on span "Polyview" at bounding box center [259, 265] width 52 height 14
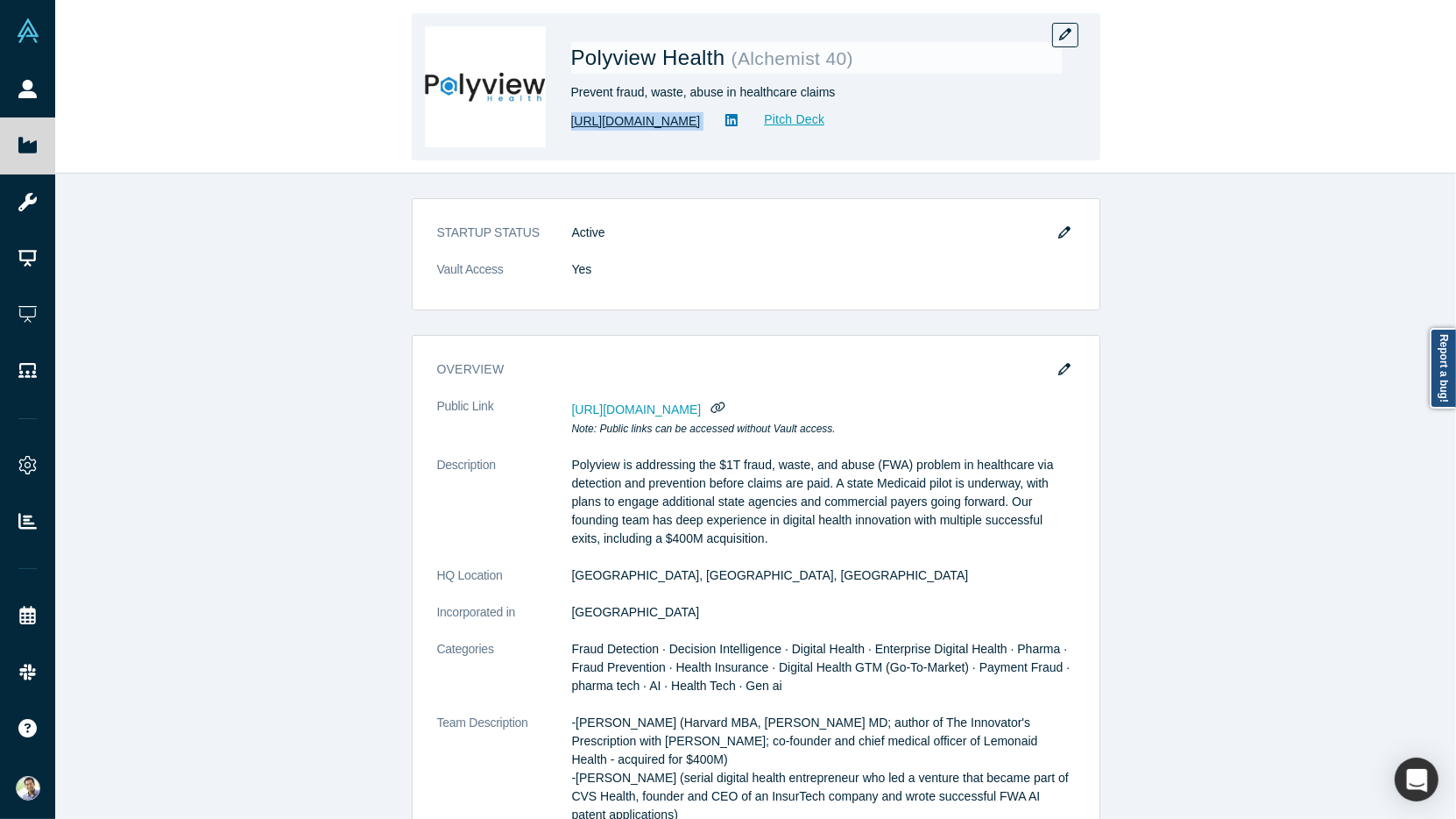
drag, startPoint x: 739, startPoint y: 122, endPoint x: 572, endPoint y: 126, distance: 167.0
click at [572, 126] on div "[URL][DOMAIN_NAME] Pitch Deck" at bounding box center [817, 121] width 490 height 21
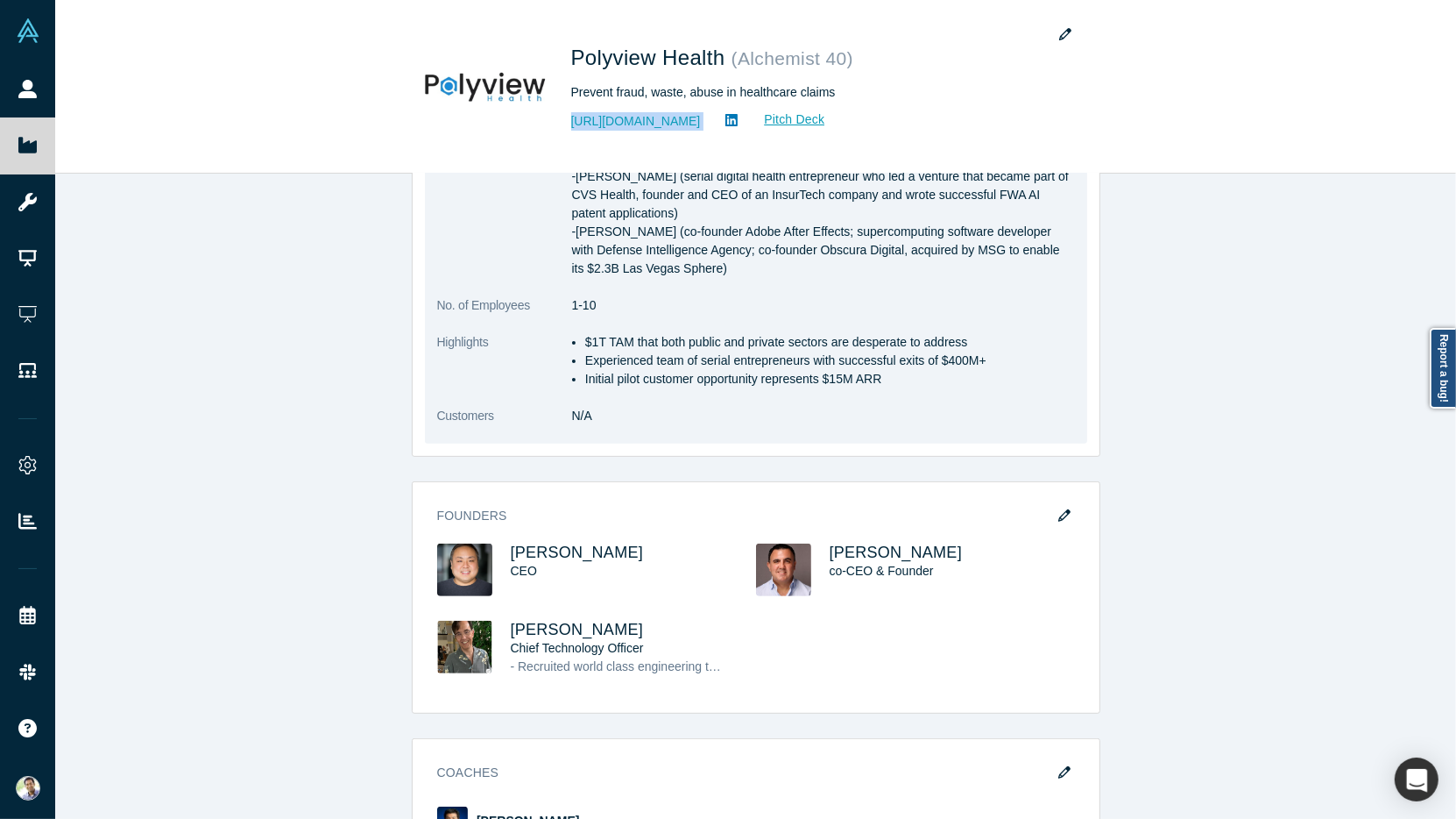
scroll to position [602, 0]
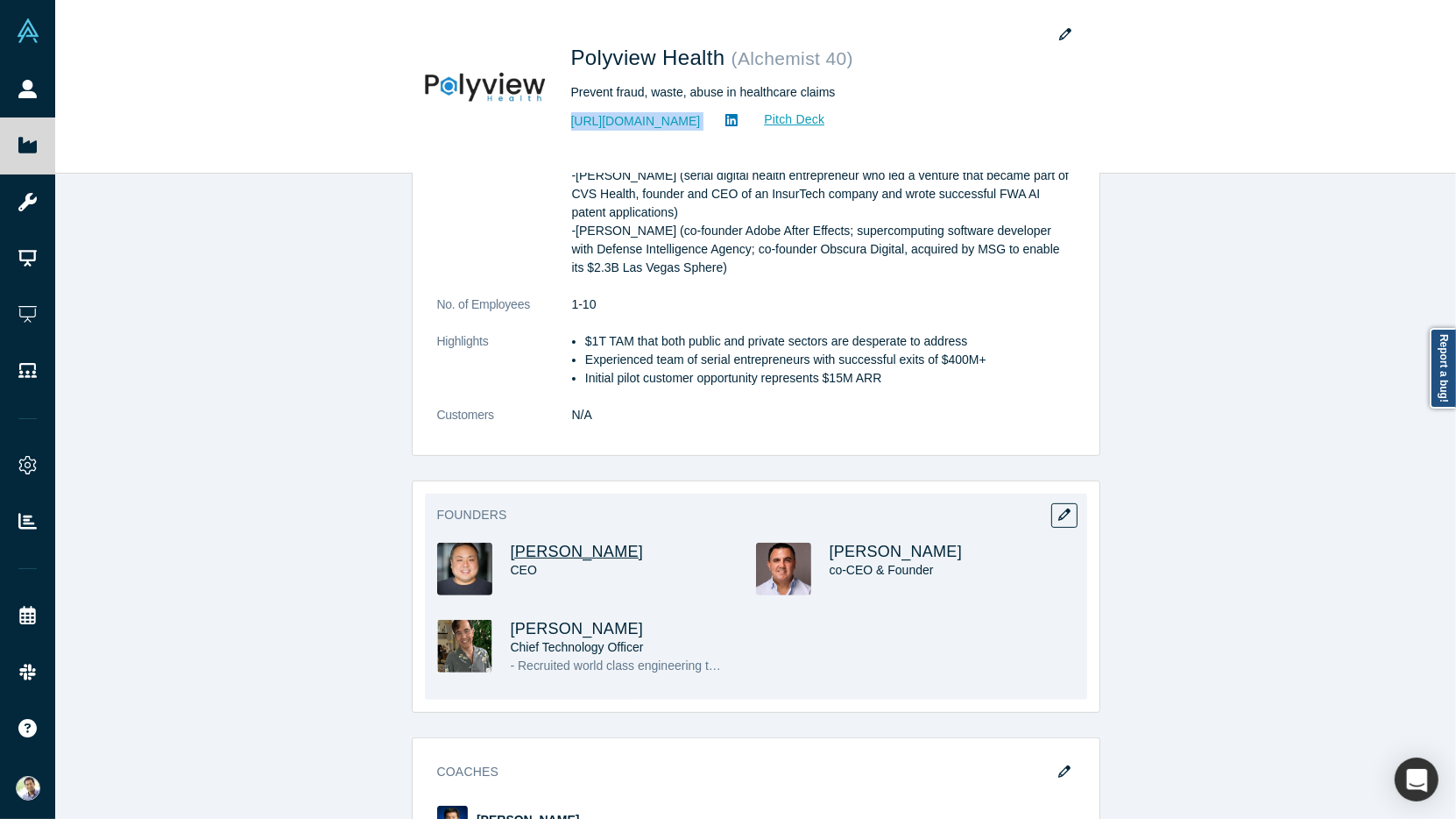
click at [595, 544] on span "[PERSON_NAME]" at bounding box center [577, 551] width 134 height 17
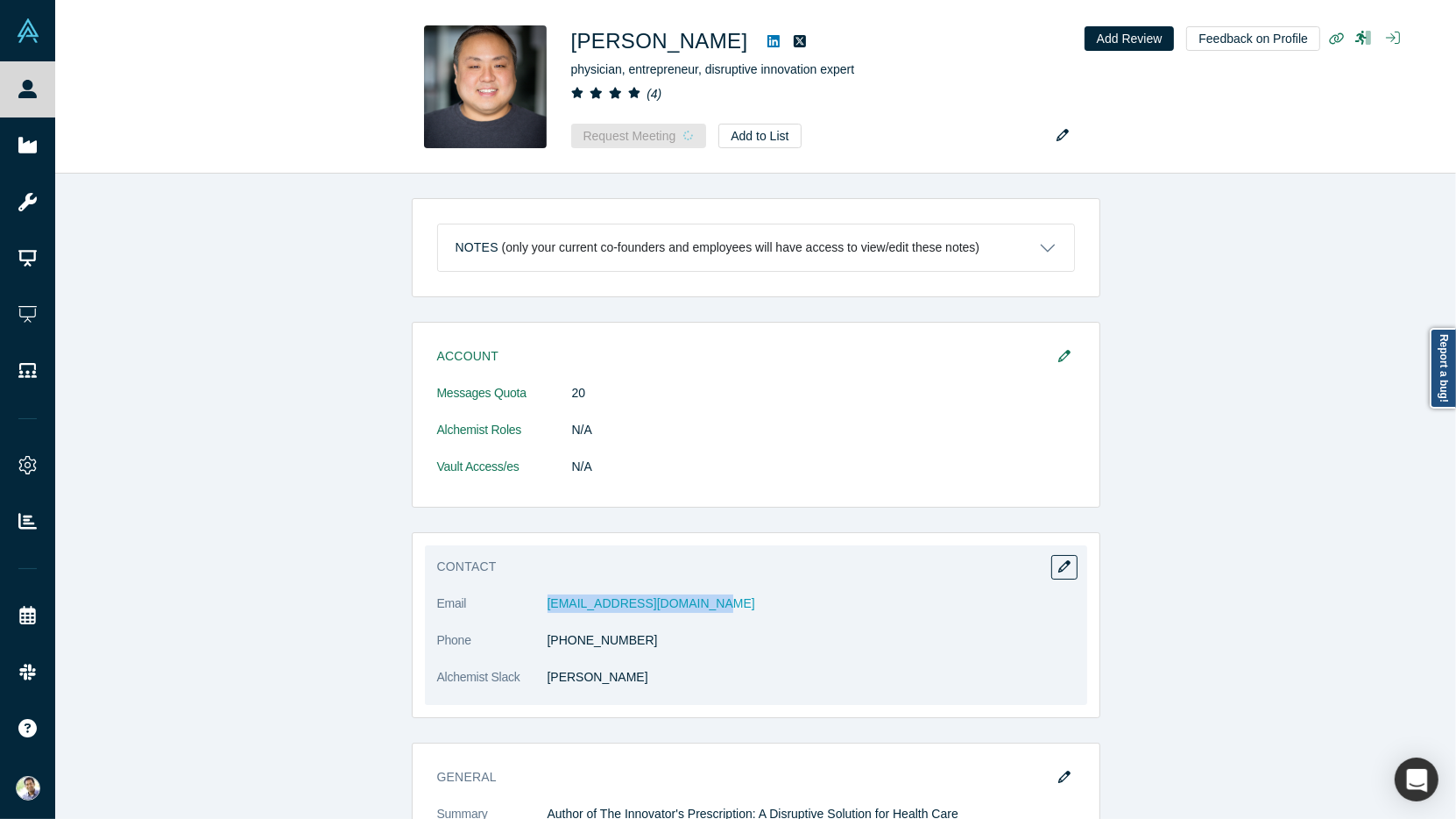
drag, startPoint x: 710, startPoint y: 598, endPoint x: 545, endPoint y: 594, distance: 165.0
click at [545, 594] on dl "Email [EMAIL_ADDRESS][DOMAIN_NAME] Phone [PHONE_NUMBER] Alchemist Slack [PERSON…" at bounding box center [756, 649] width 637 height 111
copy dl "[EMAIL_ADDRESS][DOMAIN_NAME]"
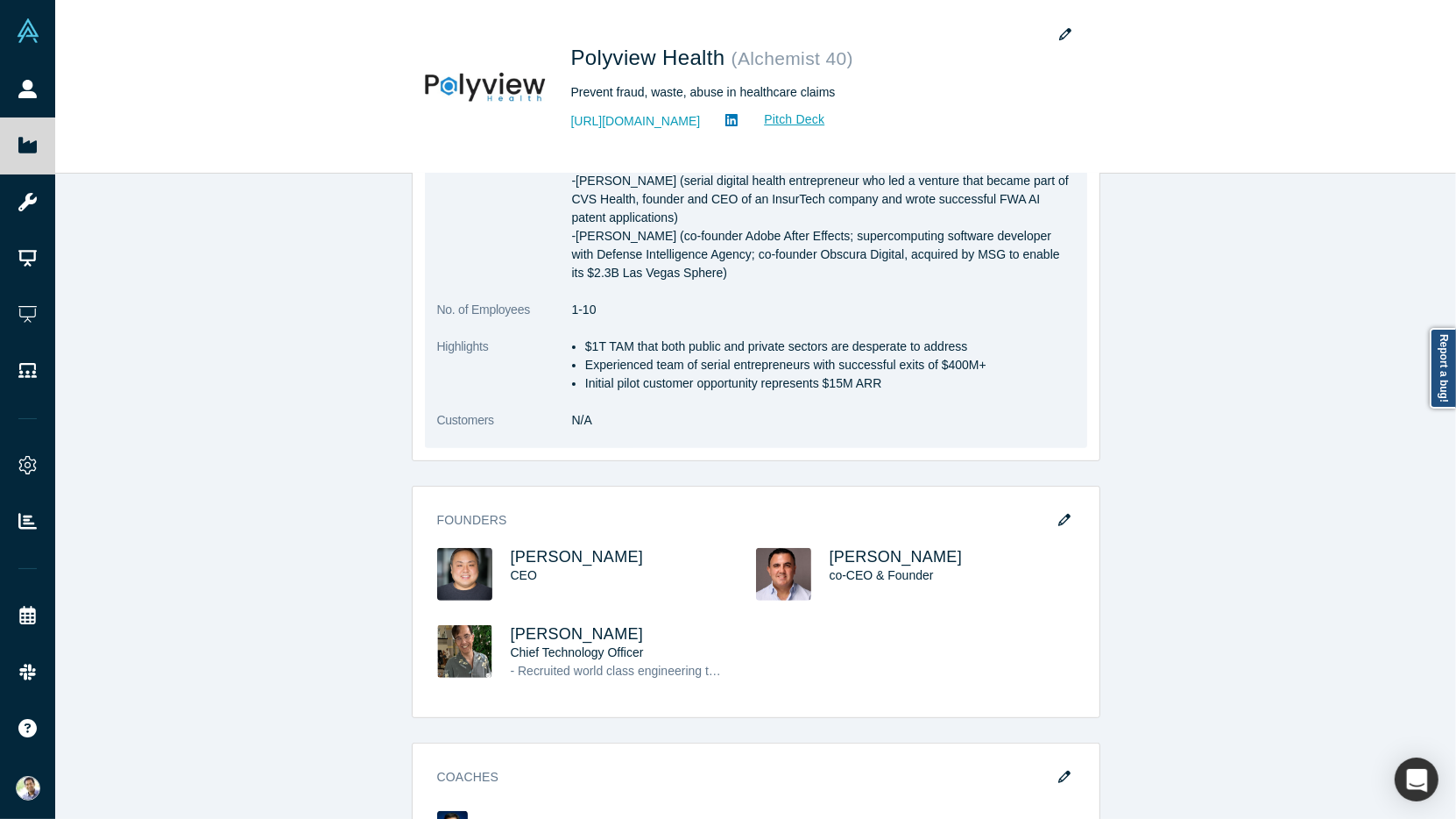
scroll to position [645, 0]
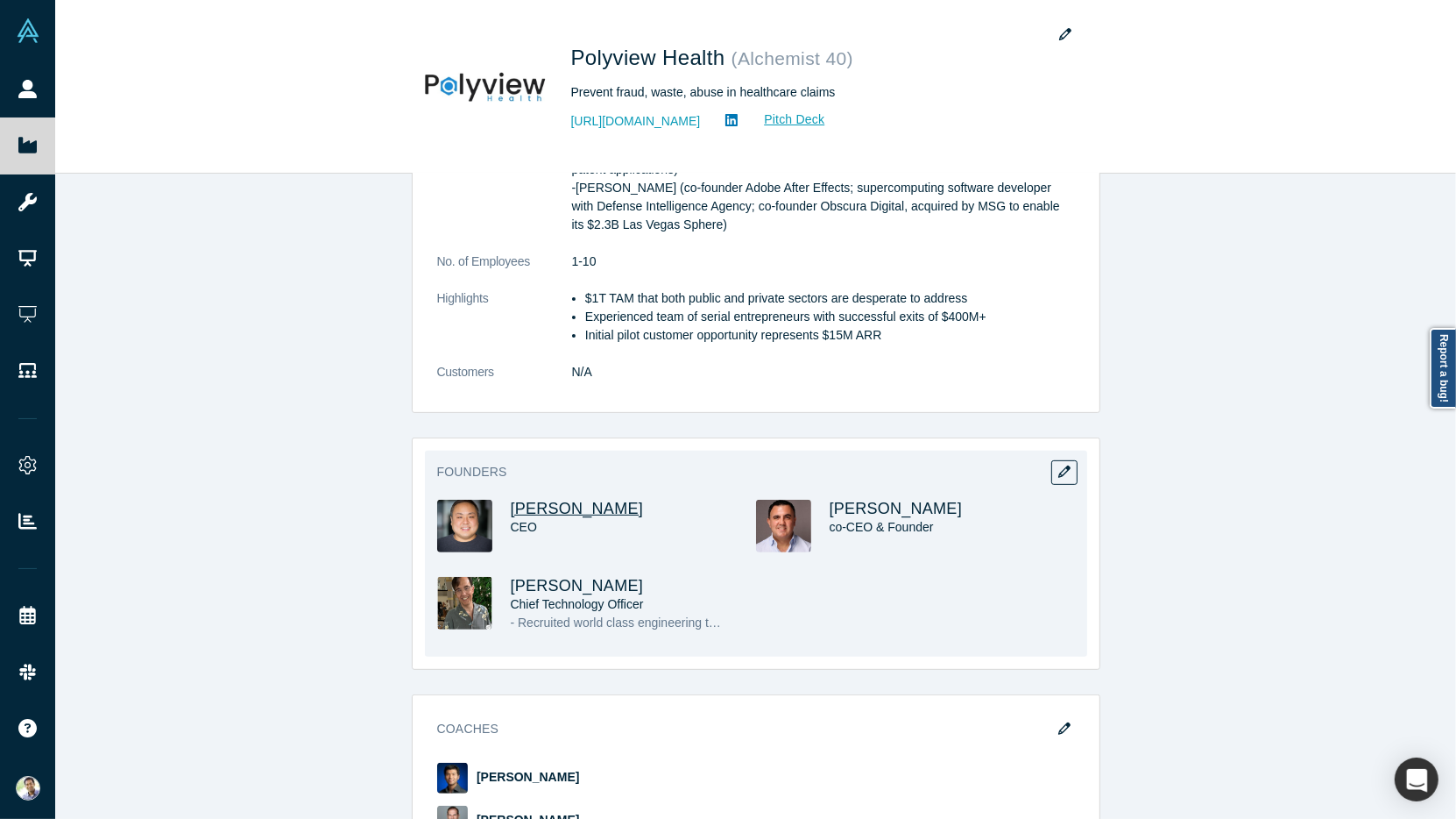
click at [586, 507] on span "[PERSON_NAME]" at bounding box center [577, 508] width 134 height 17
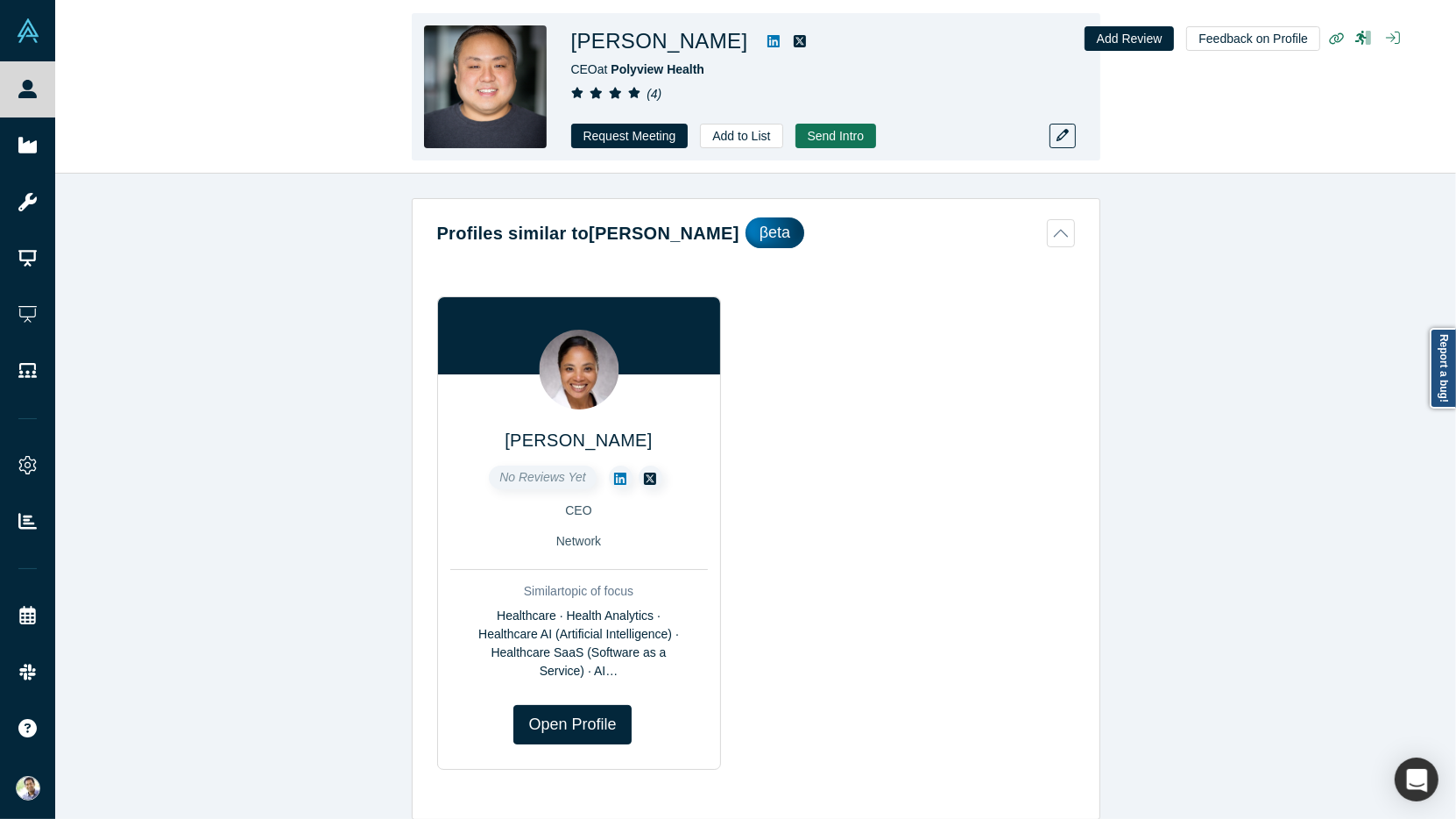
click at [760, 43] on link at bounding box center [774, 41] width 27 height 21
click at [647, 70] on span "Polyview Health" at bounding box center [657, 69] width 94 height 14
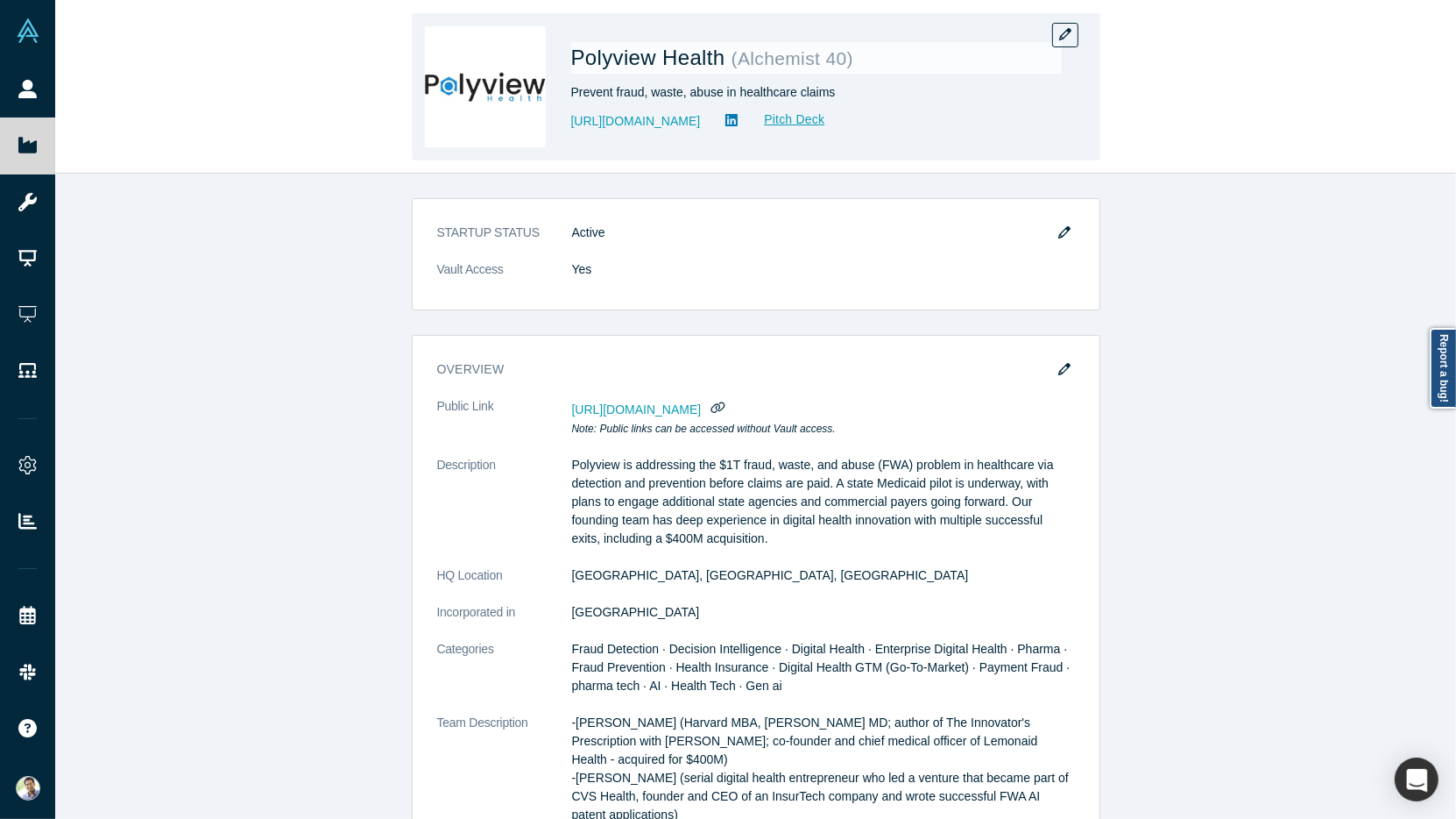
click at [659, 93] on div "Prevent fraud, waste, abuse in healthcare claims" at bounding box center [817, 92] width 490 height 18
copy div "Prevent fraud, waste, abuse in healthcare claims"
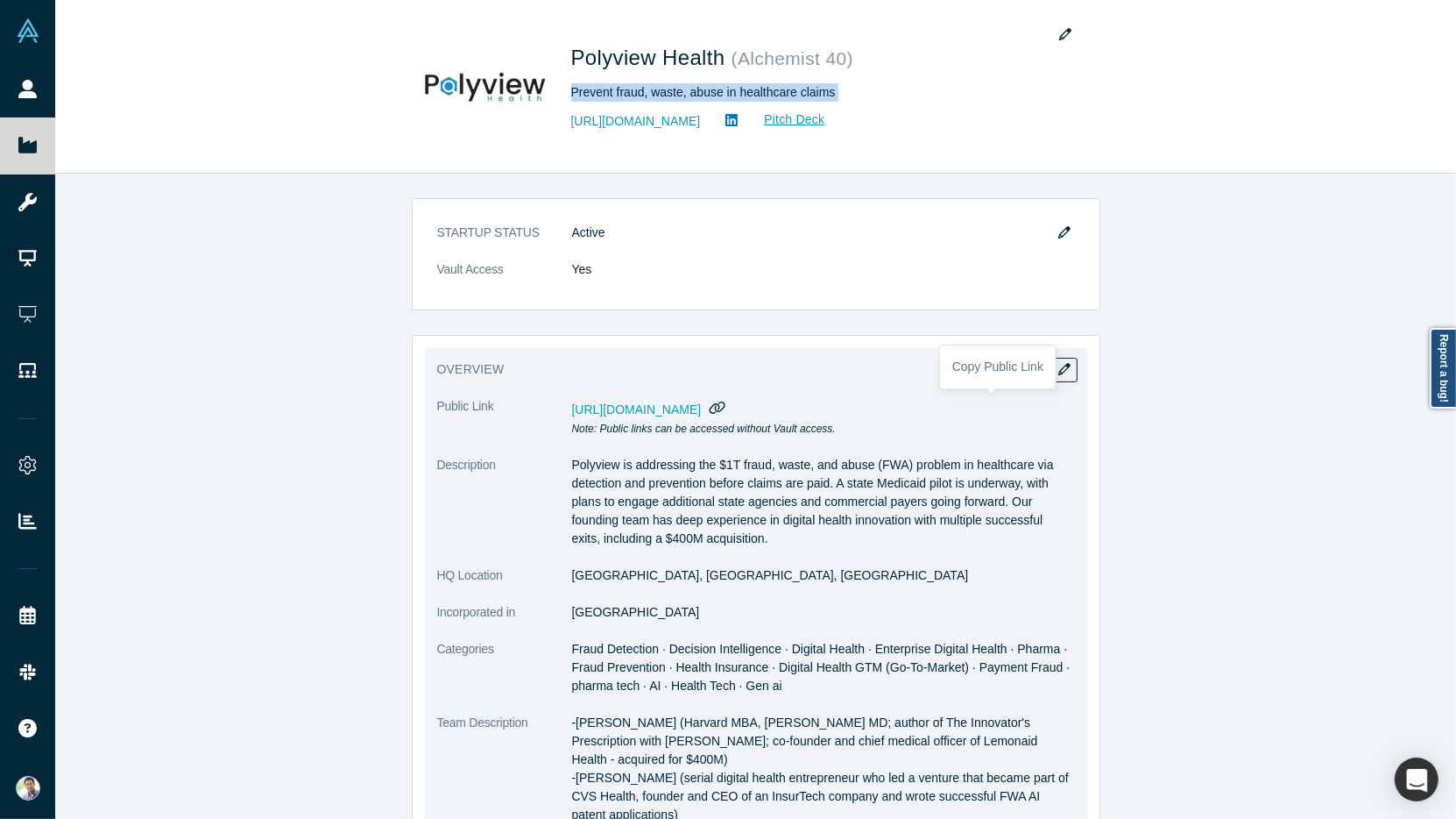
click at [726, 407] on icon "button" at bounding box center [718, 408] width 16 height 13
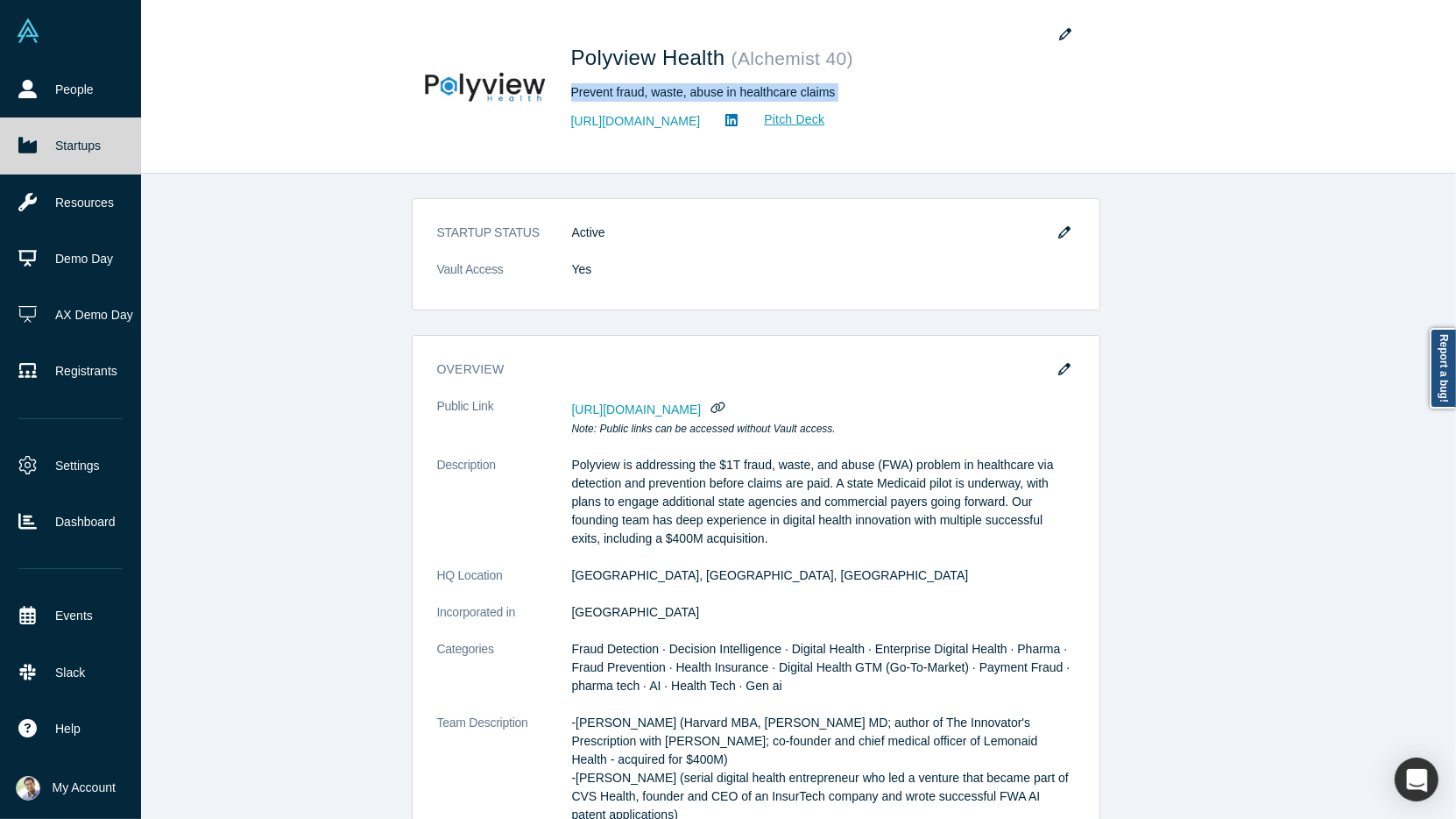
click at [73, 152] on link "Startups" at bounding box center [71, 145] width 141 height 56
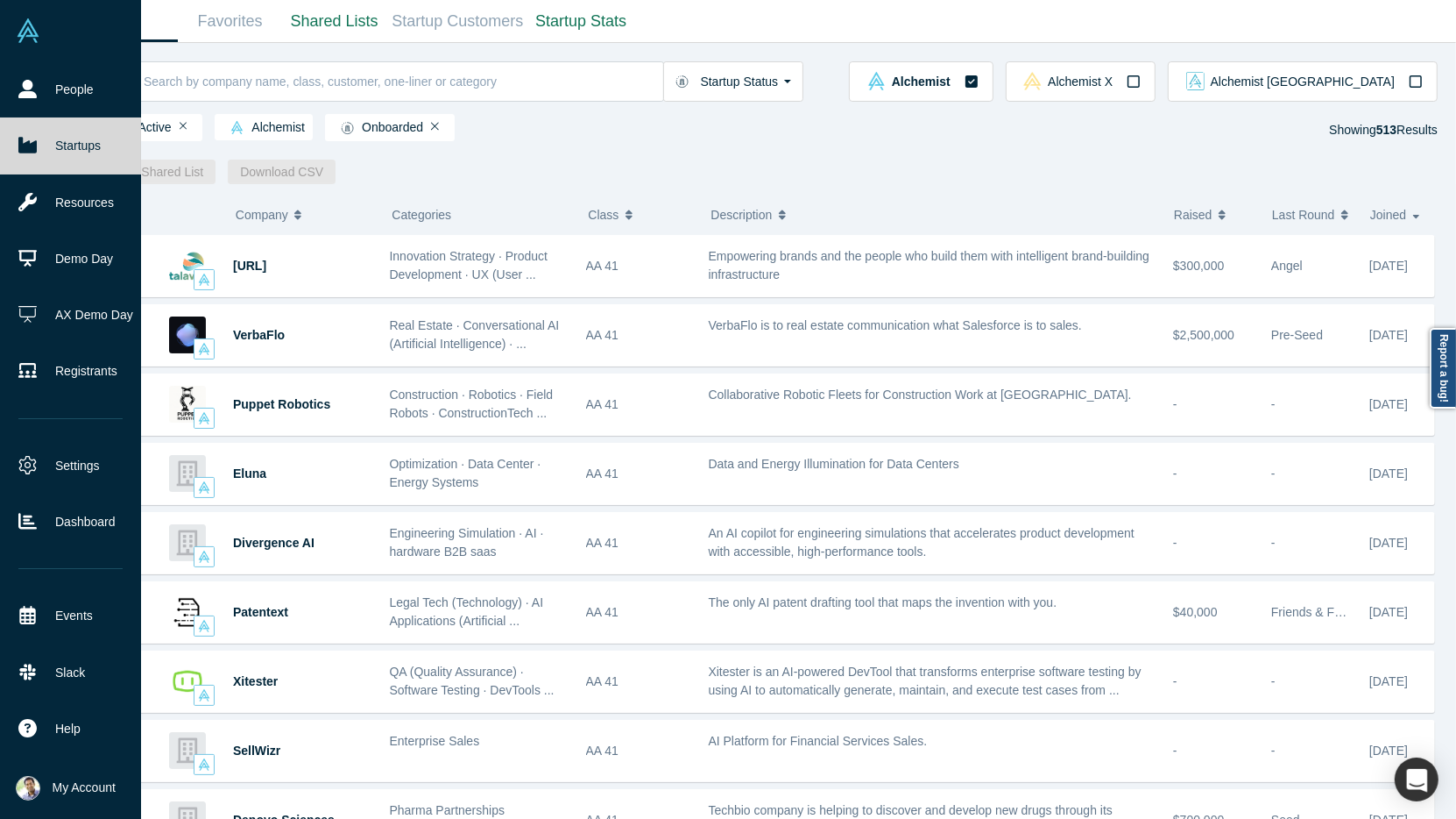
click at [59, 143] on link "Startups" at bounding box center [71, 145] width 141 height 56
click at [67, 263] on link "Demo Day" at bounding box center [71, 258] width 141 height 56
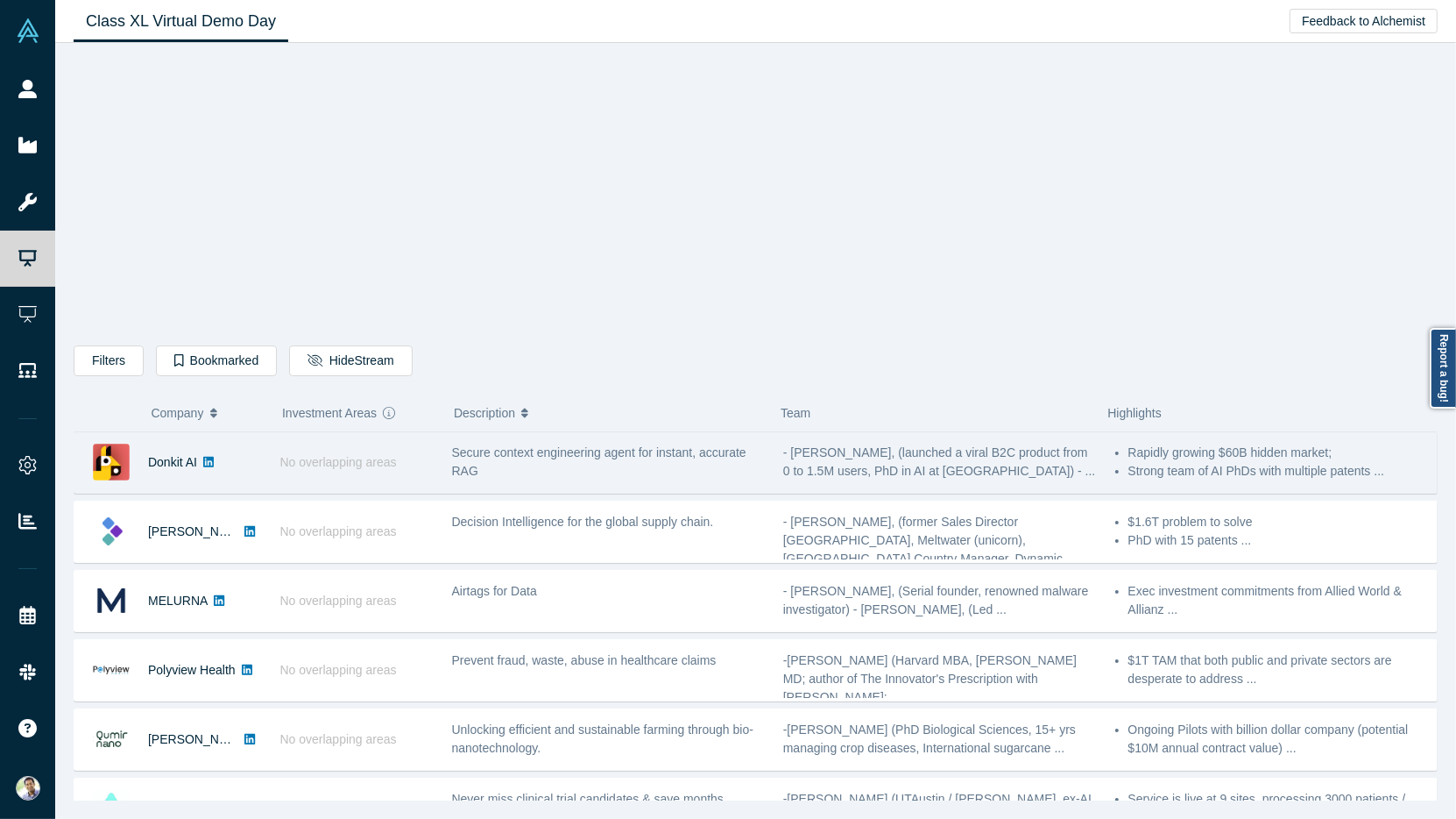
click at [628, 451] on span "Secure context engineering agent for instant, accurate RAG" at bounding box center [599, 461] width 294 height 32
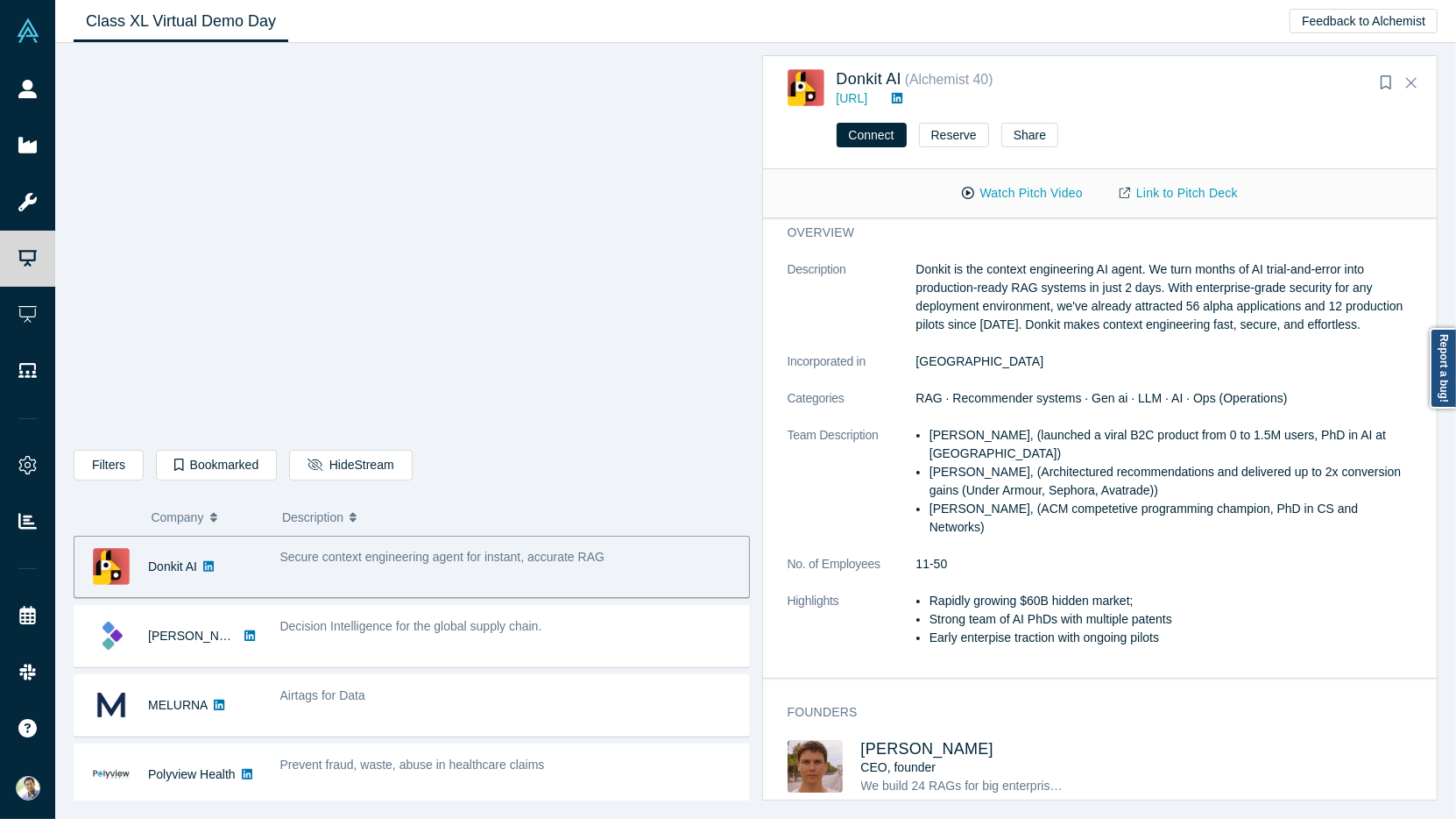
scroll to position [7, 0]
click at [943, 740] on span "[PERSON_NAME]" at bounding box center [928, 748] width 134 height 17
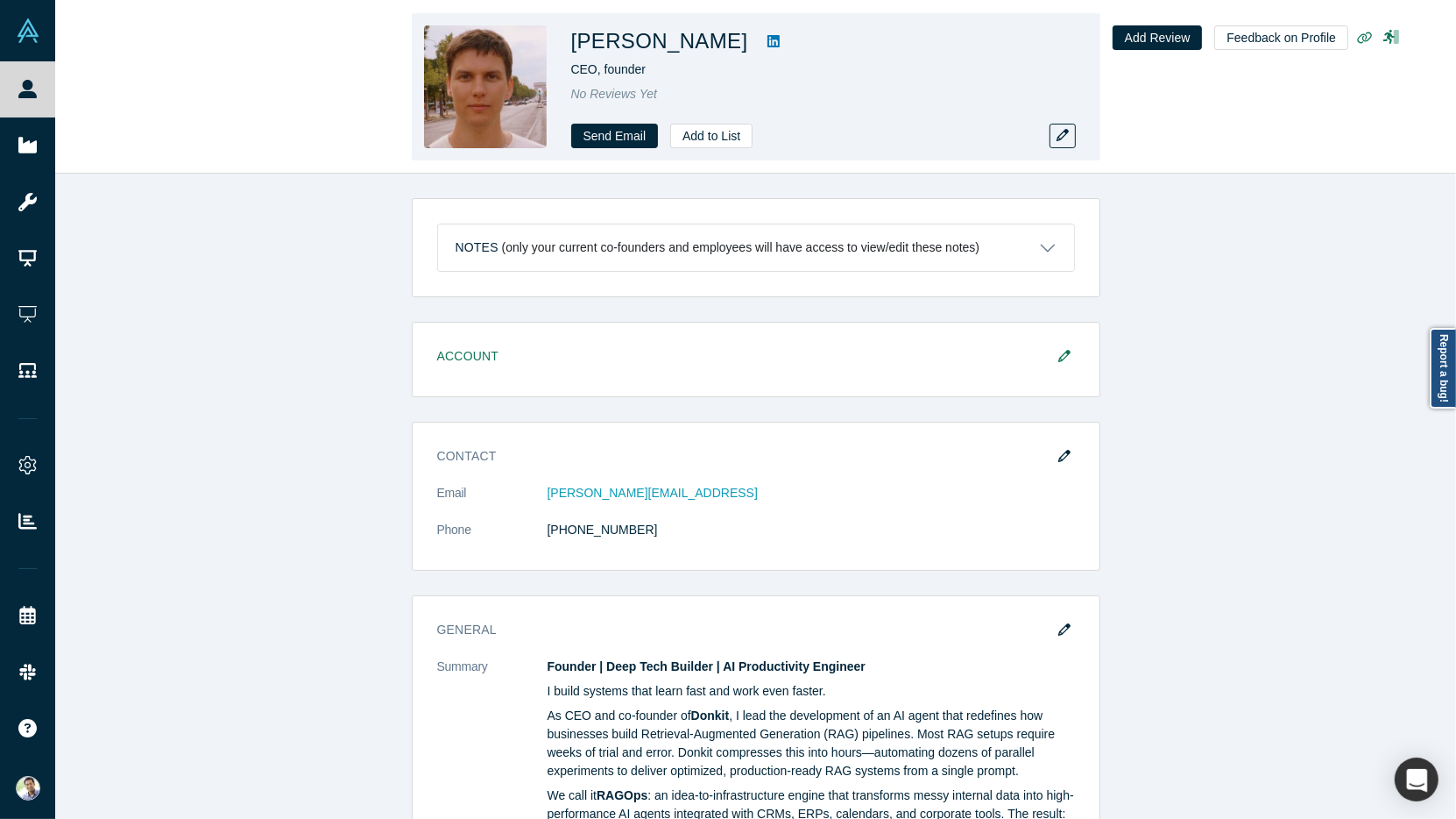
click at [767, 43] on icon at bounding box center [773, 41] width 12 height 12
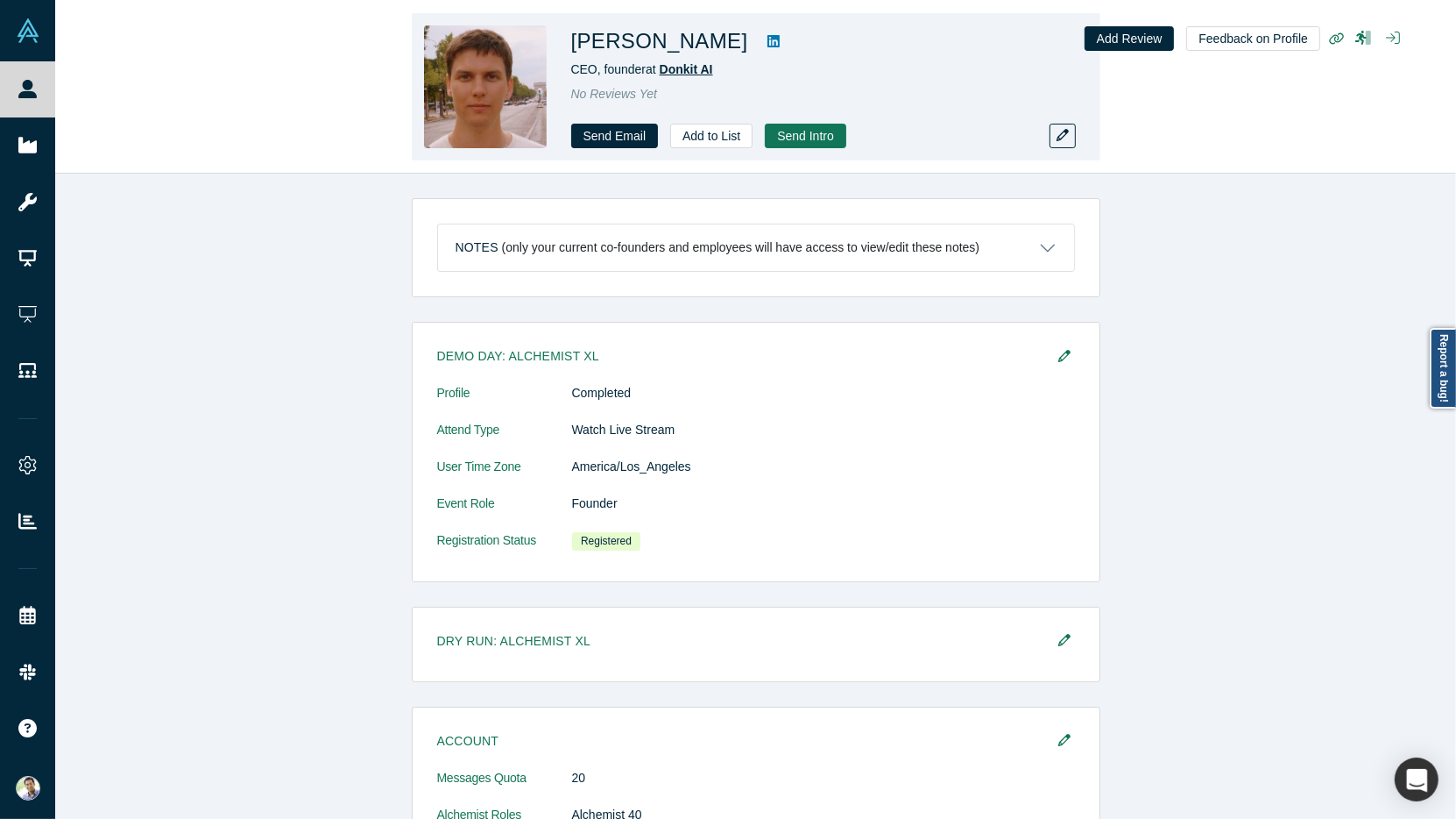
click at [695, 68] on span "Donkit AI" at bounding box center [686, 69] width 53 height 14
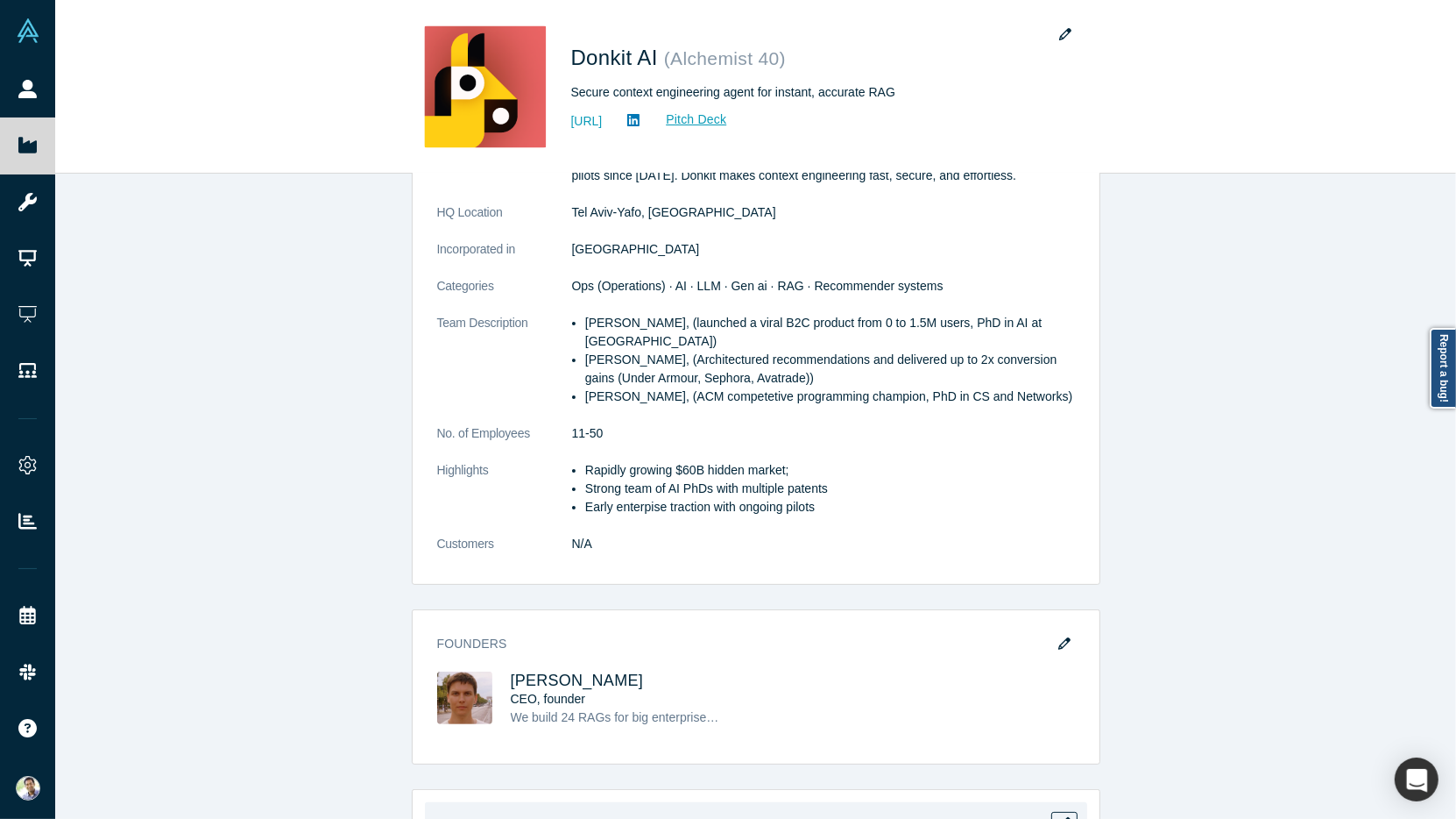
scroll to position [272, 0]
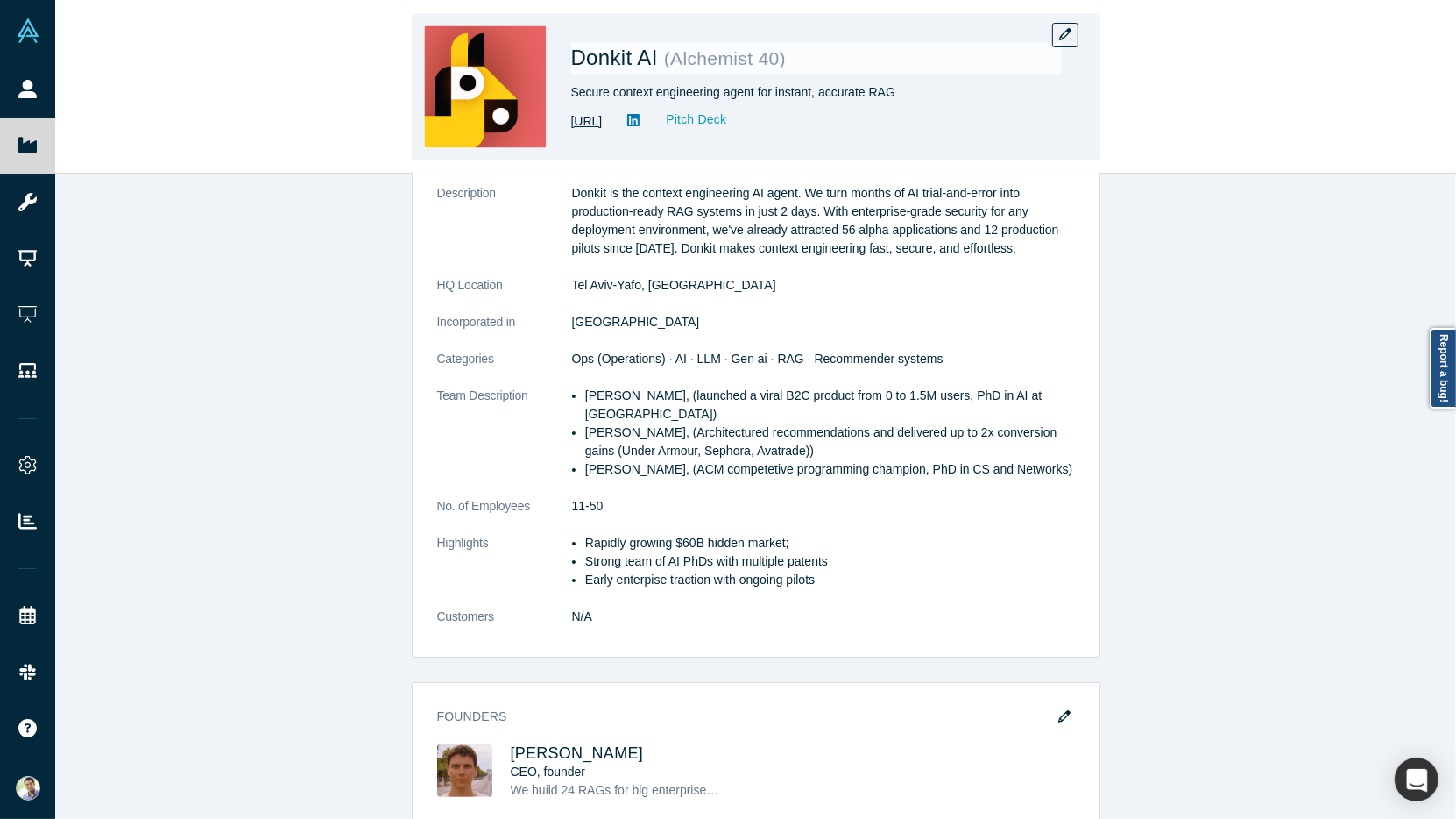
click at [603, 118] on link "[URL]" at bounding box center [587, 121] width 31 height 18
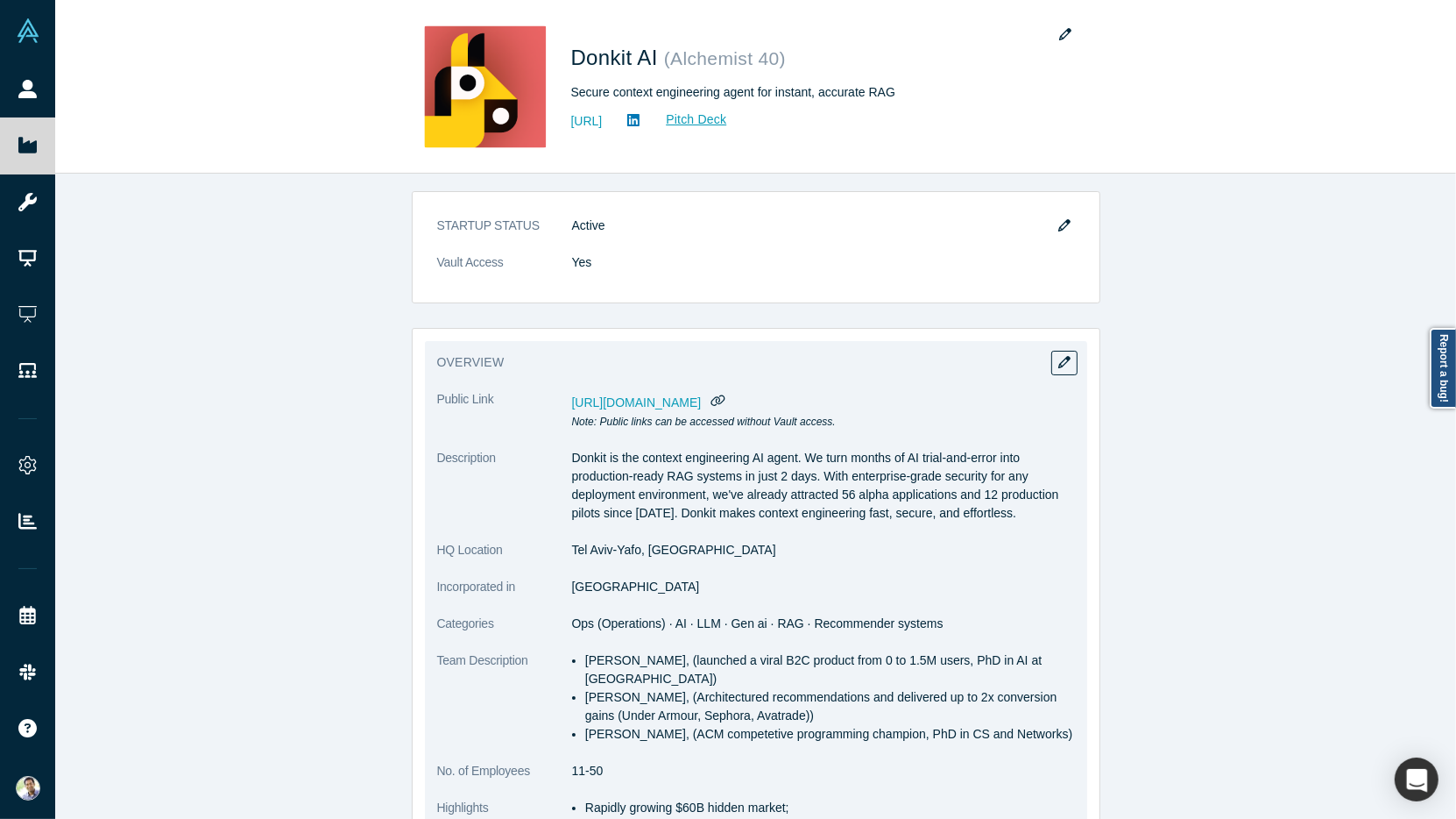
scroll to position [0, 0]
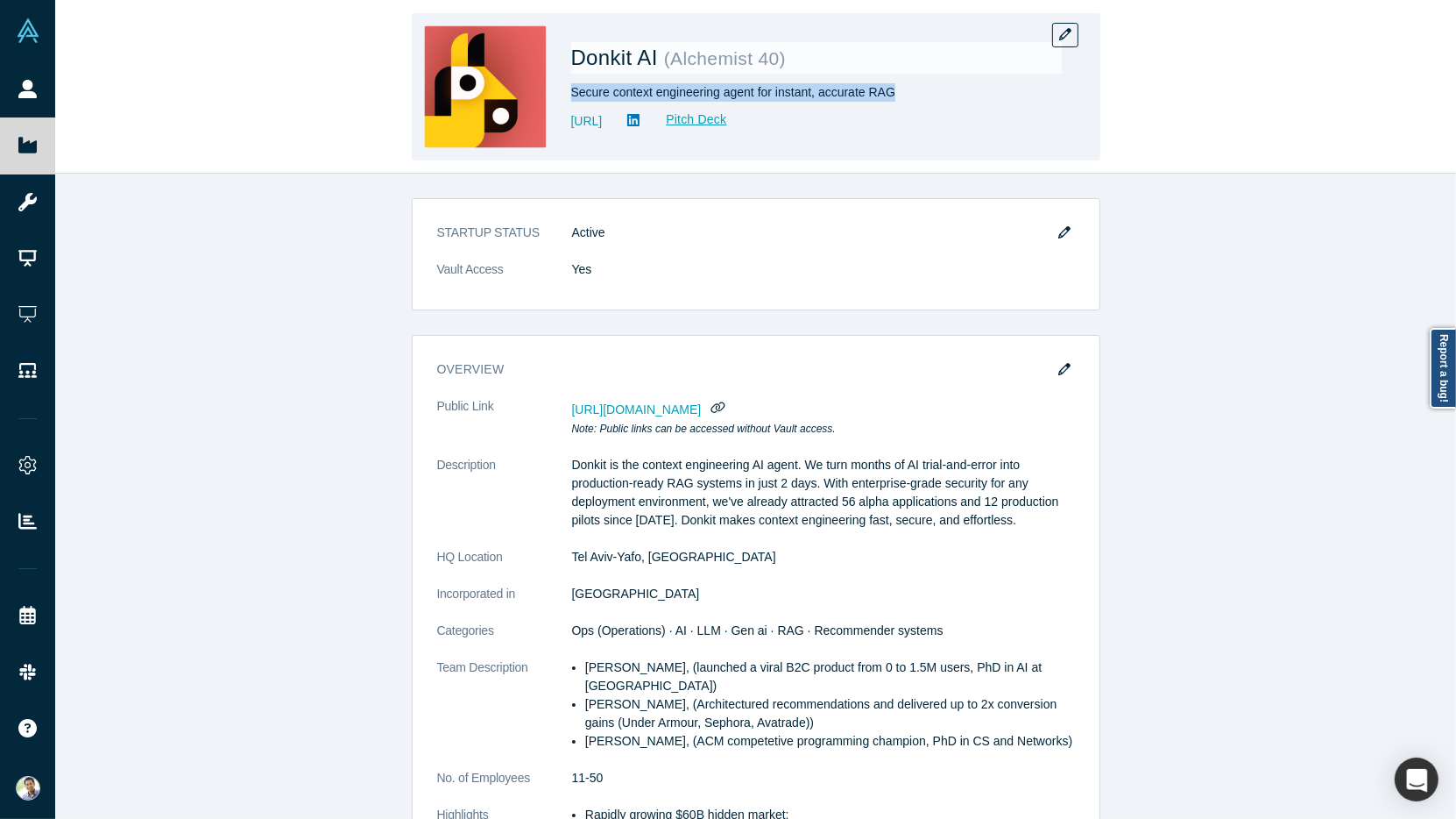
drag, startPoint x: 902, startPoint y: 92, endPoint x: 565, endPoint y: 100, distance: 337.1
click at [565, 100] on div "Donkit AI ( Alchemist 40 ) Secure context engineering agent for instant, accura…" at bounding box center [757, 87] width 689 height 147
copy div "Secure context engineering agent for instant, accurate RAG"
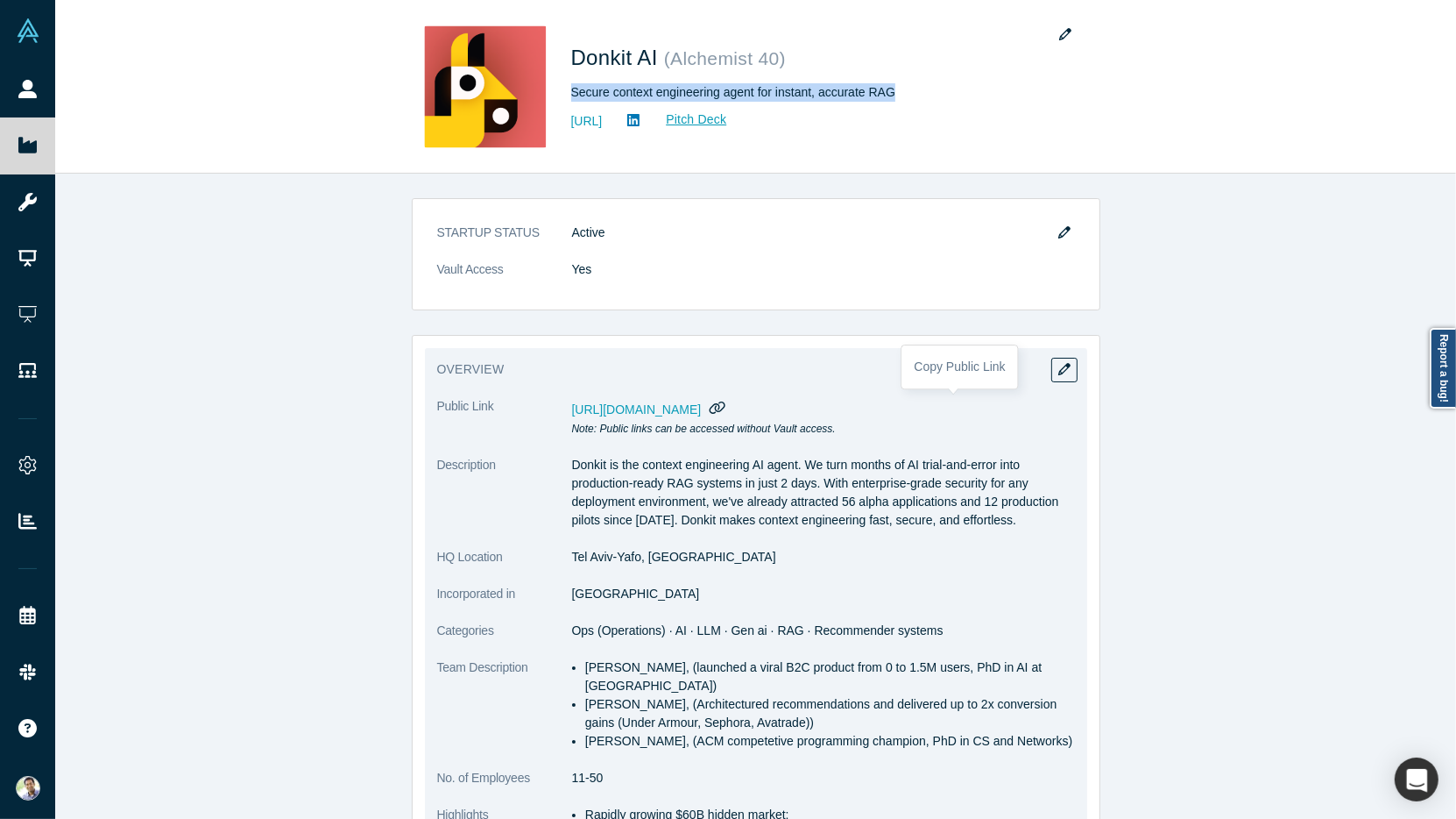
click at [726, 406] on icon "button" at bounding box center [718, 408] width 16 height 13
